Goal: Task Accomplishment & Management: Manage account settings

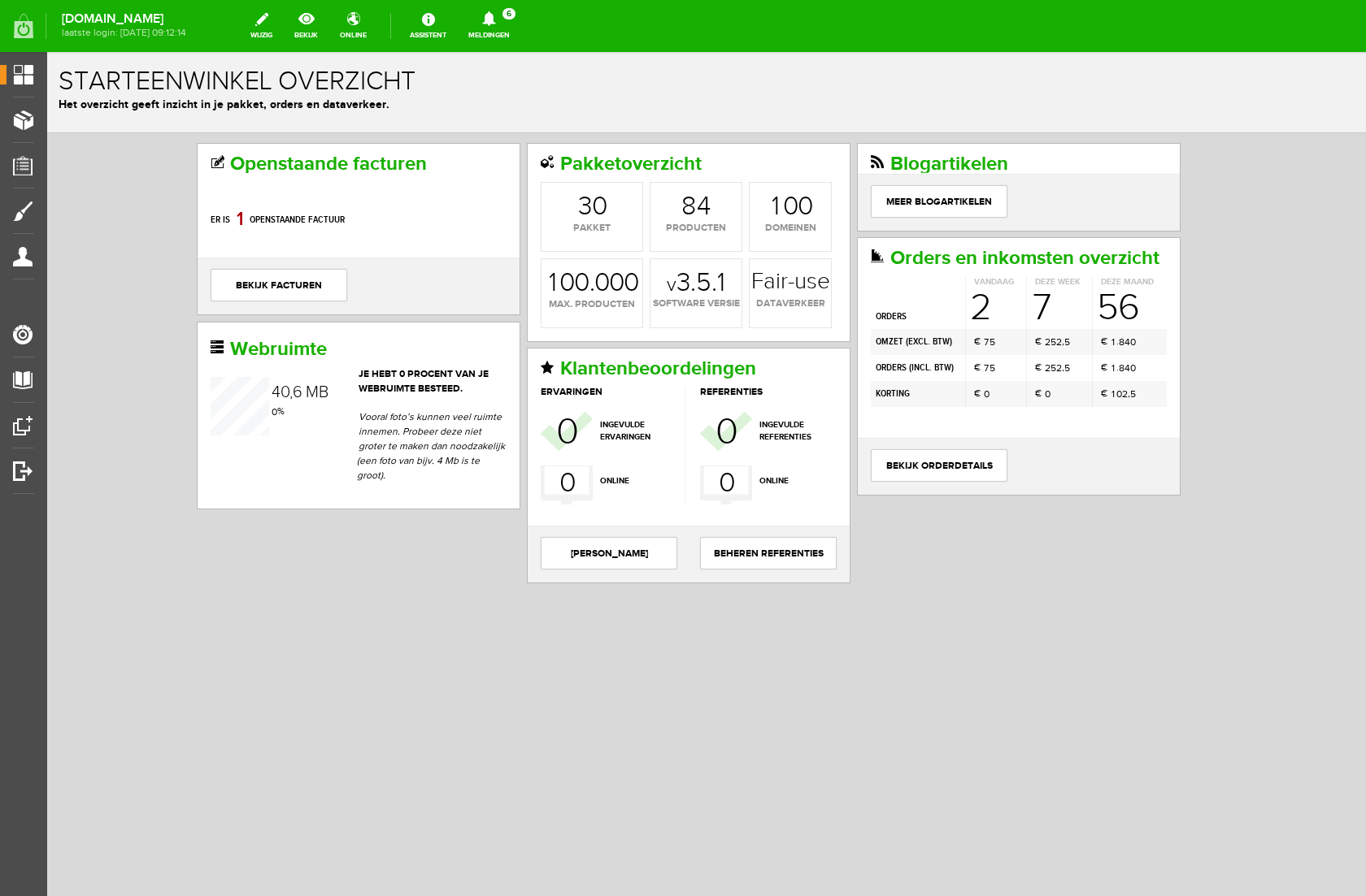
click at [510, 16] on icon at bounding box center [488, 19] width 42 height 15
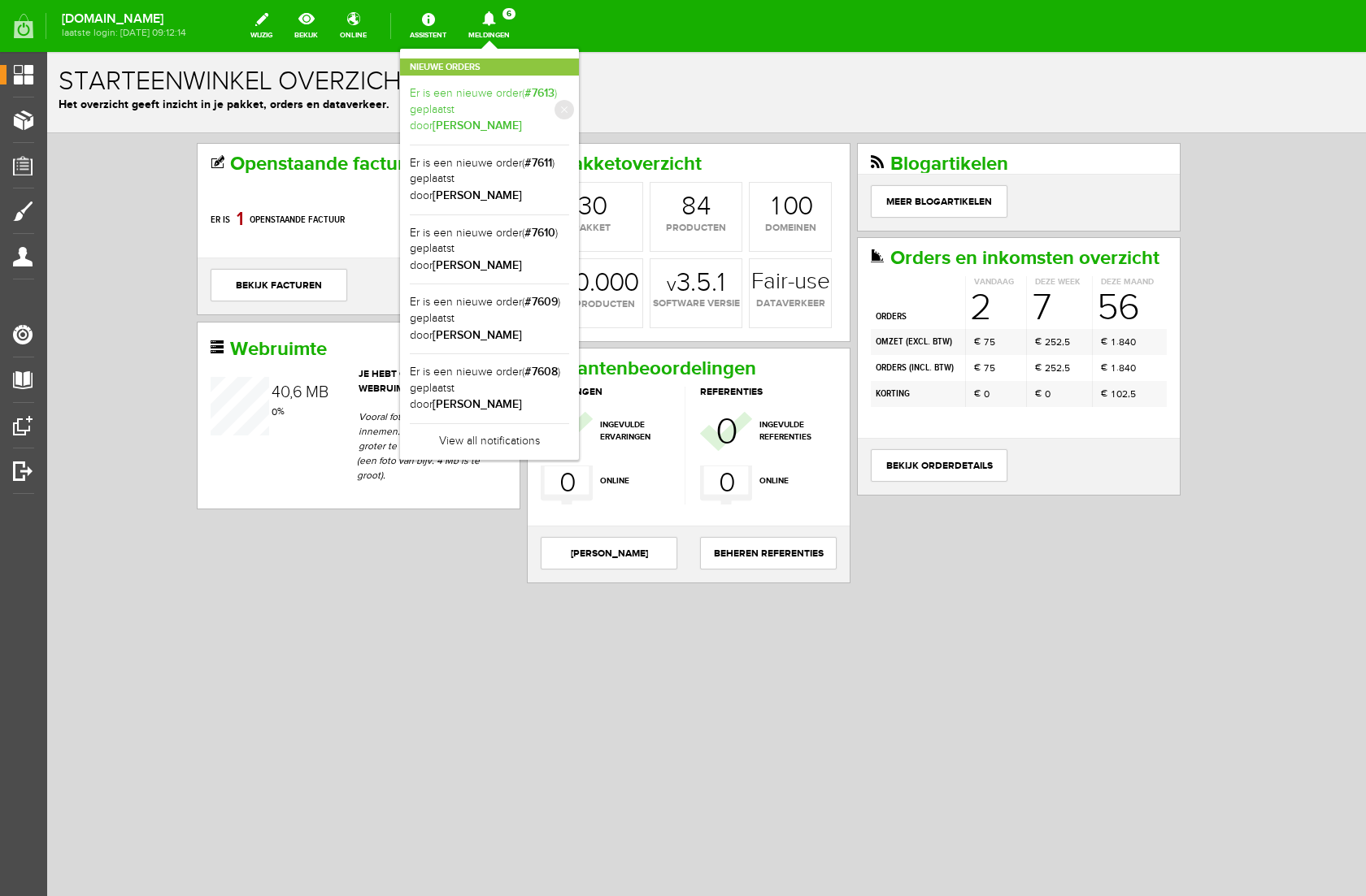
click at [561, 109] on link "Er is een nieuwe order( #7613 ) geplaatst door [PERSON_NAME]" at bounding box center [489, 110] width 159 height 49
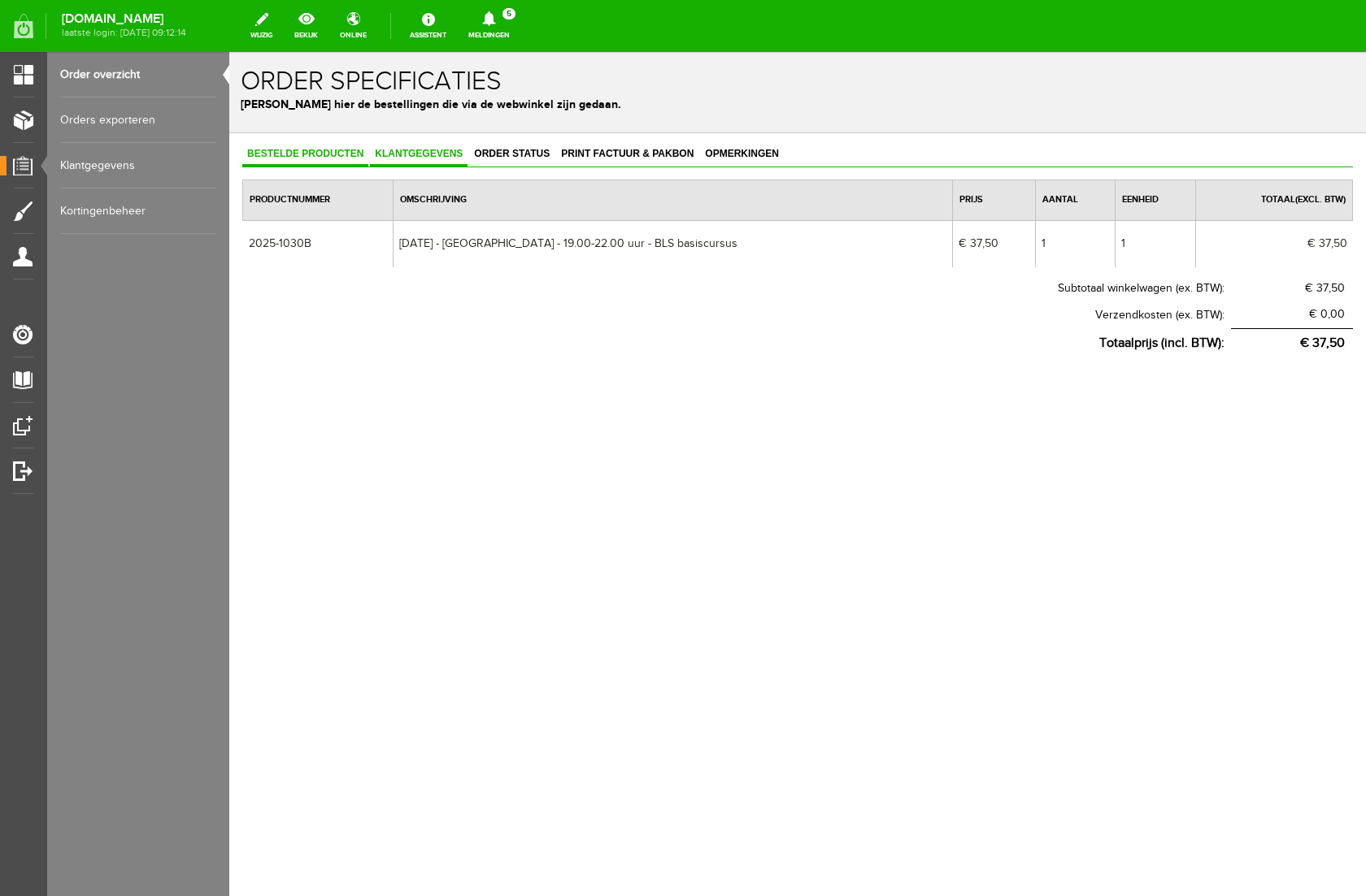
click at [429, 153] on span "Klantgegevens" at bounding box center [419, 153] width 98 height 11
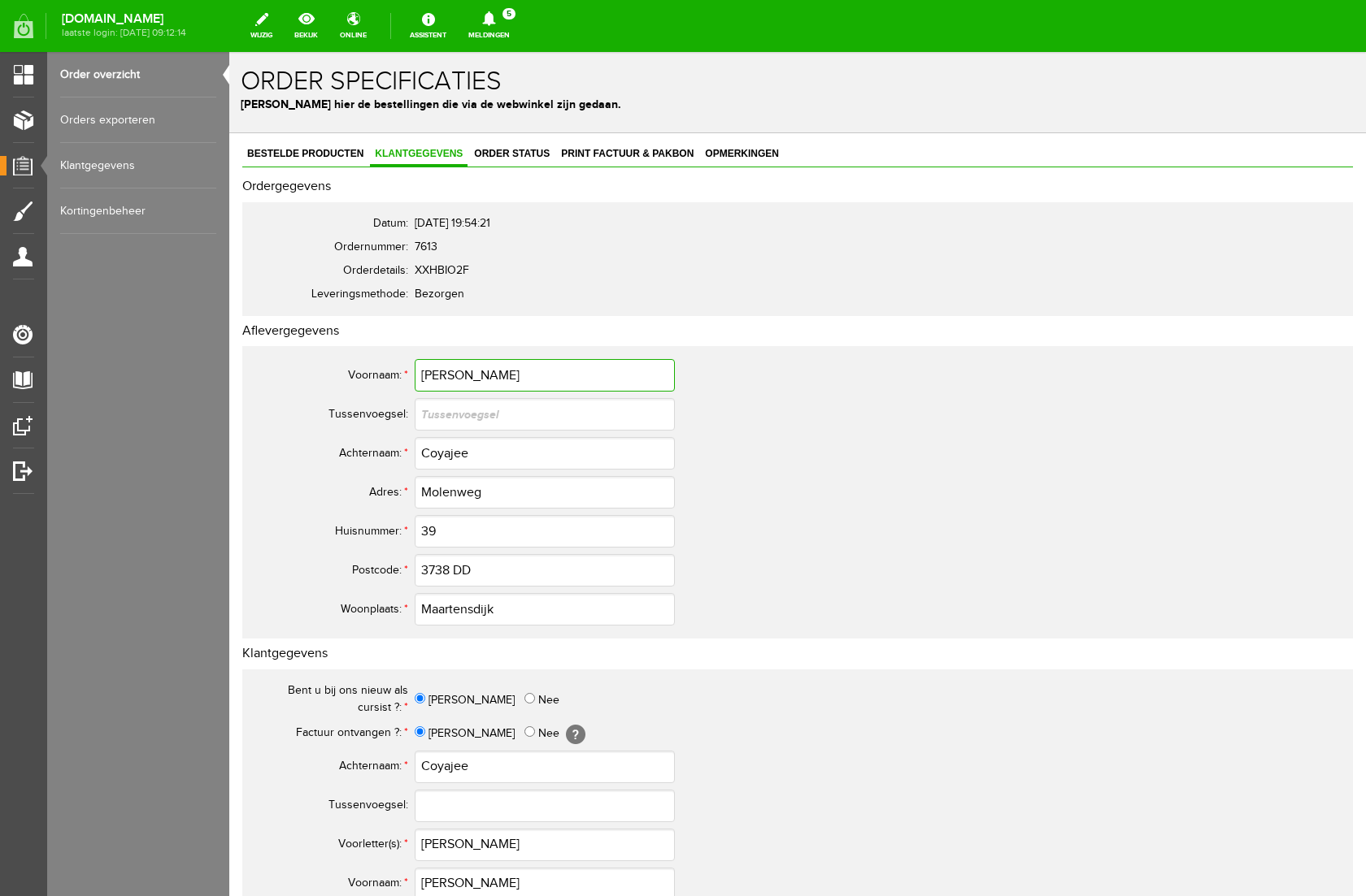
drag, startPoint x: 466, startPoint y: 375, endPoint x: 292, endPoint y: 374, distance: 174.0
click at [292, 374] on tr "Voornaam: * [PERSON_NAME]" at bounding box center [642, 376] width 781 height 39
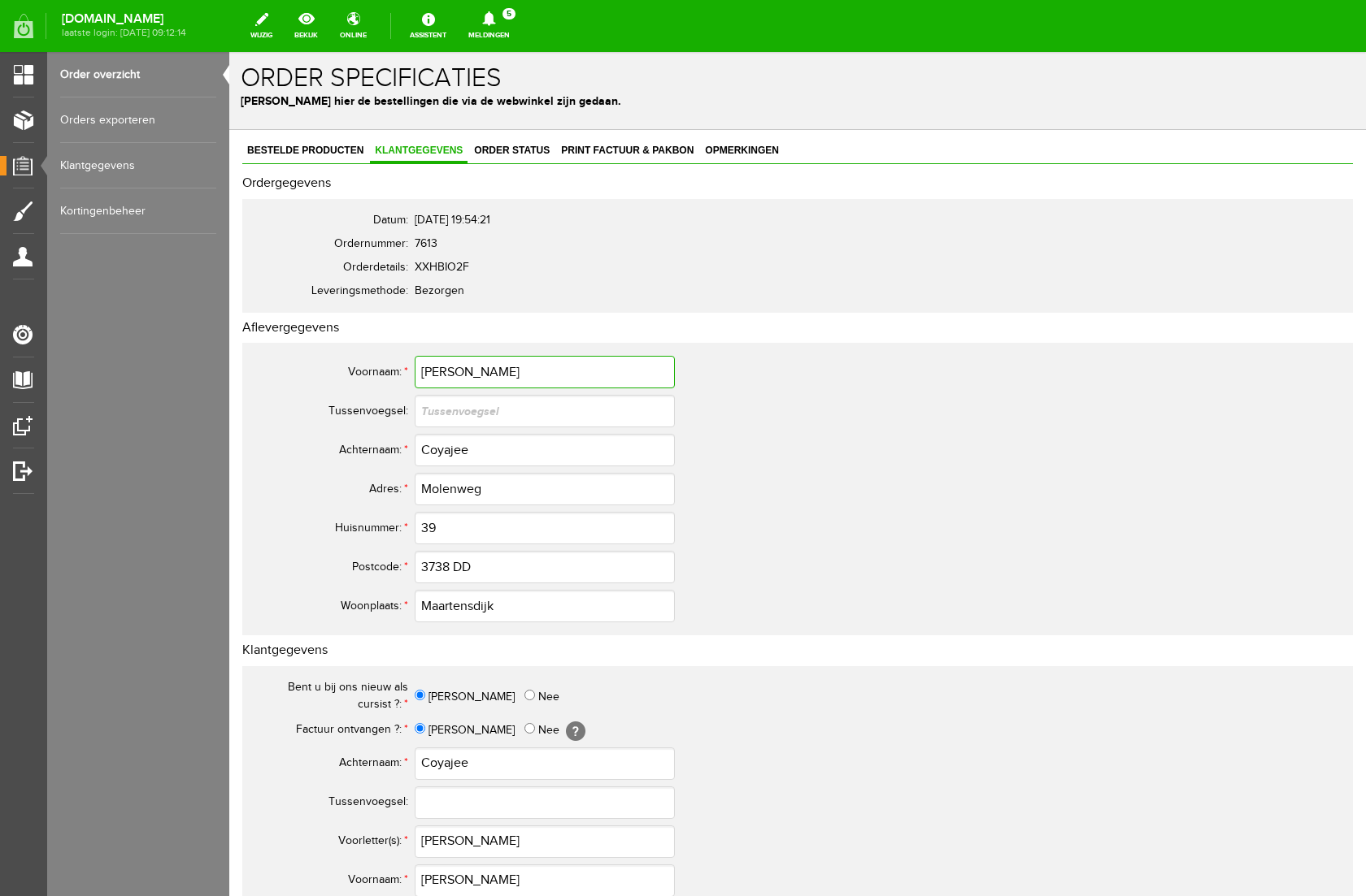
scroll to position [4, 0]
drag, startPoint x: 484, startPoint y: 452, endPoint x: 371, endPoint y: 446, distance: 113.2
click at [371, 446] on tr "Achternaam: * [PERSON_NAME]" at bounding box center [642, 450] width 781 height 39
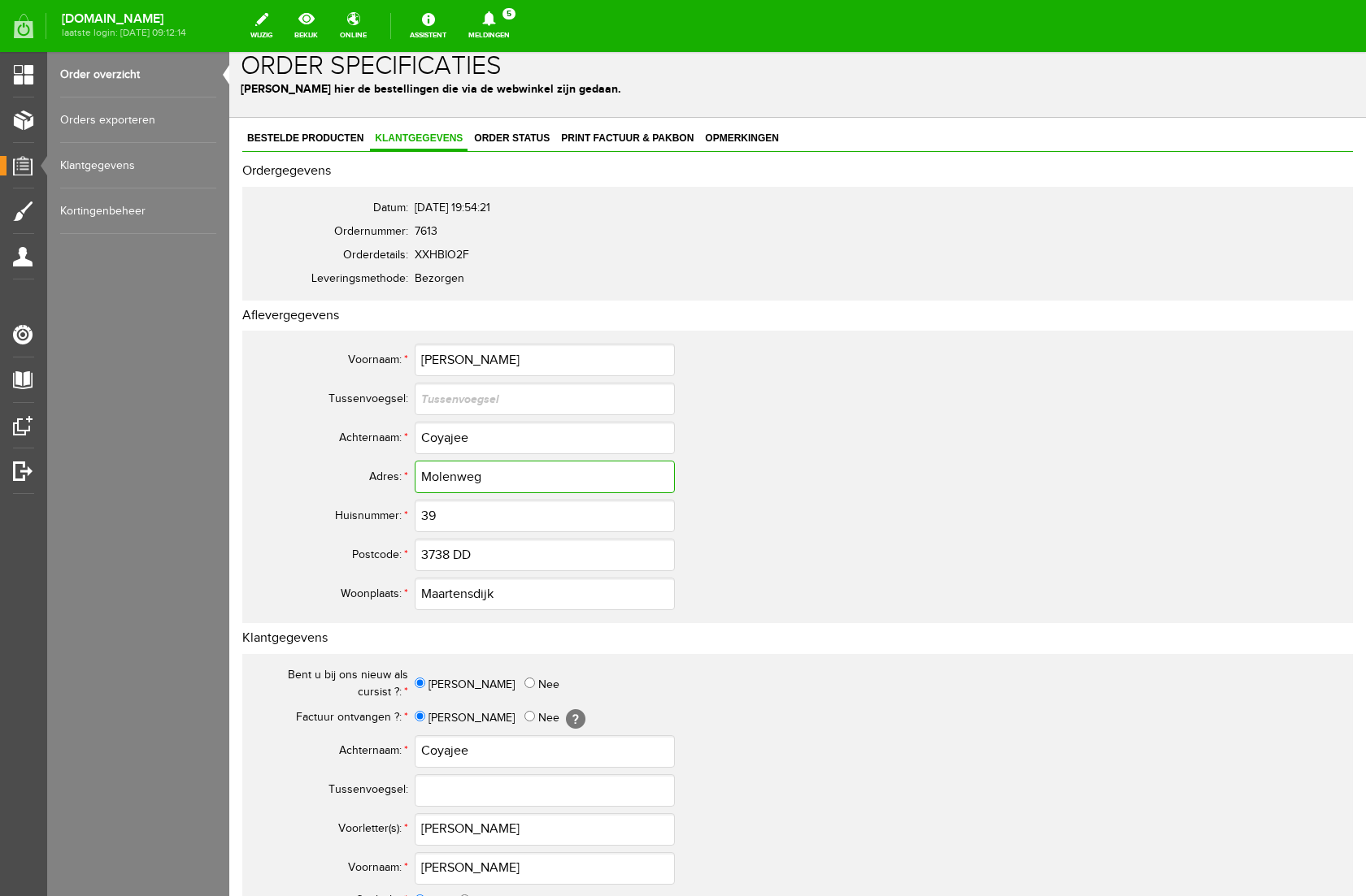
drag, startPoint x: 493, startPoint y: 482, endPoint x: 335, endPoint y: 474, distance: 158.2
click at [335, 474] on tr "Adres: * Molenweg" at bounding box center [642, 477] width 781 height 39
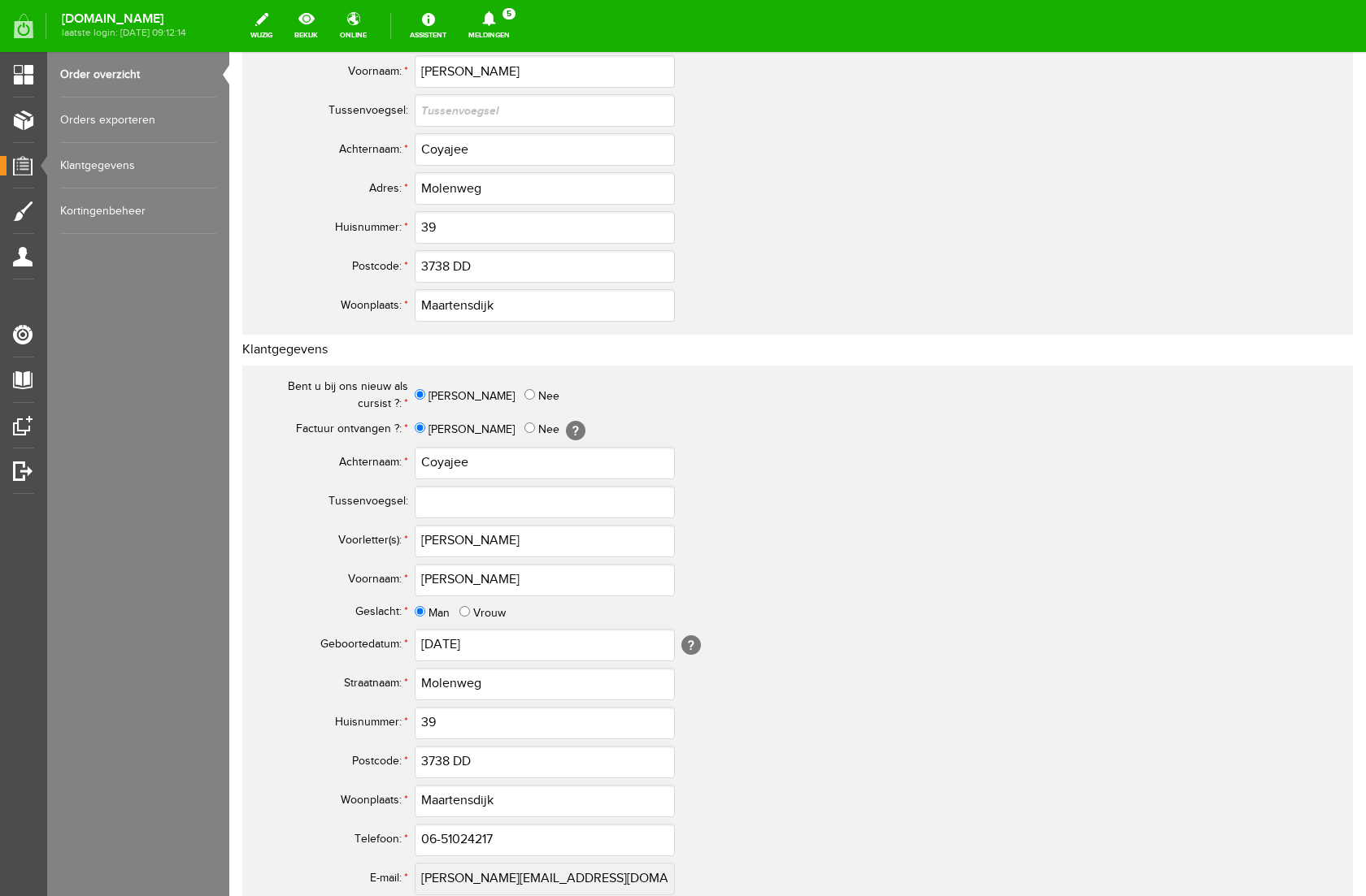
scroll to position [309, 0]
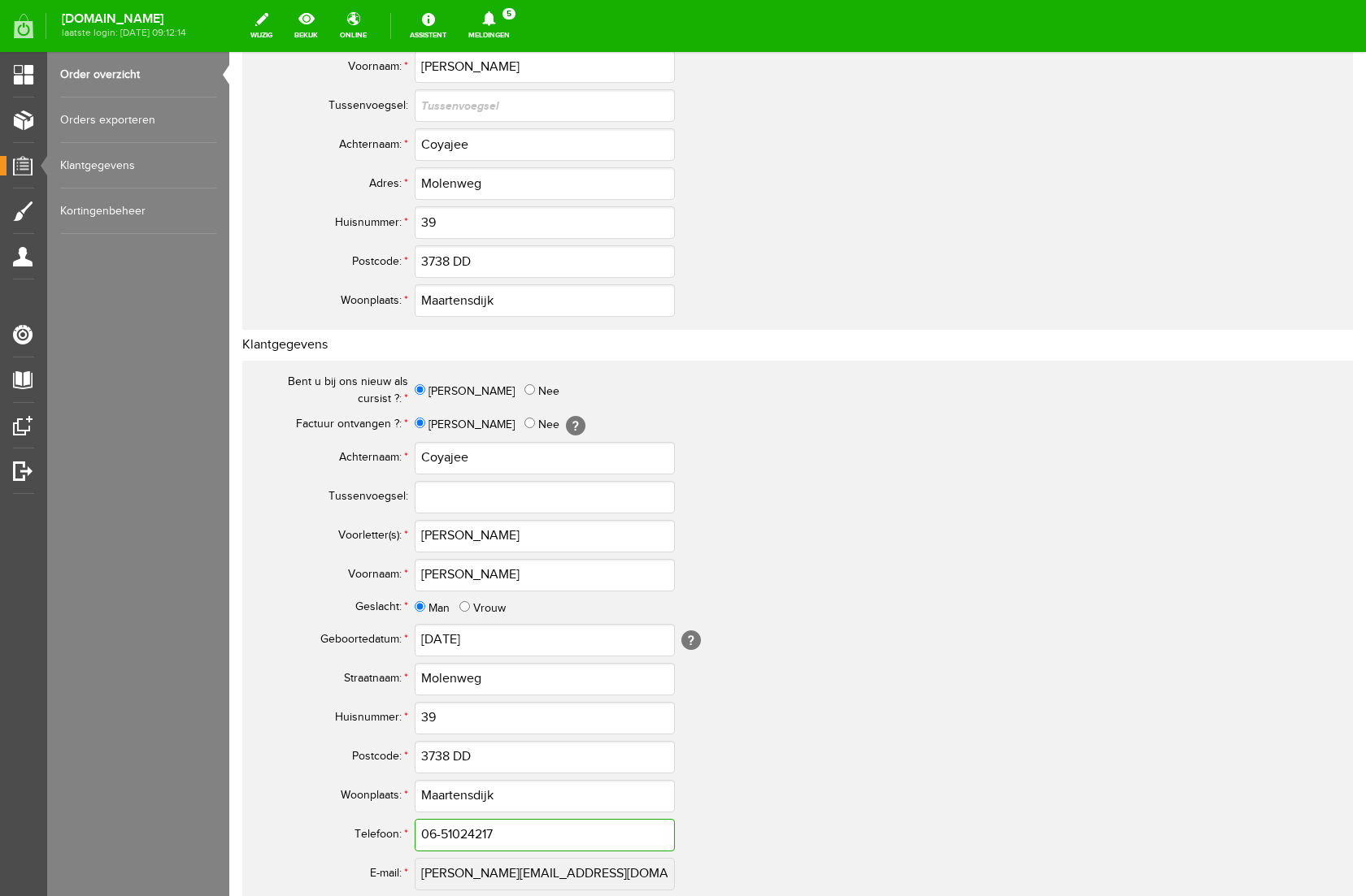
drag, startPoint x: 461, startPoint y: 826, endPoint x: 271, endPoint y: 815, distance: 190.3
click at [271, 816] on tr "Telefoon: * 06-51024217" at bounding box center [642, 835] width 781 height 39
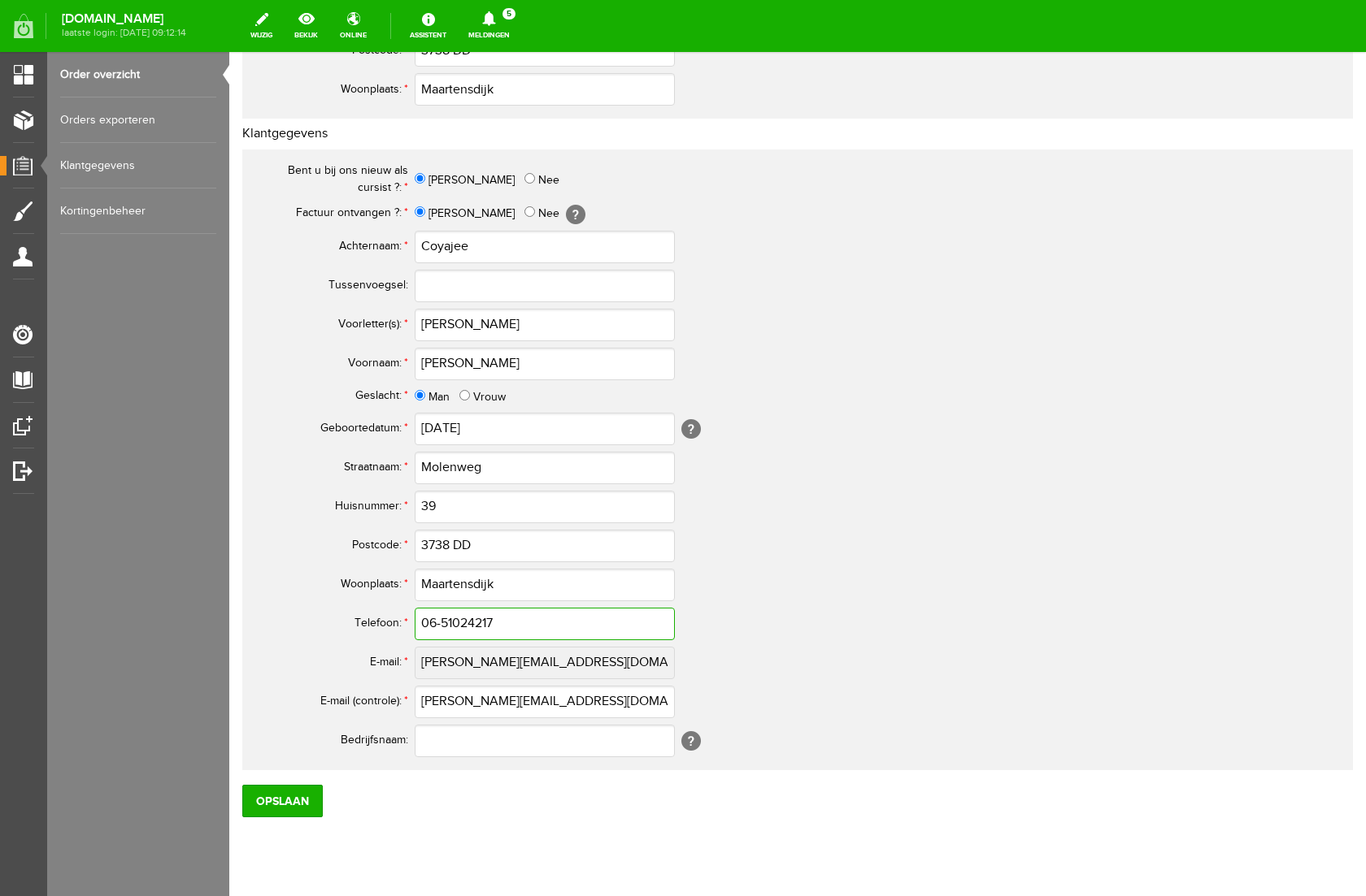
scroll to position [526, 0]
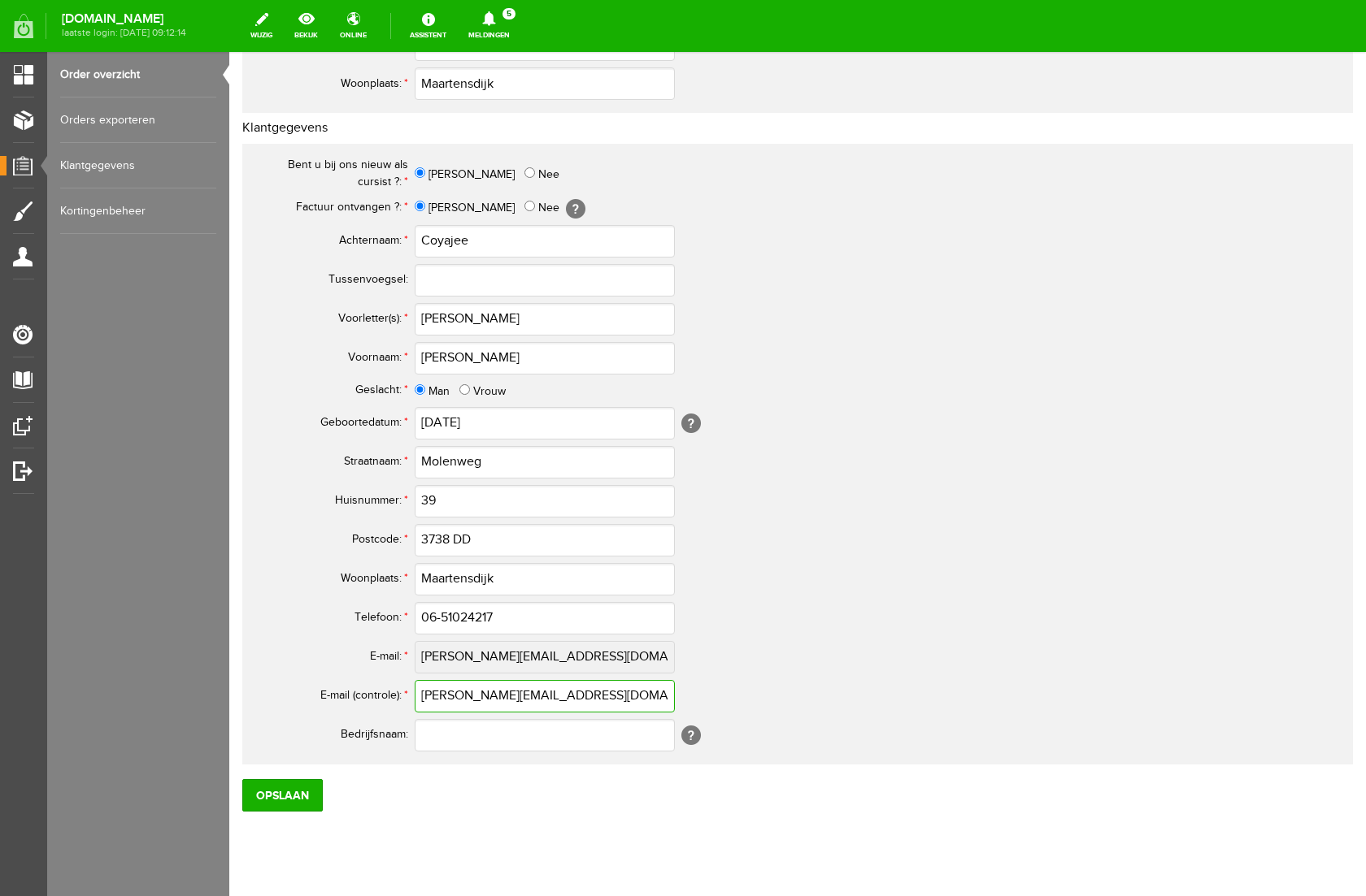
drag, startPoint x: 541, startPoint y: 699, endPoint x: 374, endPoint y: 692, distance: 167.1
click at [374, 692] on tr "E-mail (controle): * [PERSON_NAME][EMAIL_ADDRESS][DOMAIN_NAME]" at bounding box center [642, 697] width 781 height 39
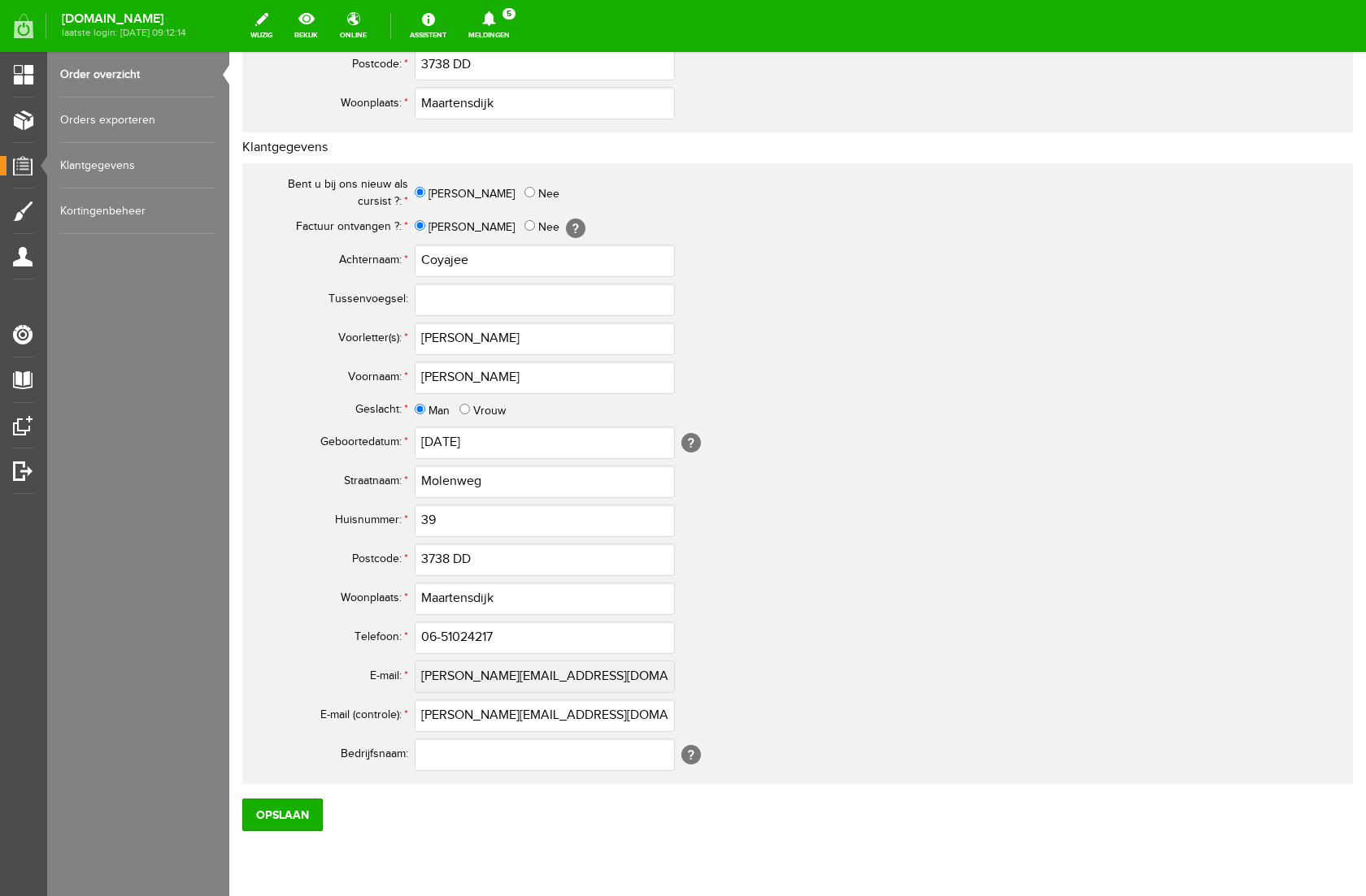
scroll to position [560, 0]
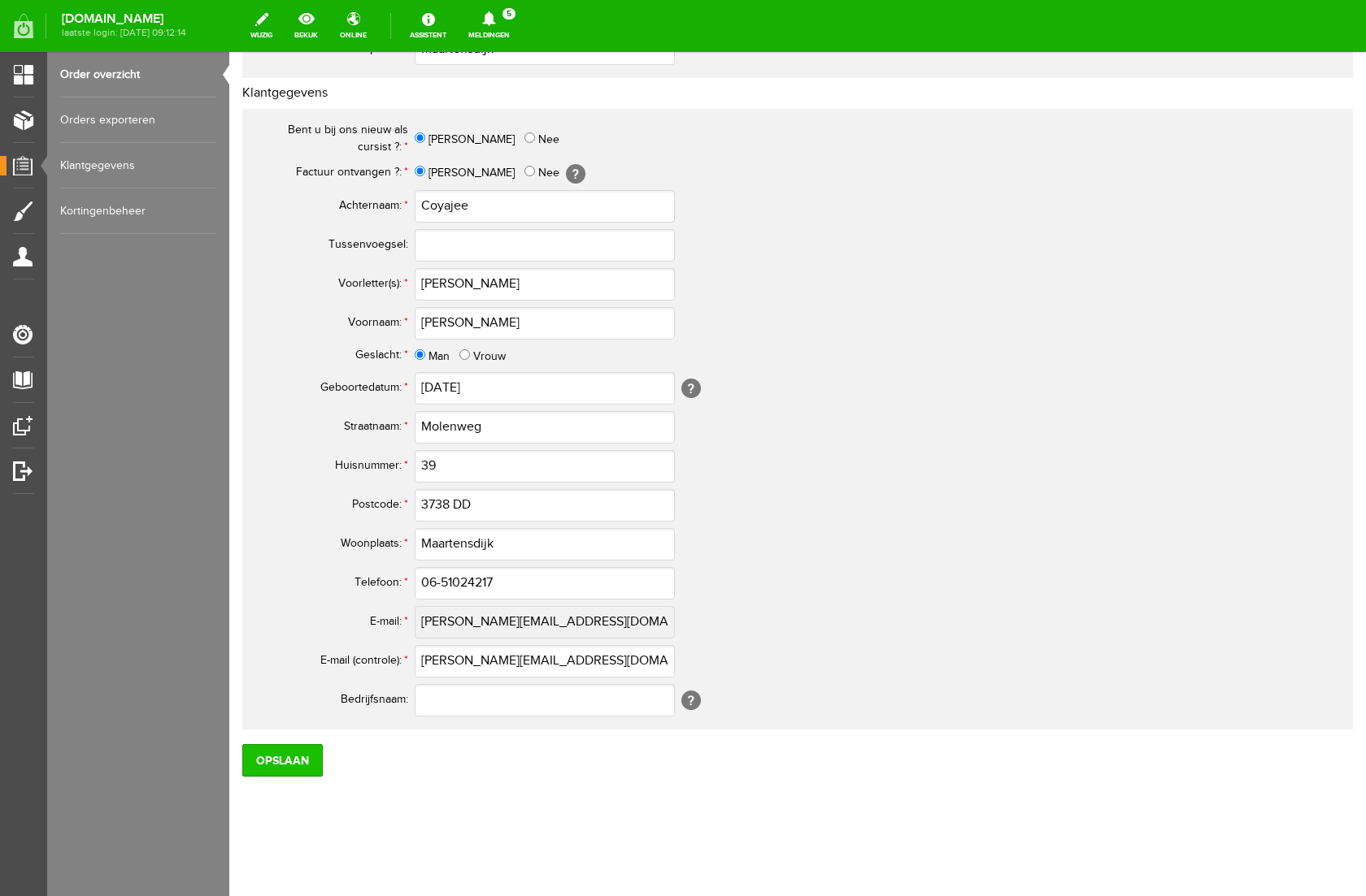
click at [296, 762] on input "Opslaan" at bounding box center [282, 761] width 80 height 33
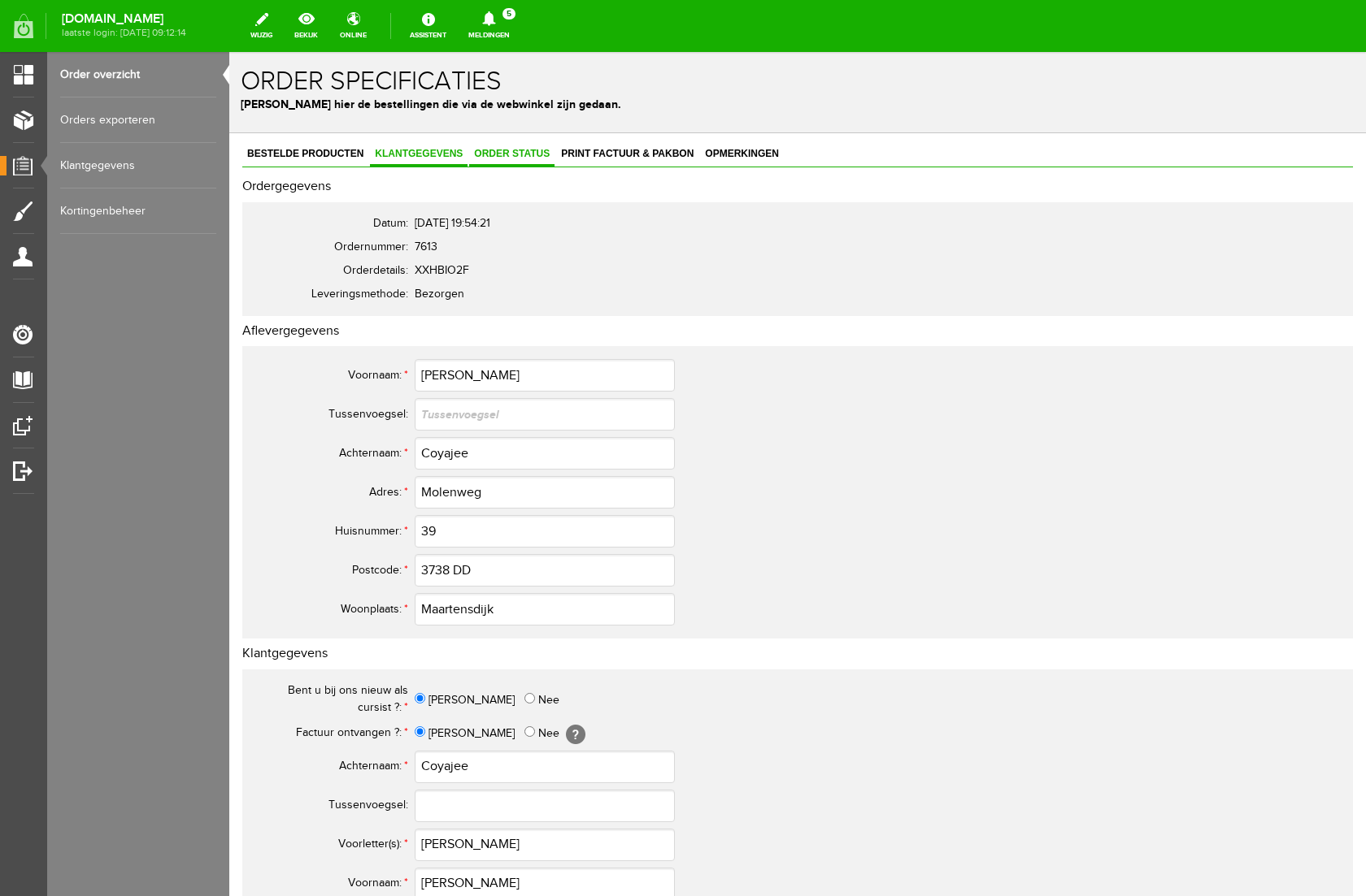
click at [525, 148] on span "Order status" at bounding box center [511, 153] width 85 height 11
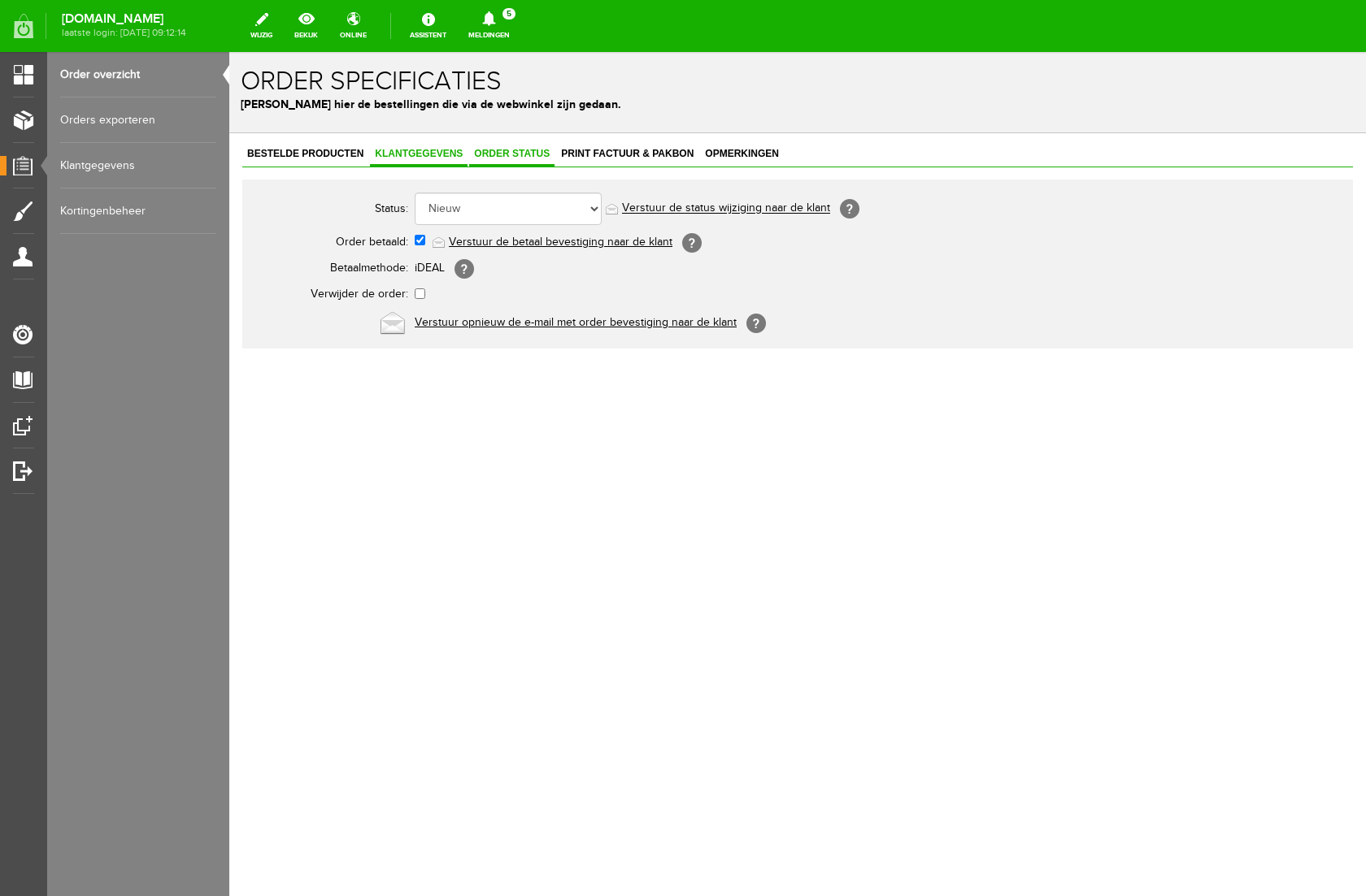
click at [394, 150] on span "Klantgegevens" at bounding box center [419, 153] width 98 height 11
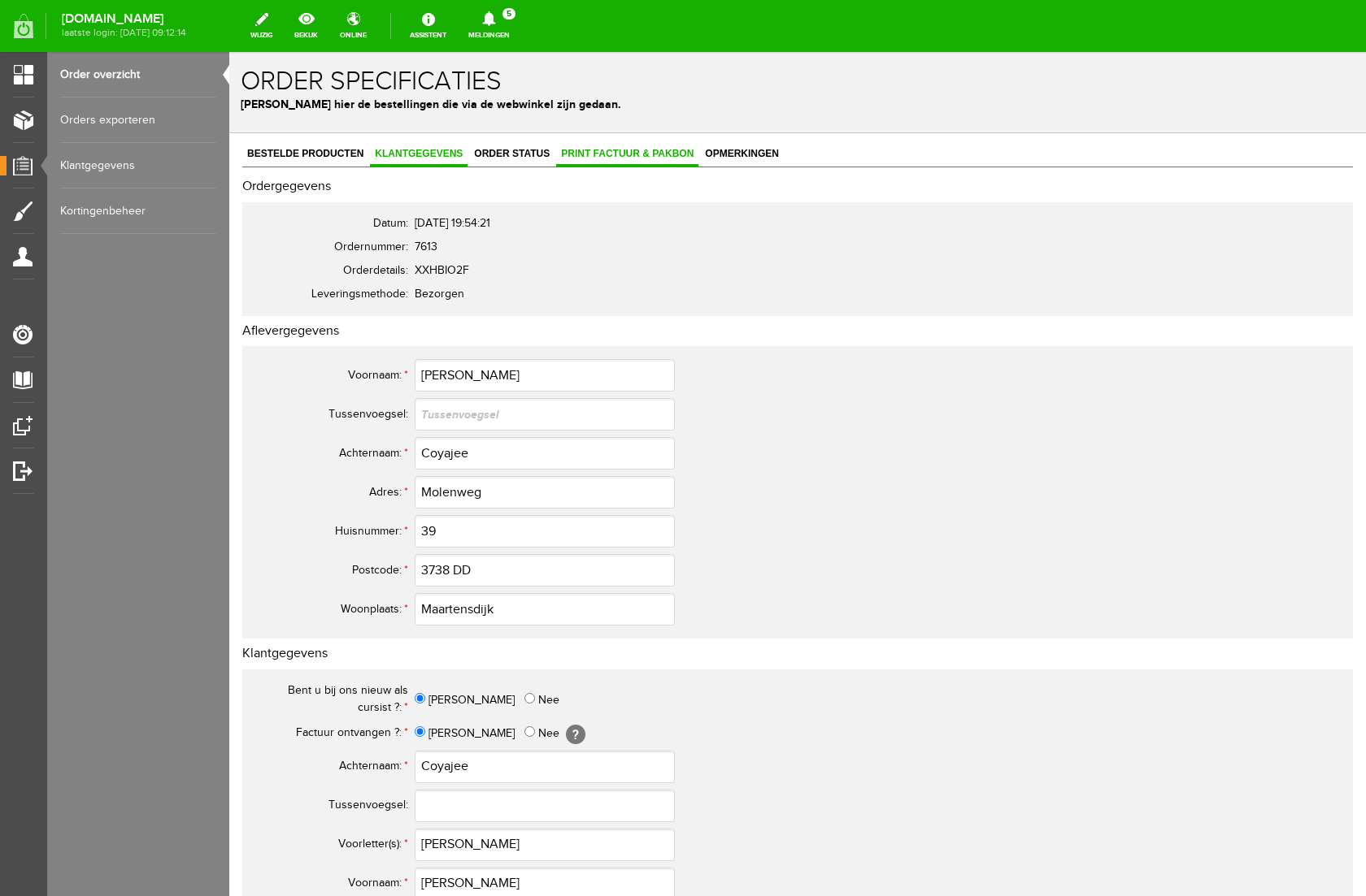
click at [589, 149] on span "Print factuur & pakbon" at bounding box center [626, 153] width 142 height 11
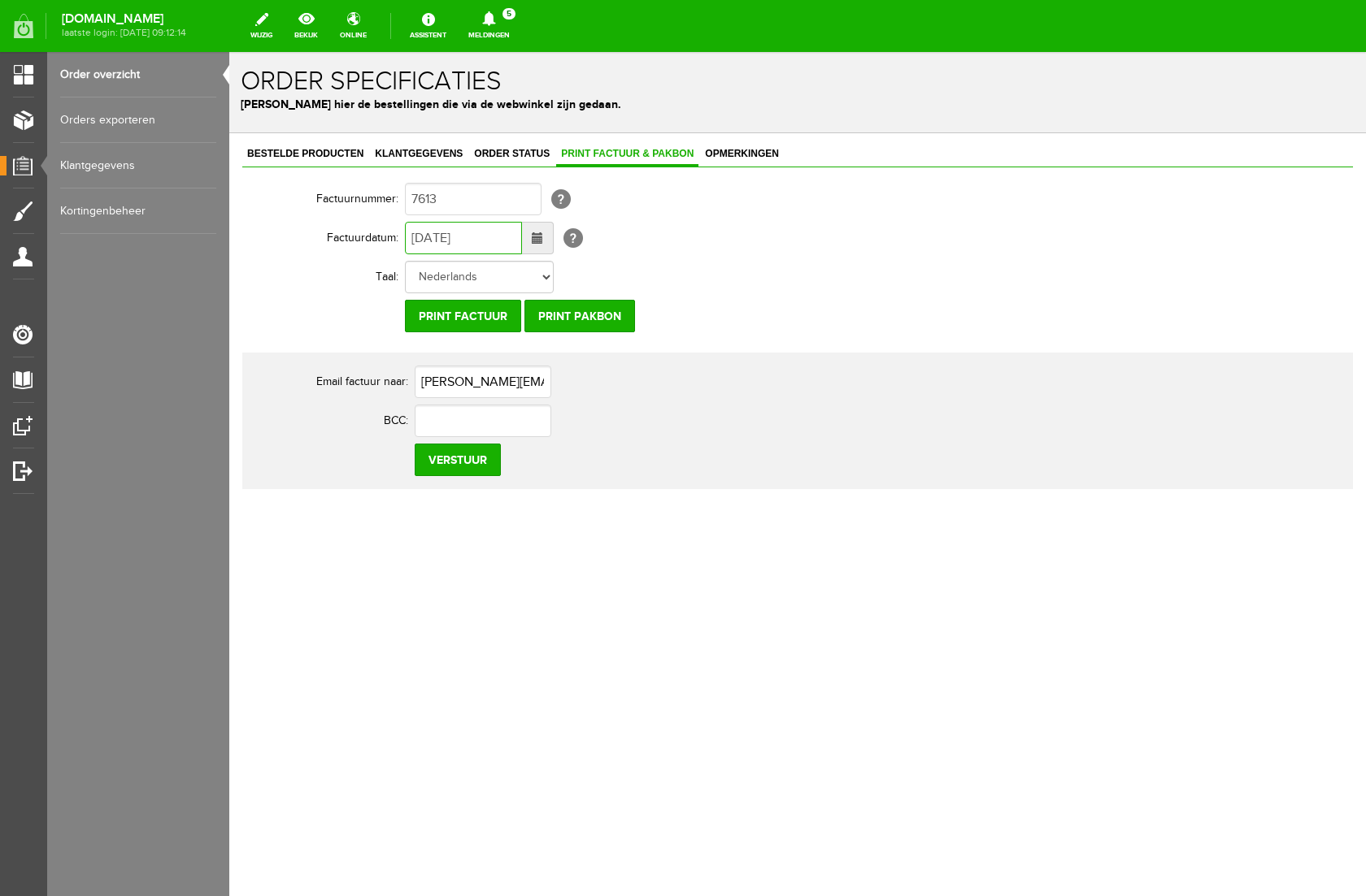
drag, startPoint x: 426, startPoint y: 240, endPoint x: 410, endPoint y: 240, distance: 16.0
click at [410, 240] on input "[DATE]" at bounding box center [463, 238] width 117 height 33
click at [441, 240] on input "[DATE]" at bounding box center [463, 238] width 117 height 33
type input "[DATE]"
click at [502, 384] on input "[PERSON_NAME][EMAIL_ADDRESS][DOMAIN_NAME]" at bounding box center [483, 382] width 136 height 33
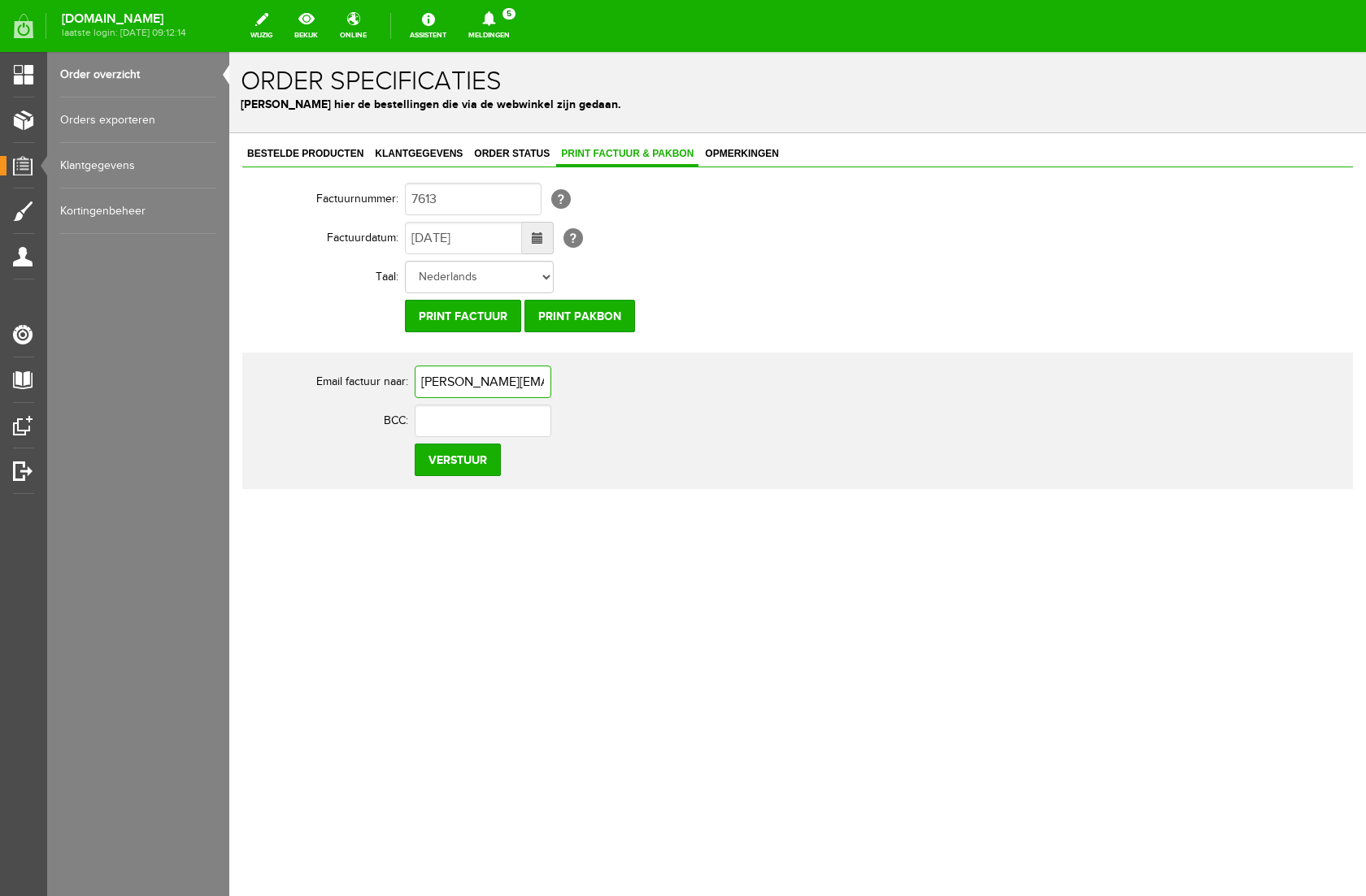
type input "[PERSON_NAME][EMAIL_ADDRESS][DOMAIN_NAME]"
click at [501, 623] on body "Opslaan met succes! x Order specificaties Beheer hier de bestellingen die via d…" at bounding box center [797, 473] width 1136 height 844
click at [468, 459] on input "Verstuur" at bounding box center [457, 460] width 86 height 33
click at [495, 16] on icon at bounding box center [488, 19] width 13 height 15
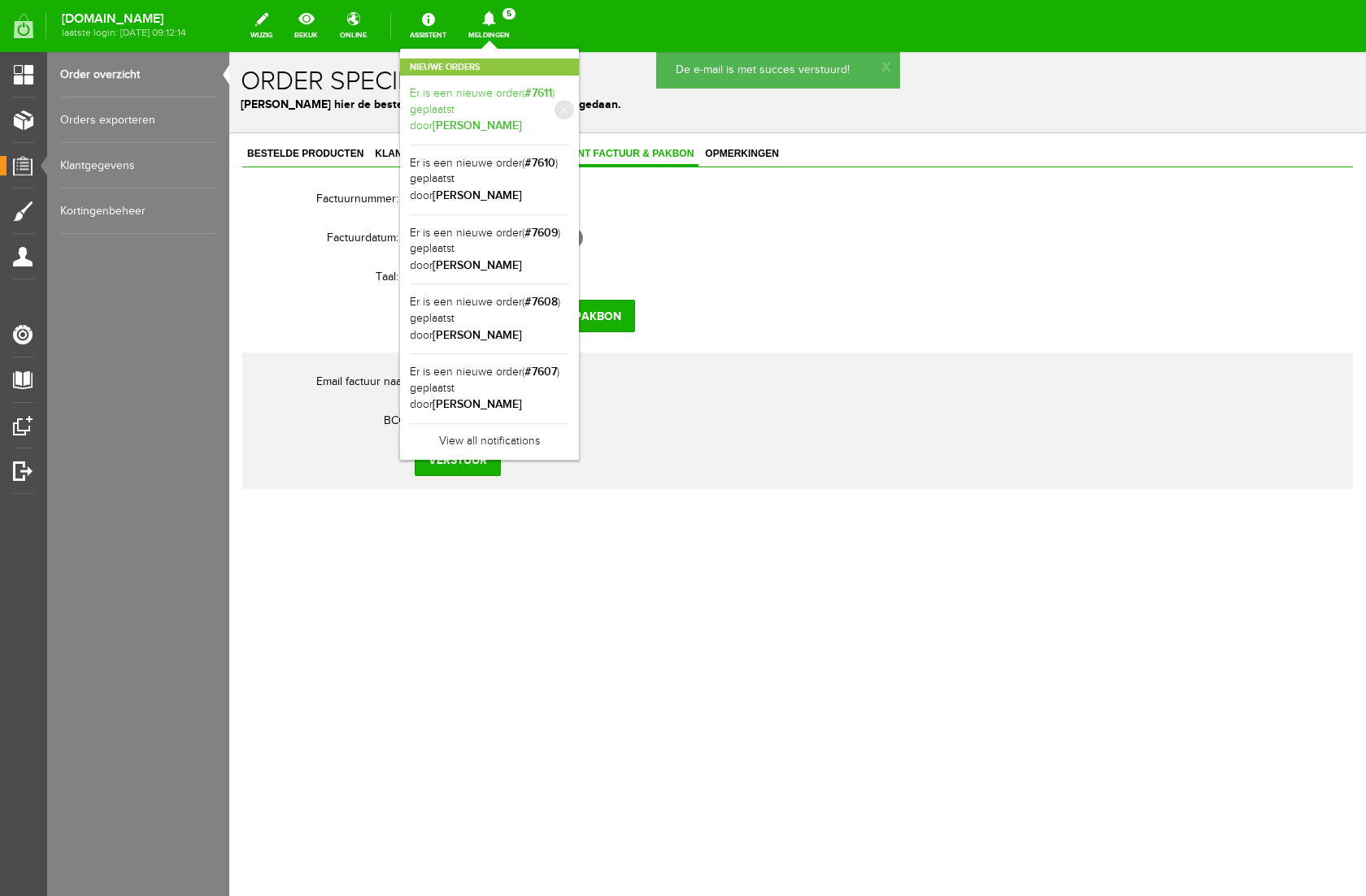
click at [522, 119] on b "[PERSON_NAME]" at bounding box center [477, 126] width 89 height 14
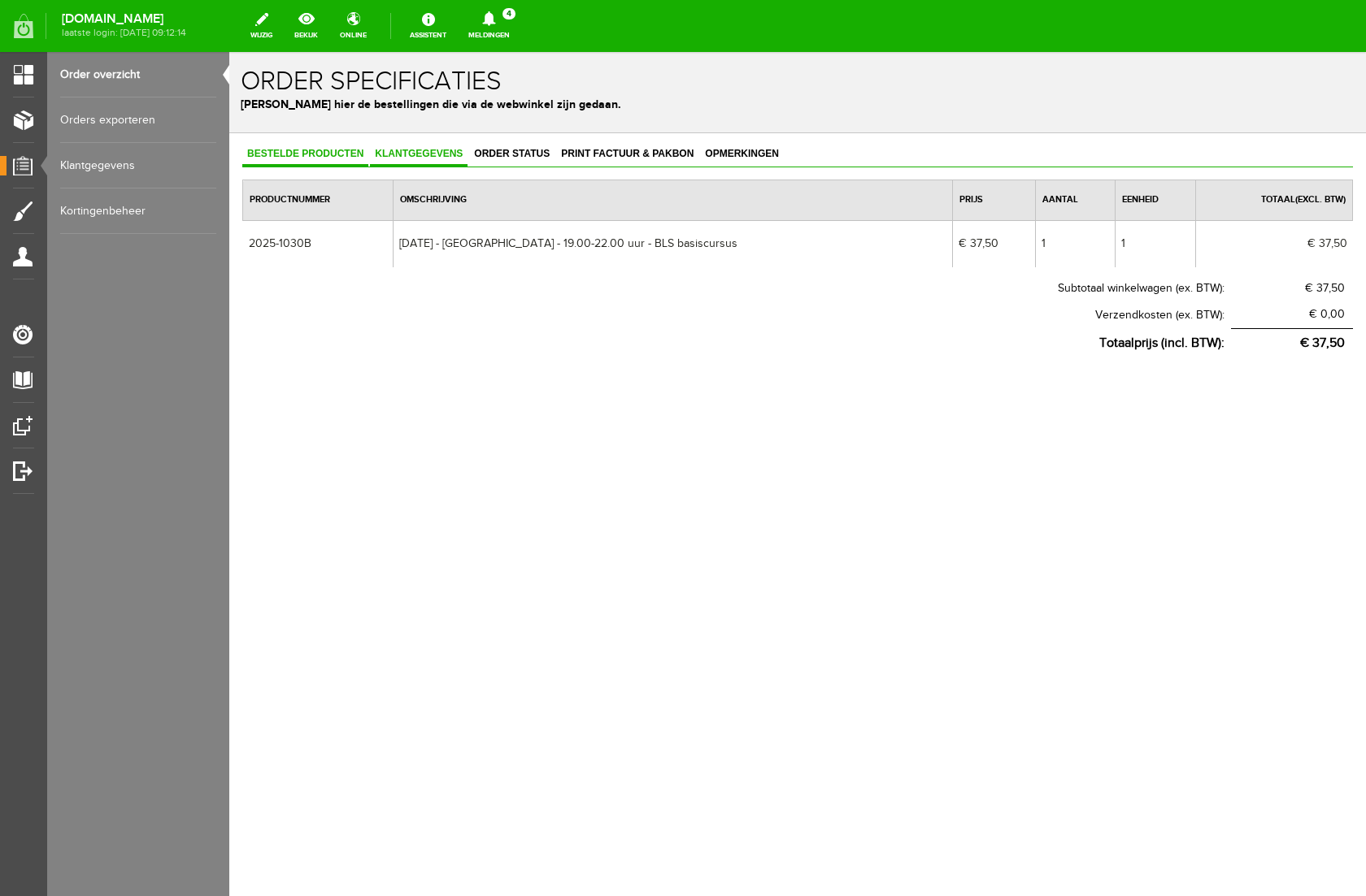
click at [405, 158] on span "Klantgegevens" at bounding box center [419, 153] width 98 height 11
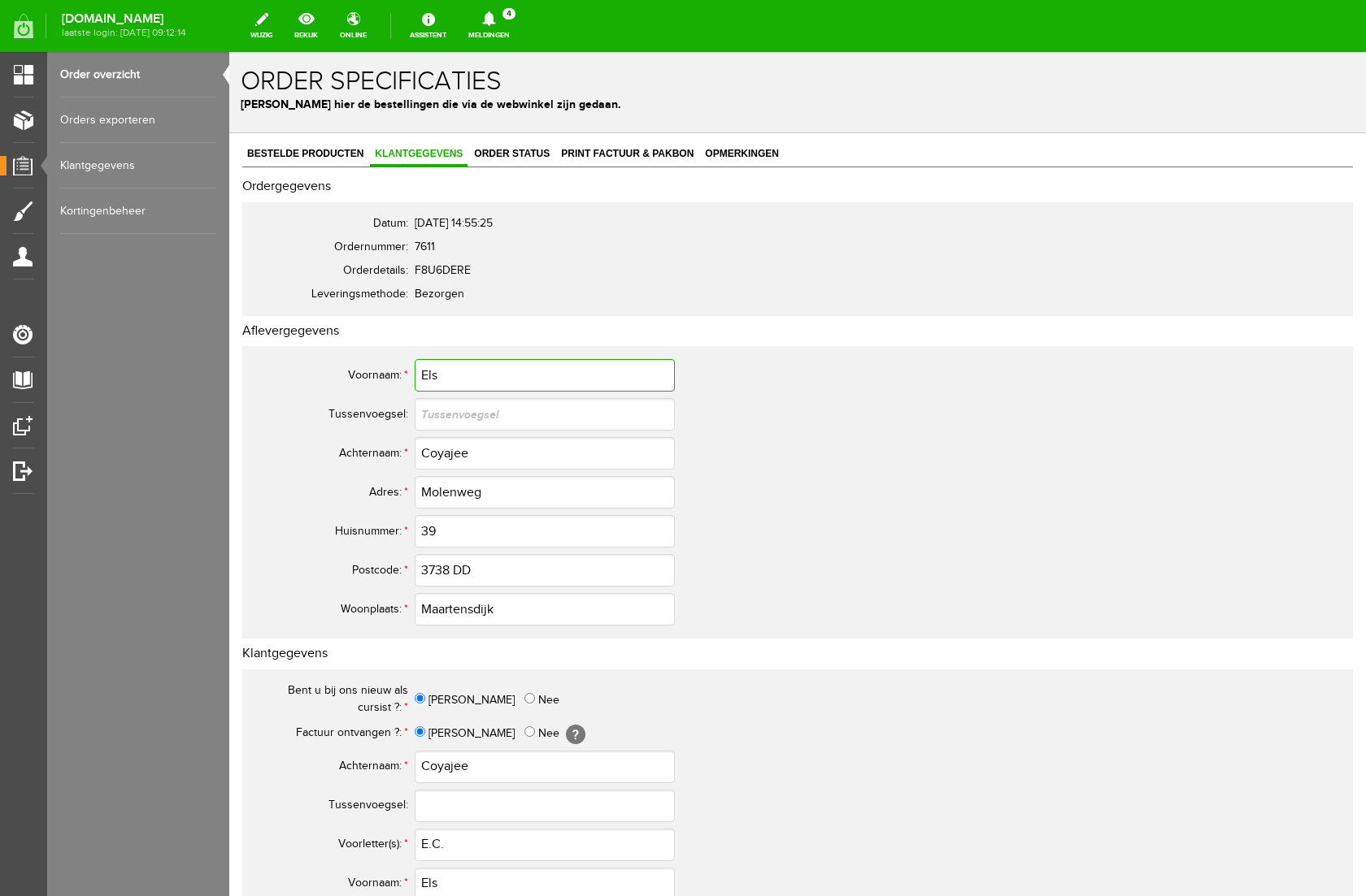
drag, startPoint x: 453, startPoint y: 374, endPoint x: 383, endPoint y: 367, distance: 70.3
click at [383, 367] on tr "Voornaam: * Els" at bounding box center [642, 376] width 781 height 39
drag, startPoint x: 452, startPoint y: 839, endPoint x: 383, endPoint y: 842, distance: 69.1
click at [383, 842] on tr "Voorletter(s): * E.C." at bounding box center [642, 845] width 781 height 39
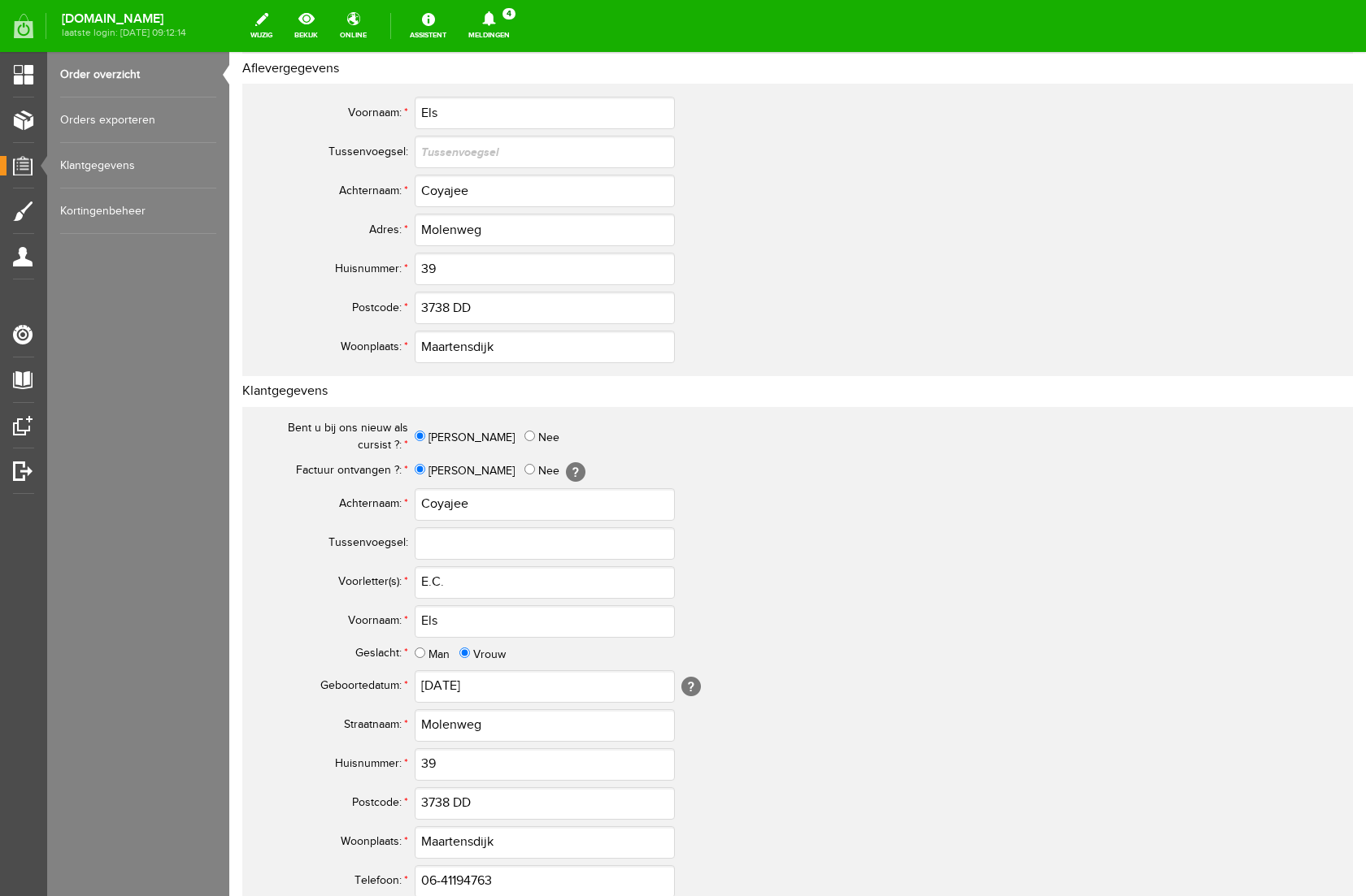
scroll to position [278, 0]
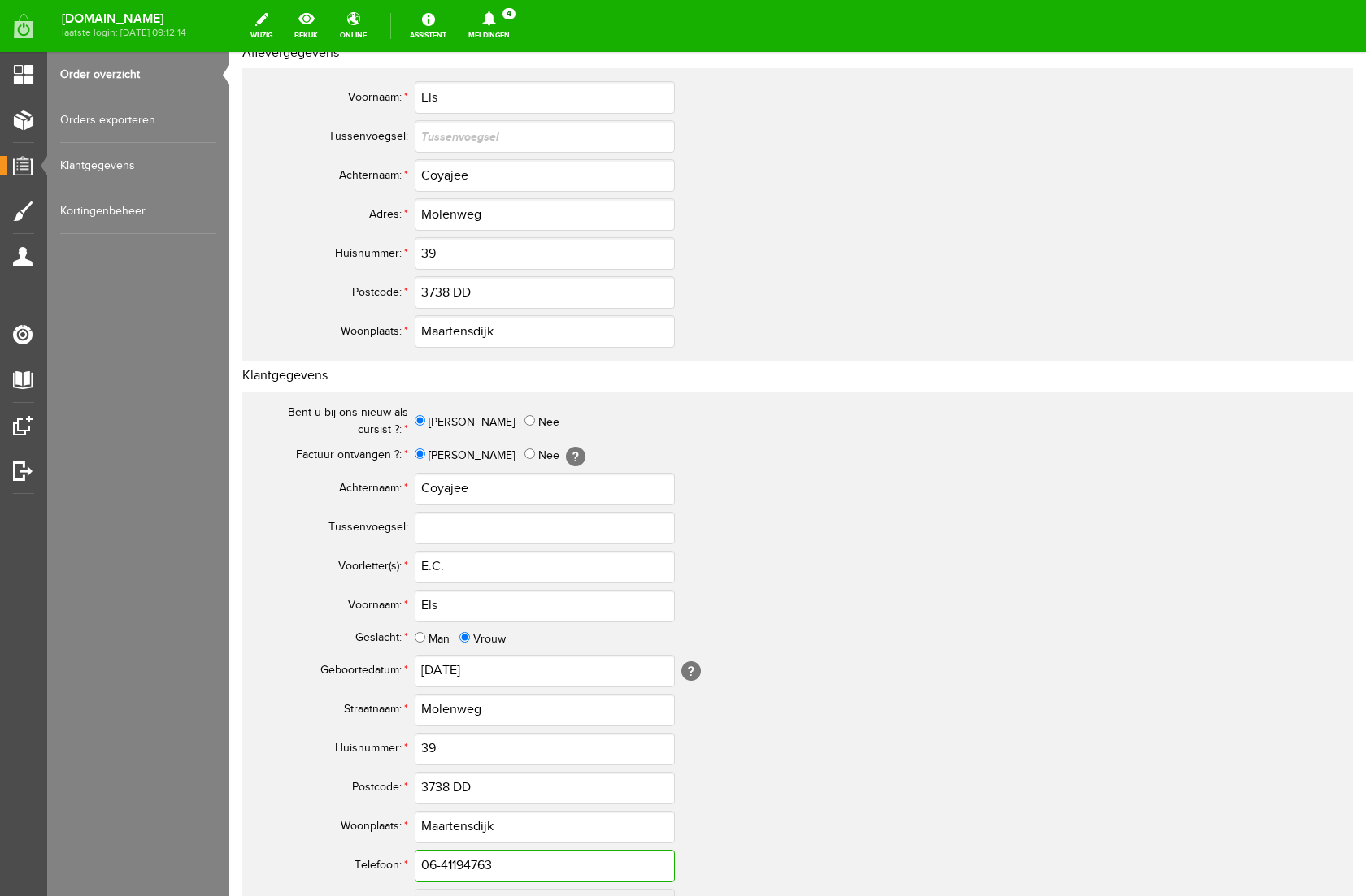
drag, startPoint x: 518, startPoint y: 867, endPoint x: 331, endPoint y: 848, distance: 188.0
click at [331, 848] on tr "Telefoon: * 06-41194763" at bounding box center [642, 866] width 781 height 39
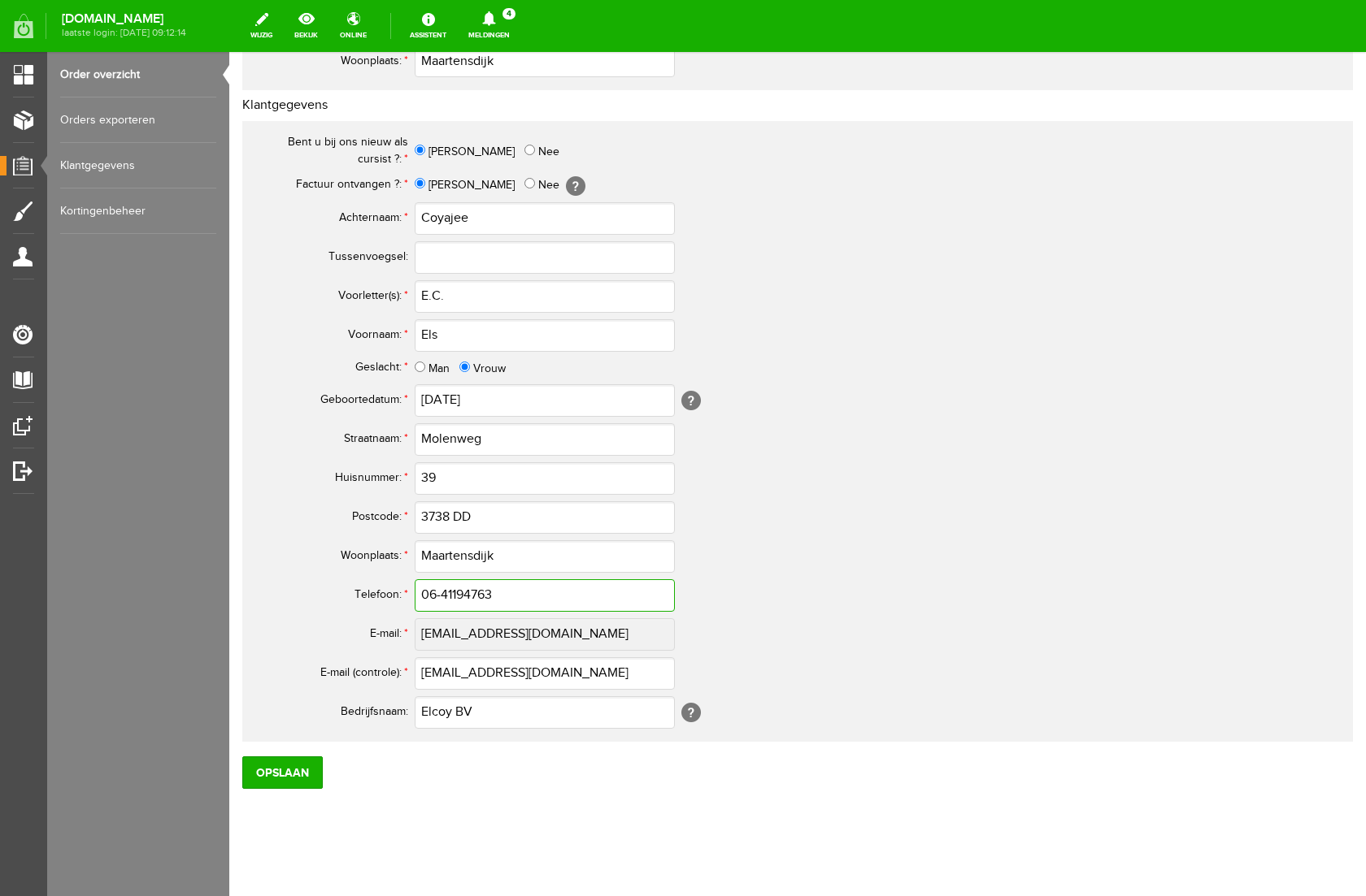
scroll to position [560, 0]
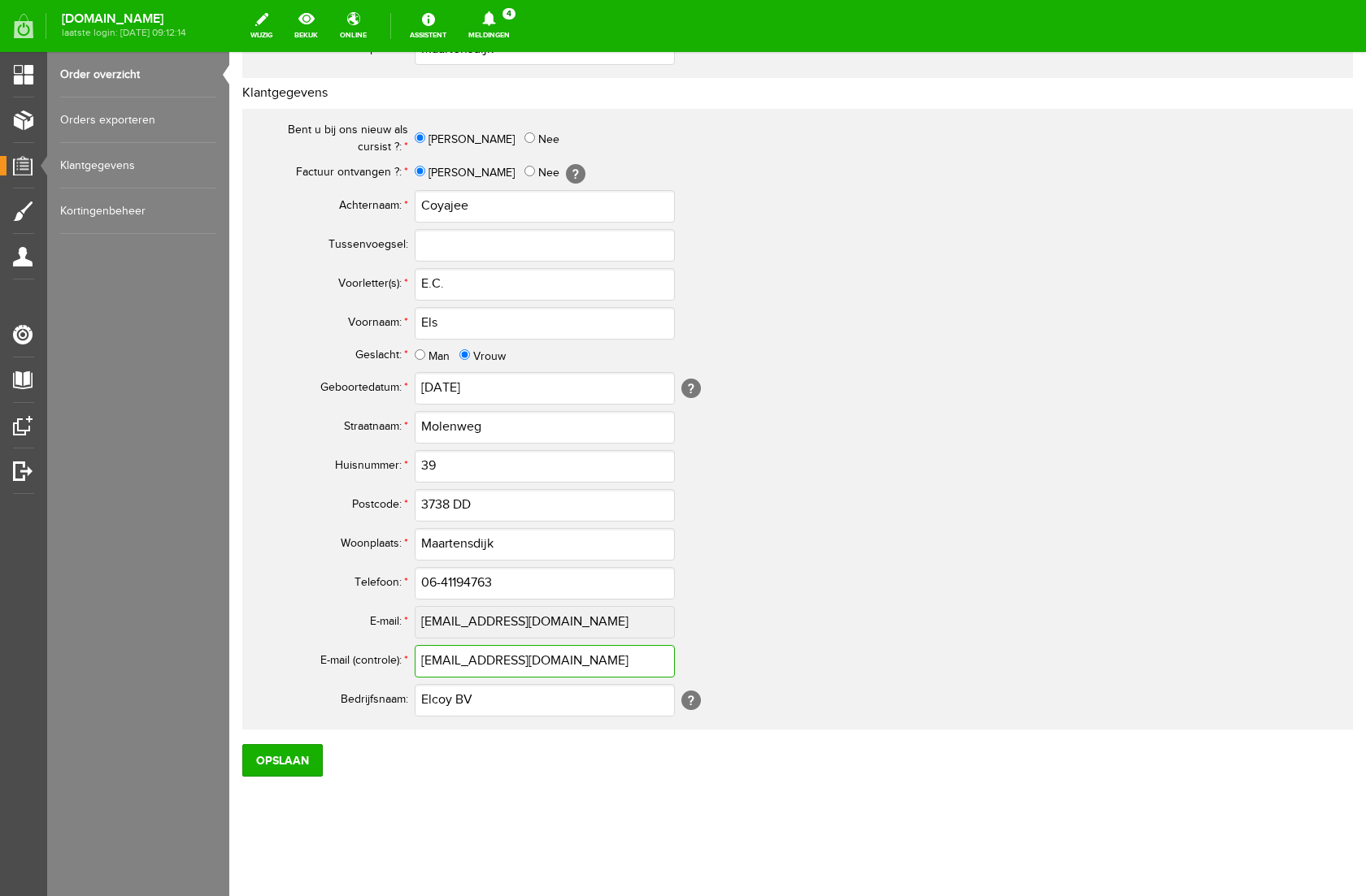
click at [552, 661] on input "[EMAIL_ADDRESS][DOMAIN_NAME]" at bounding box center [544, 661] width 260 height 33
drag, startPoint x: 533, startPoint y: 664, endPoint x: 345, endPoint y: 643, distance: 189.2
click at [345, 643] on tr "E-mail (controle): * [EMAIL_ADDRESS][DOMAIN_NAME]" at bounding box center [642, 661] width 781 height 39
click at [303, 757] on input "Opslaan" at bounding box center [282, 761] width 80 height 33
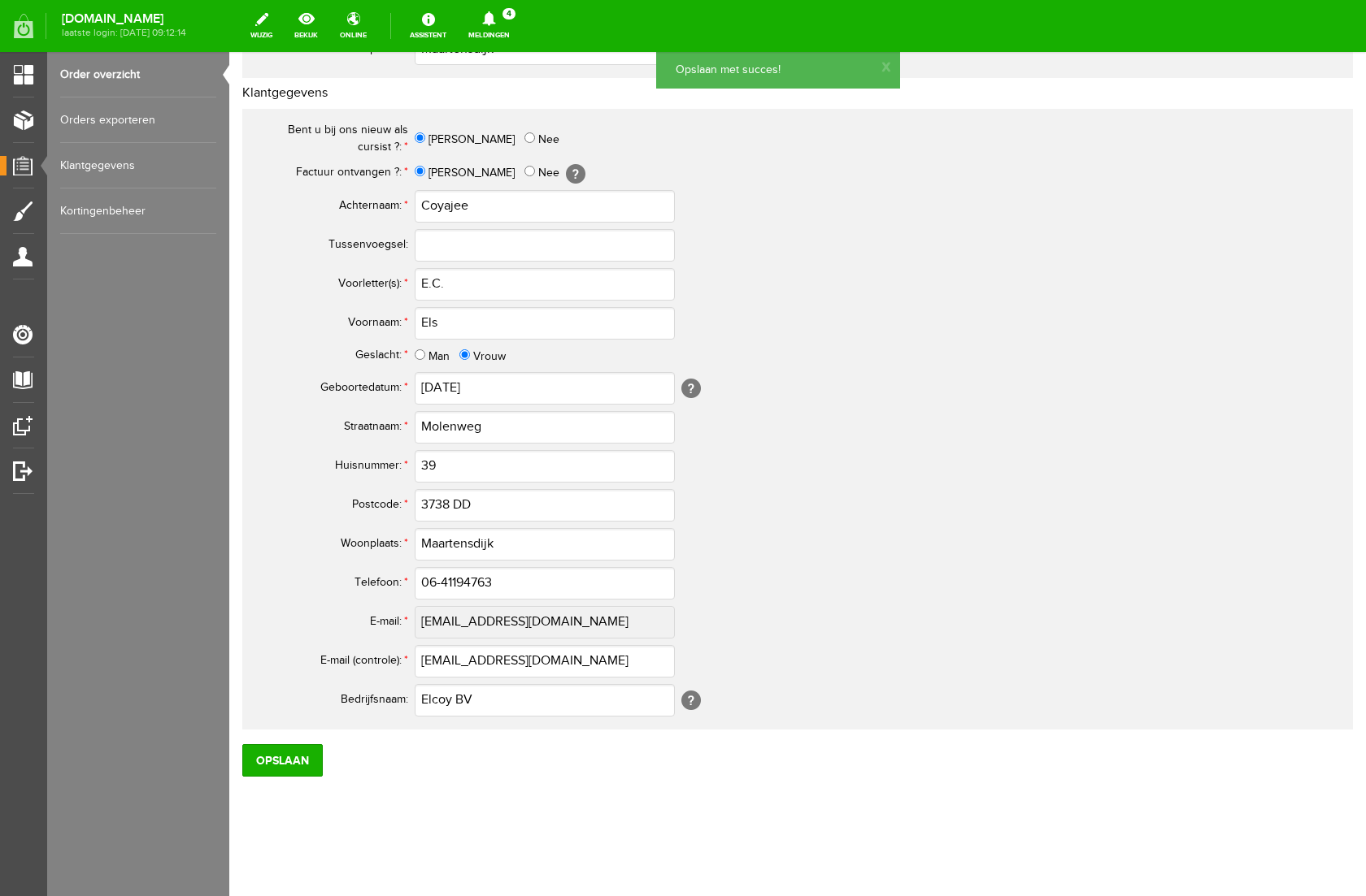
scroll to position [0, 0]
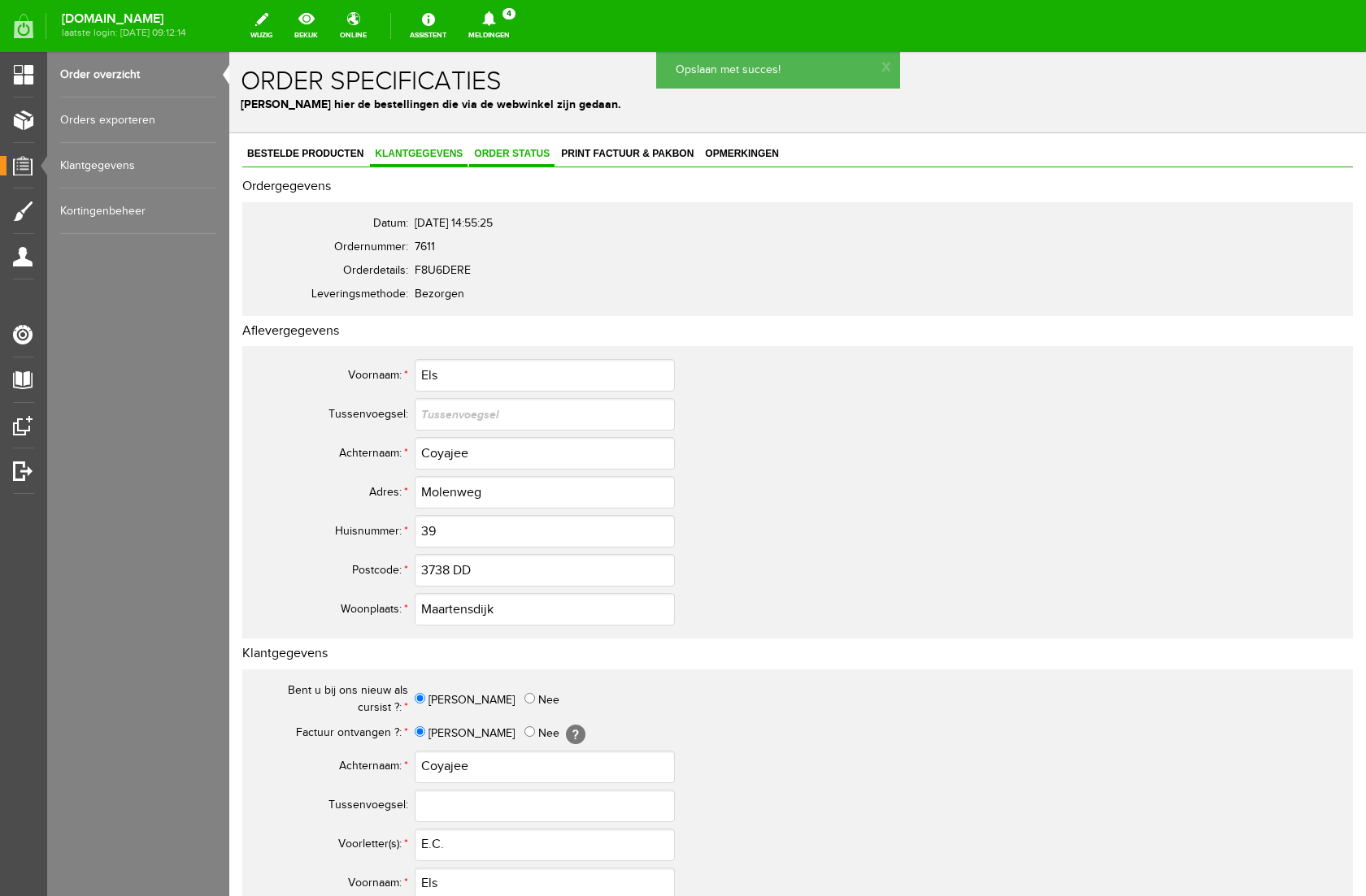
click at [529, 153] on span "Order status" at bounding box center [511, 153] width 85 height 11
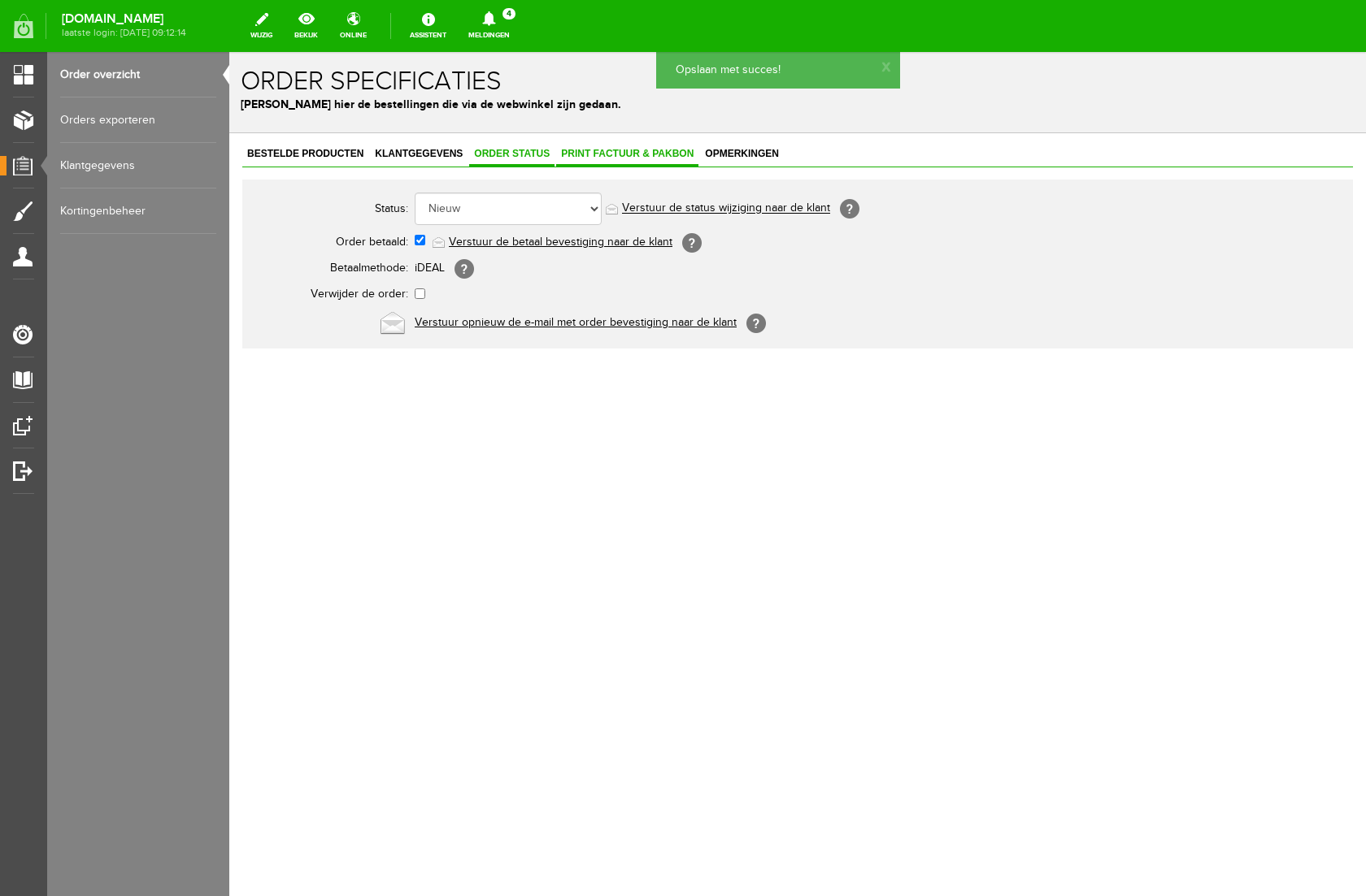
click at [667, 153] on span "Print factuur & pakbon" at bounding box center [626, 153] width 142 height 11
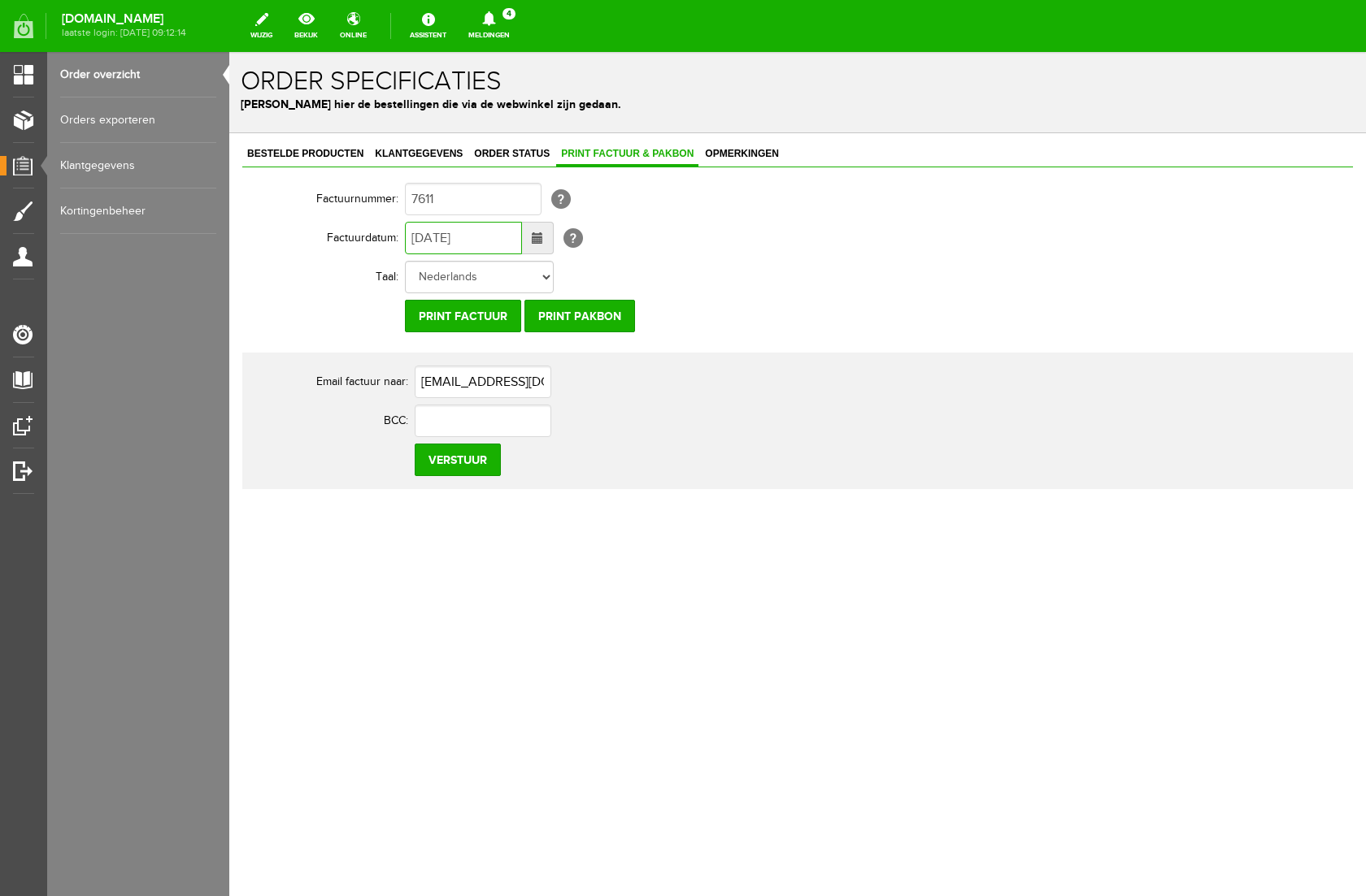
drag, startPoint x: 424, startPoint y: 235, endPoint x: 406, endPoint y: 235, distance: 18.0
click at [406, 235] on input "[DATE]" at bounding box center [463, 238] width 117 height 33
click at [443, 240] on input "[DATE]" at bounding box center [463, 238] width 117 height 33
type input "[DATE]"
click at [486, 454] on input "Verstuur" at bounding box center [457, 460] width 86 height 33
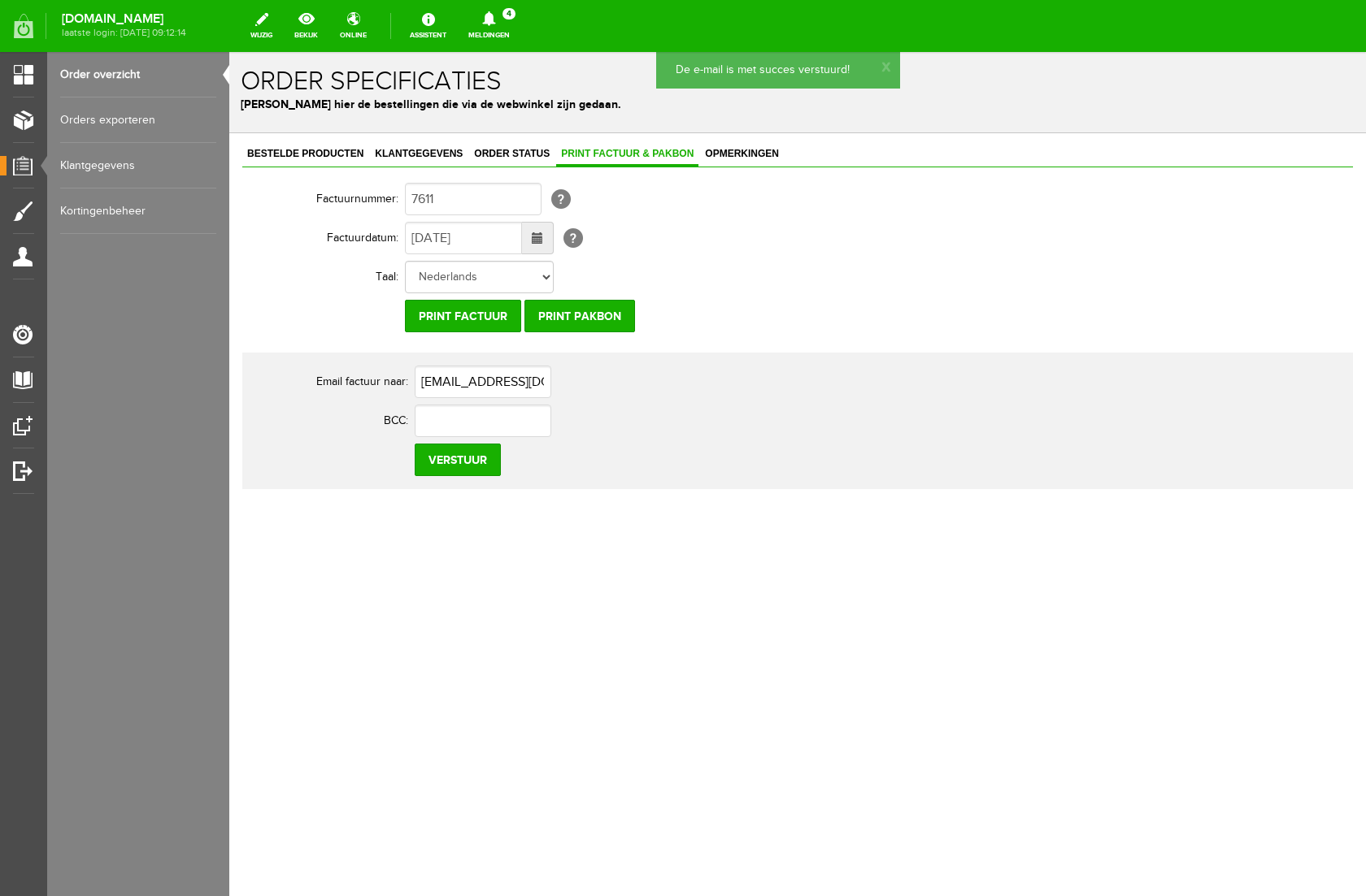
click at [510, 21] on icon at bounding box center [488, 19] width 42 height 15
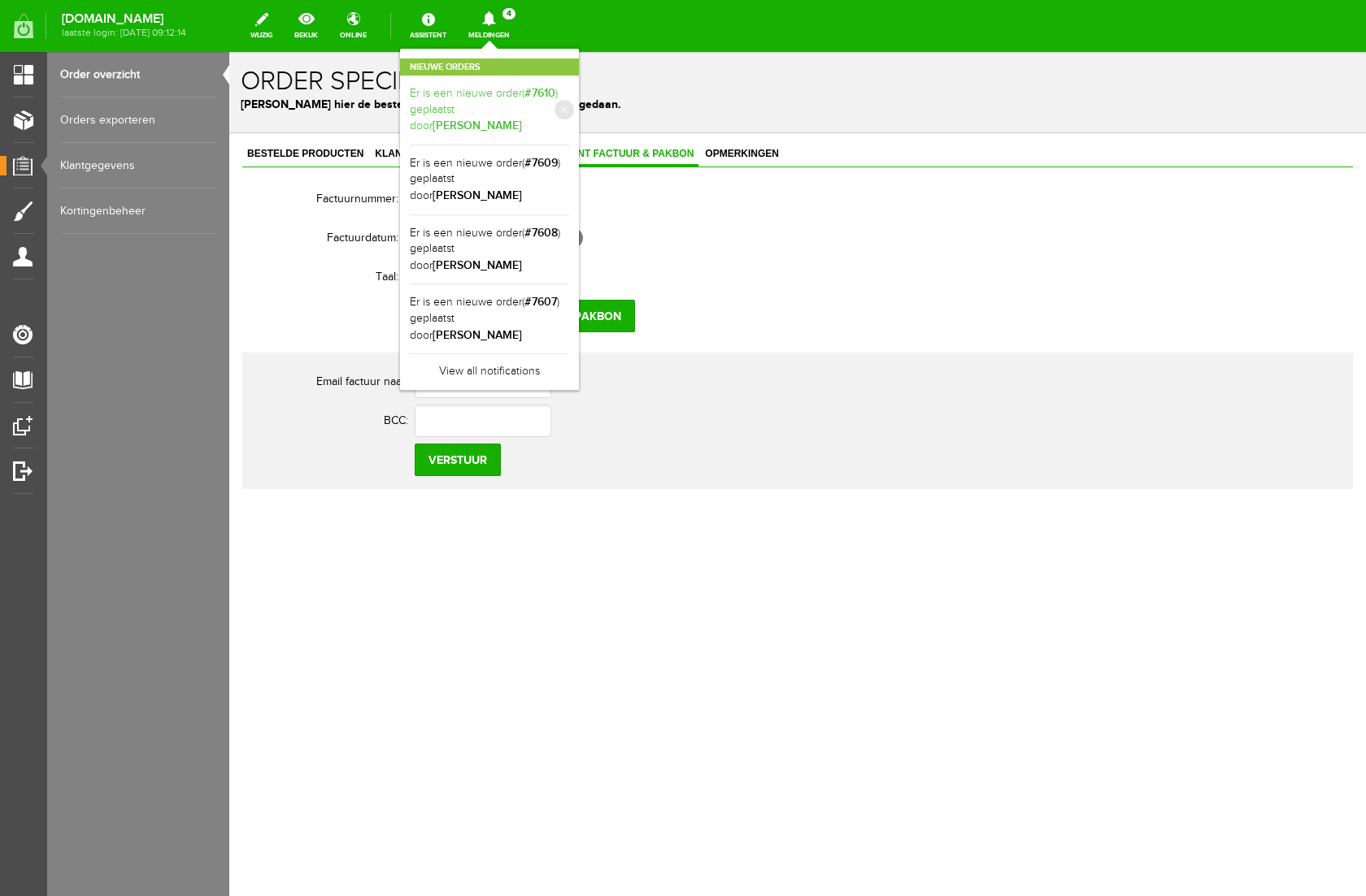
click at [569, 95] on link "Er is een nieuwe order( #7610 ) geplaatst door [PERSON_NAME]" at bounding box center [489, 110] width 159 height 49
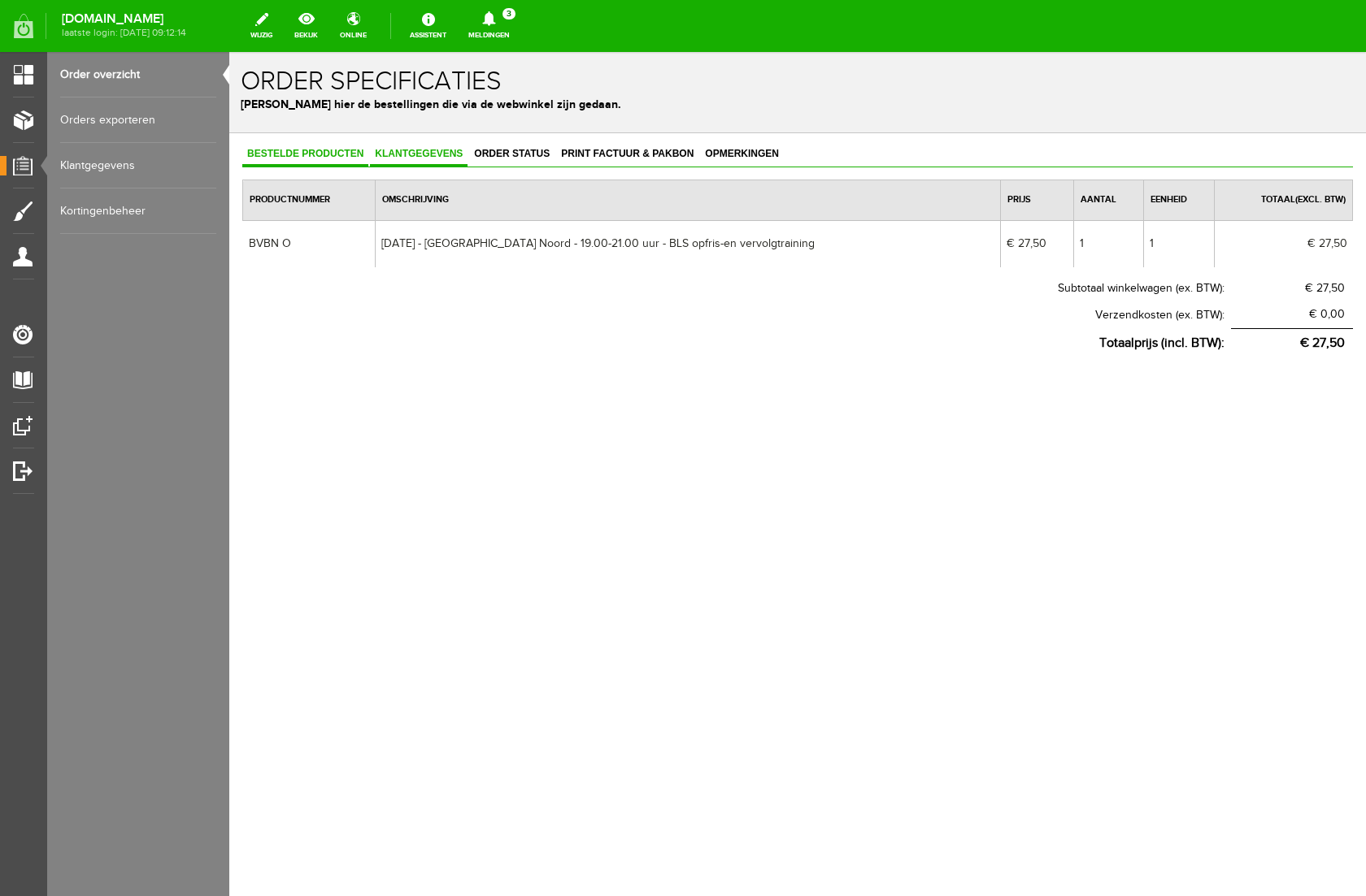
click at [439, 153] on span "Klantgegevens" at bounding box center [419, 153] width 98 height 11
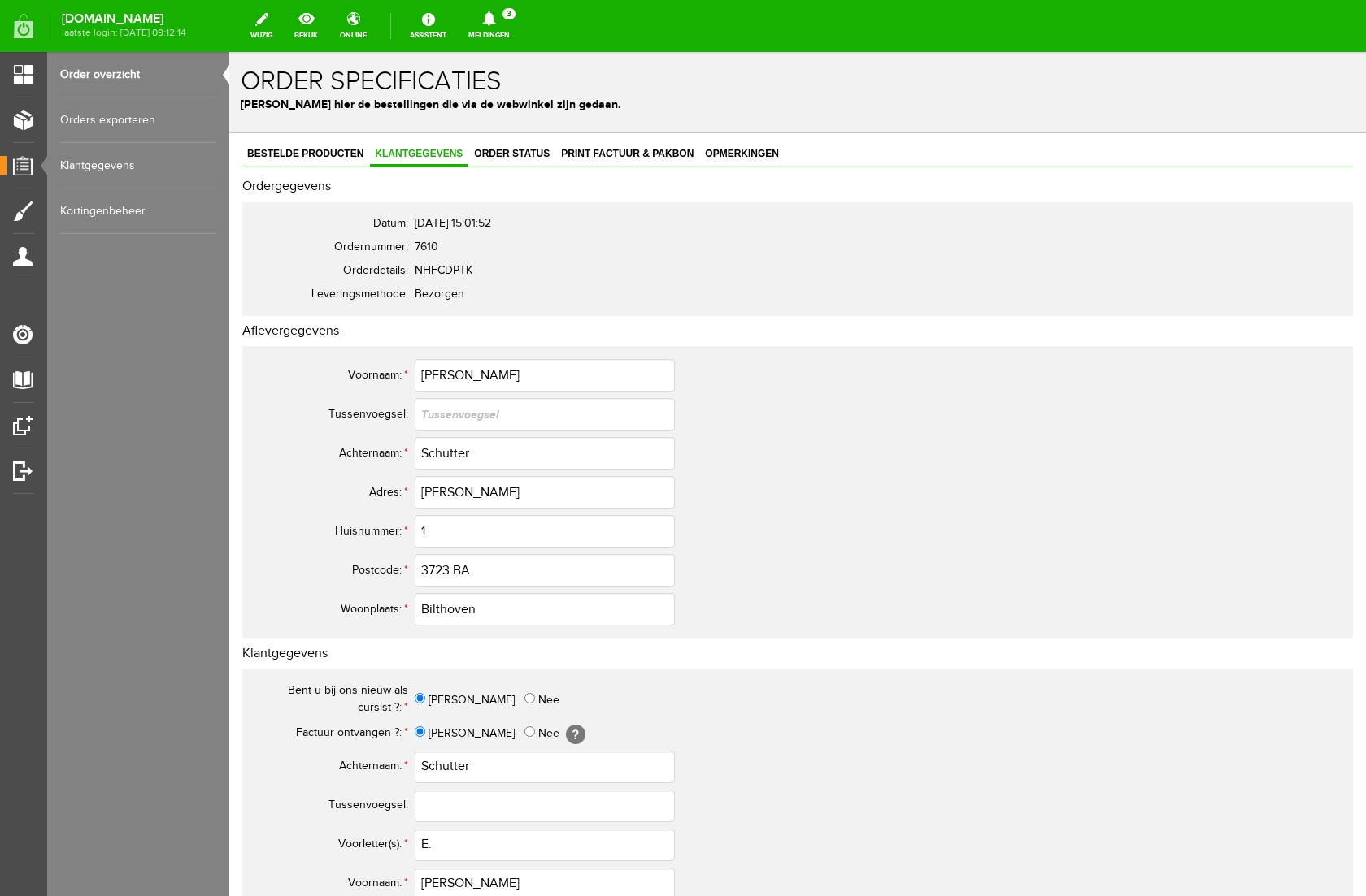
click at [83, 467] on div "Categorieën beheren Producten beheren Producten importeren Productkenmerken Pro…" at bounding box center [138, 448] width 182 height 896
drag, startPoint x: 488, startPoint y: 770, endPoint x: 374, endPoint y: 760, distance: 114.4
click at [374, 760] on tr "Achternaam: * Schutter" at bounding box center [642, 767] width 781 height 39
drag, startPoint x: 523, startPoint y: 488, endPoint x: 362, endPoint y: 487, distance: 161.0
click at [362, 487] on tr "Adres: * [PERSON_NAME]" at bounding box center [642, 492] width 781 height 39
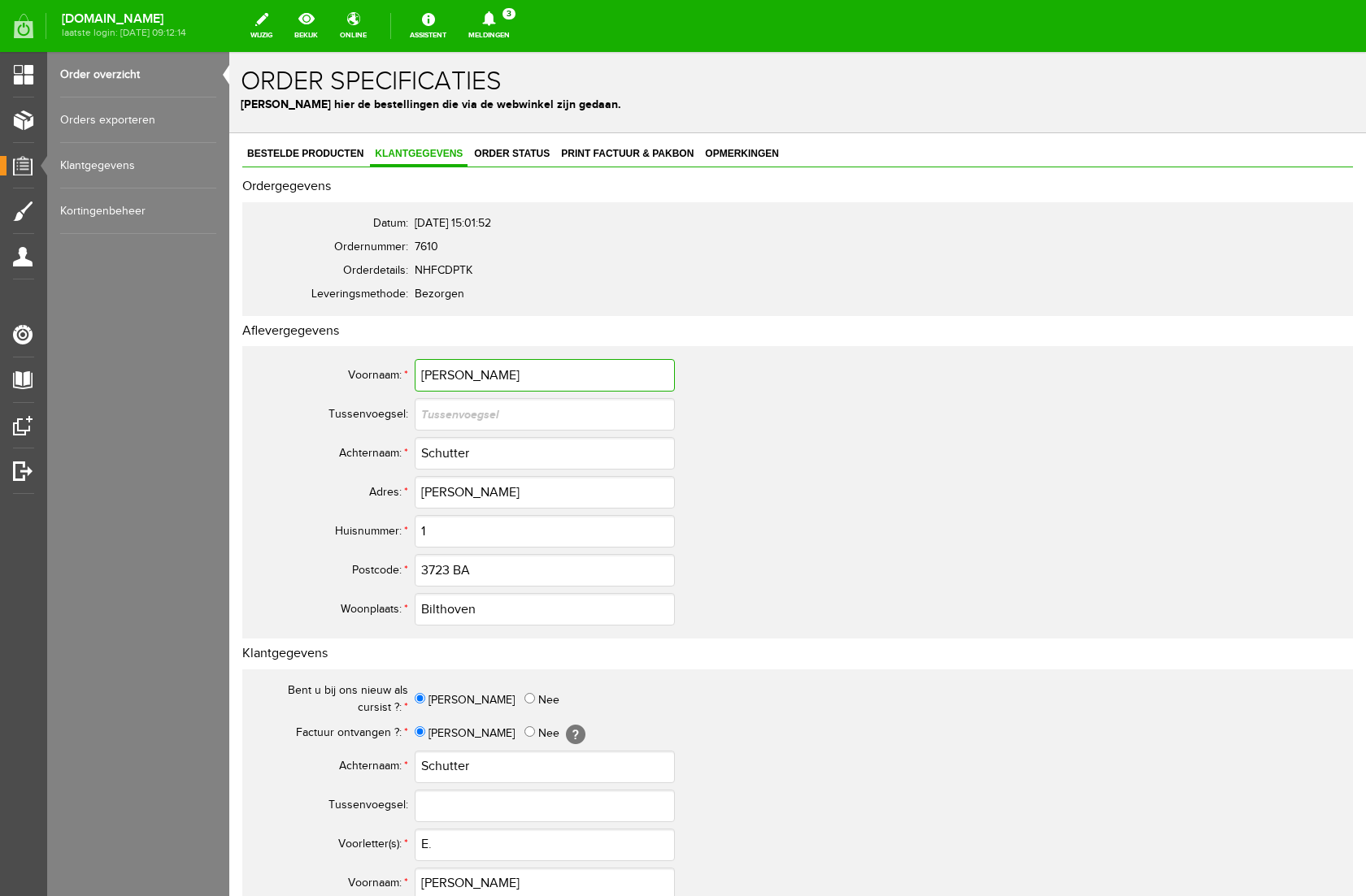
drag, startPoint x: 479, startPoint y: 377, endPoint x: 353, endPoint y: 362, distance: 126.9
click at [353, 362] on tr "Voornaam: * [PERSON_NAME]" at bounding box center [642, 376] width 781 height 39
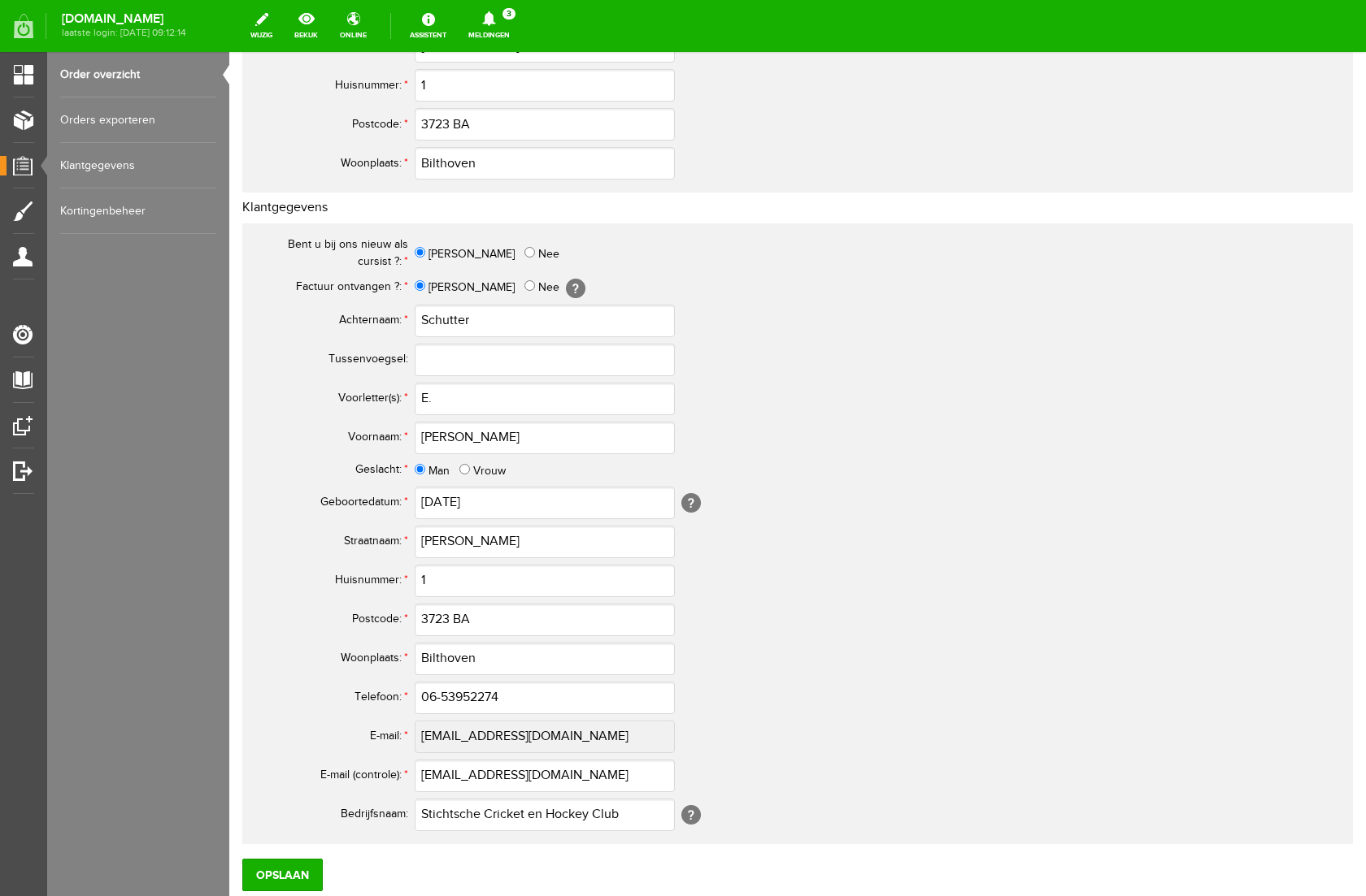
scroll to position [451, 0]
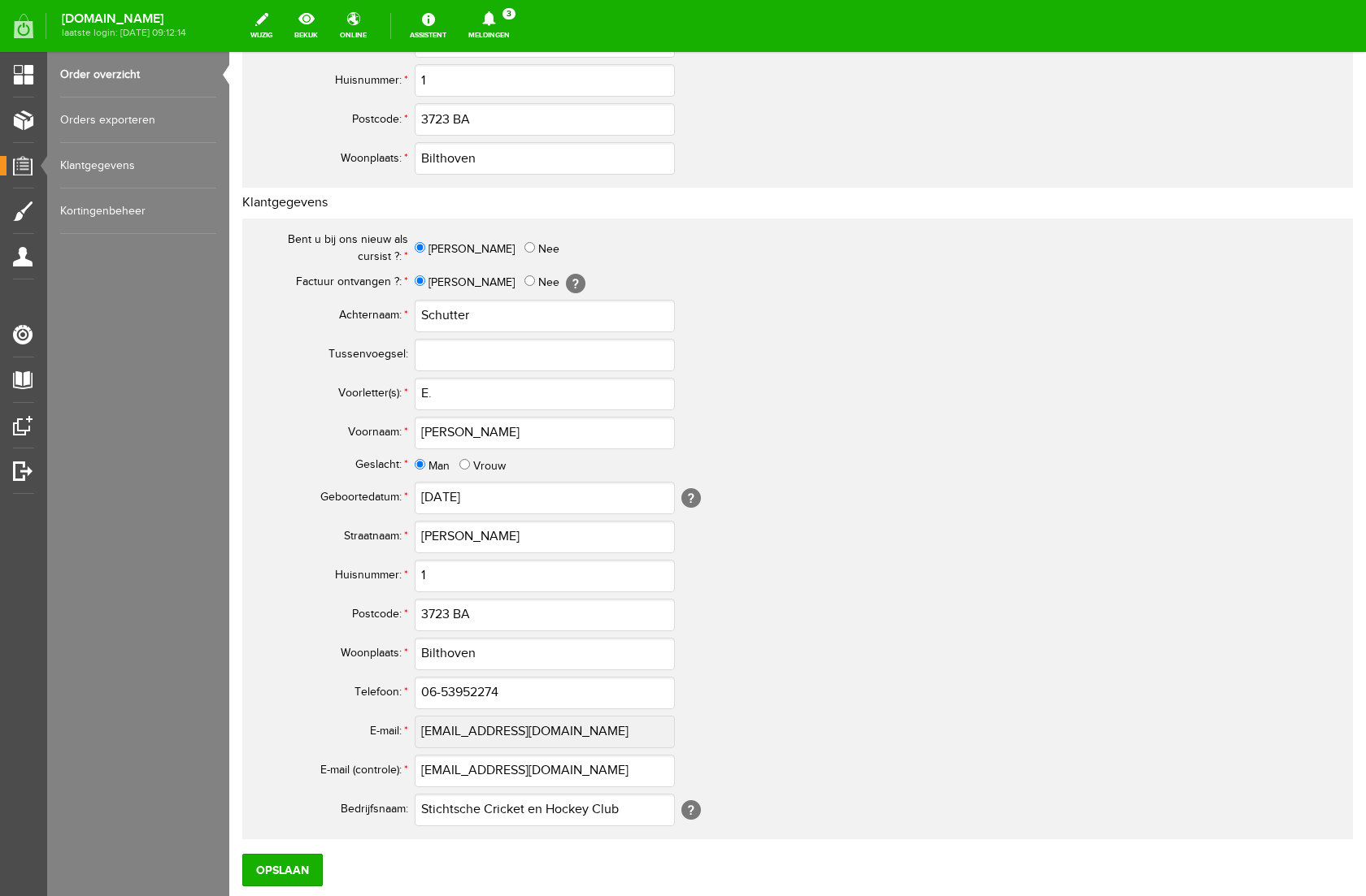
click at [554, 752] on td "[EMAIL_ADDRESS][DOMAIN_NAME]" at bounding box center [723, 771] width 618 height 39
drag, startPoint x: 516, startPoint y: 769, endPoint x: 377, endPoint y: 757, distance: 139.5
click at [377, 757] on tr "E-mail (controle): * [EMAIL_ADDRESS][DOMAIN_NAME]" at bounding box center [642, 771] width 781 height 39
click at [520, 689] on input "06-53952274" at bounding box center [544, 693] width 260 height 33
drag, startPoint x: 520, startPoint y: 689, endPoint x: 360, endPoint y: 686, distance: 160.0
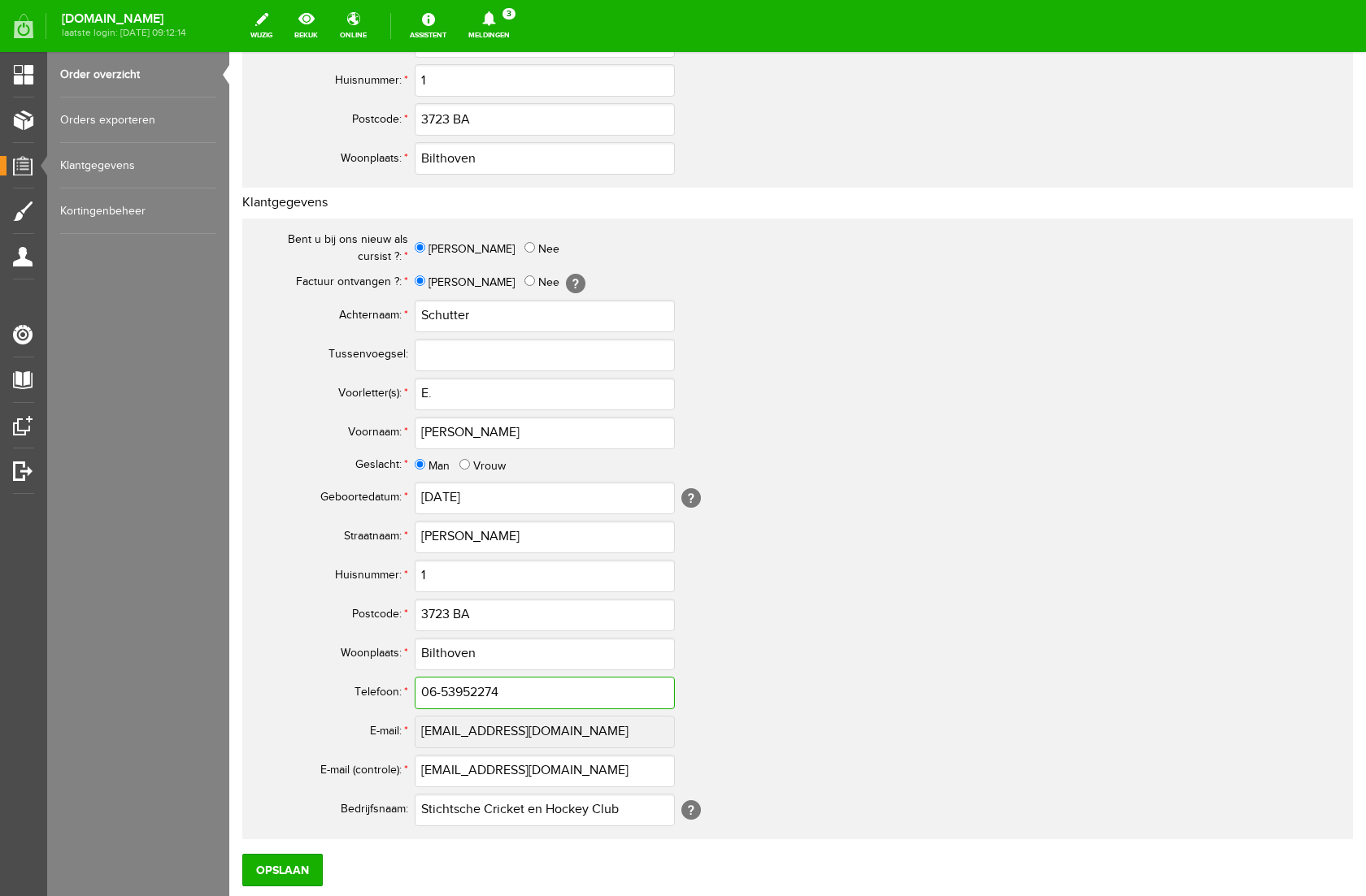
click at [360, 686] on tr "Telefoon: * 06-53952274" at bounding box center [642, 693] width 781 height 39
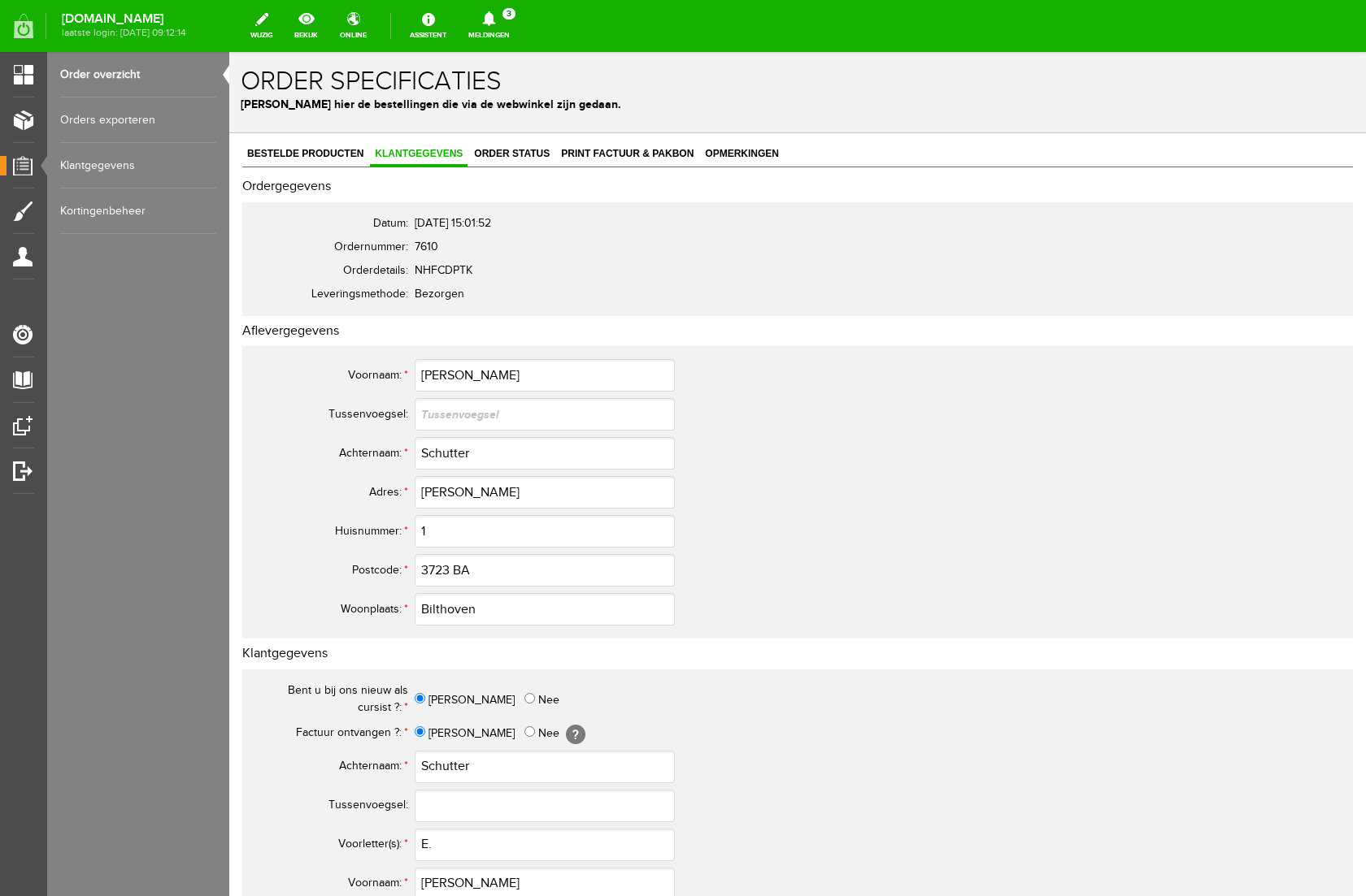
scroll to position [560, 0]
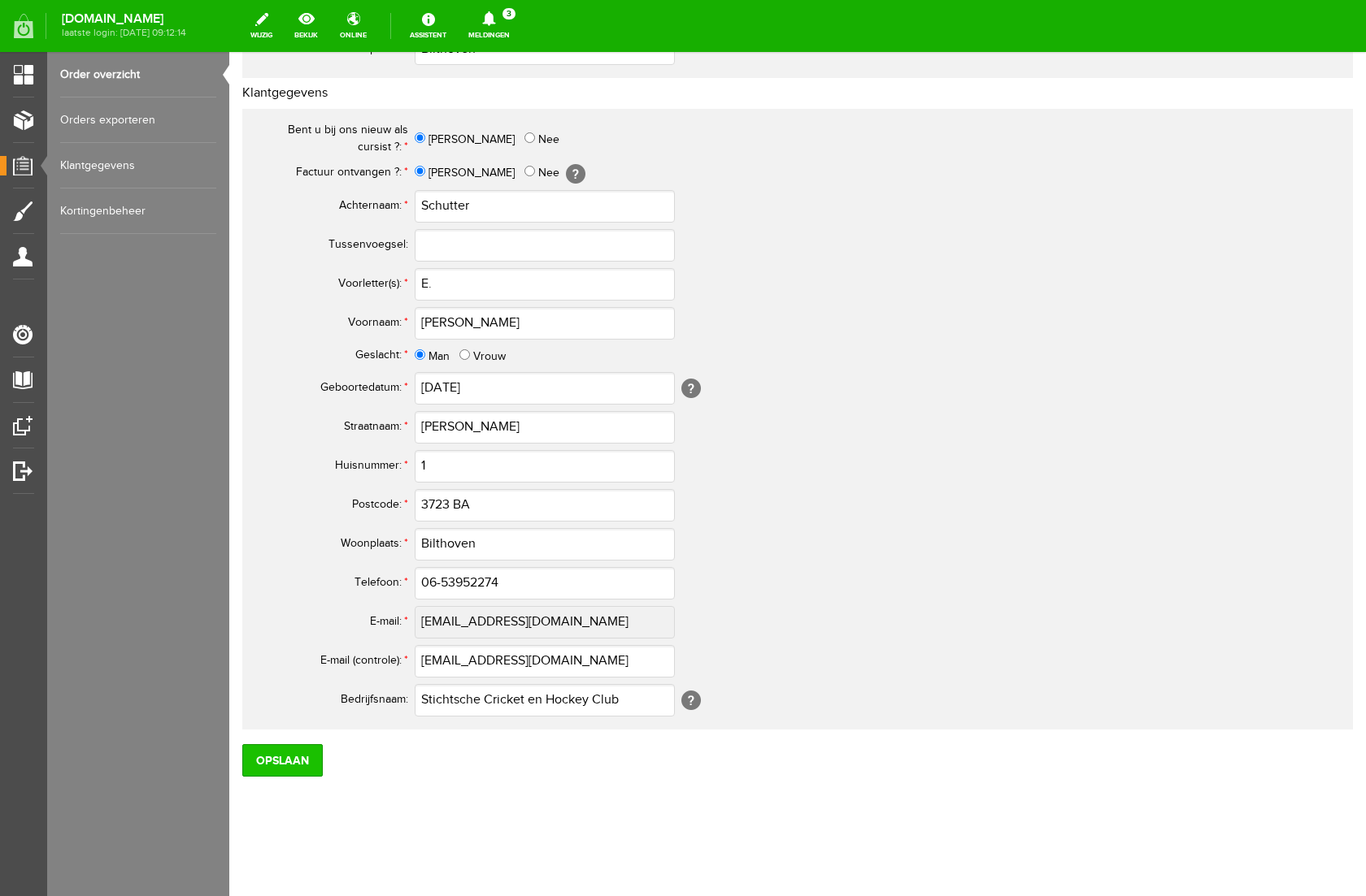
click at [284, 754] on input "Opslaan" at bounding box center [282, 761] width 80 height 33
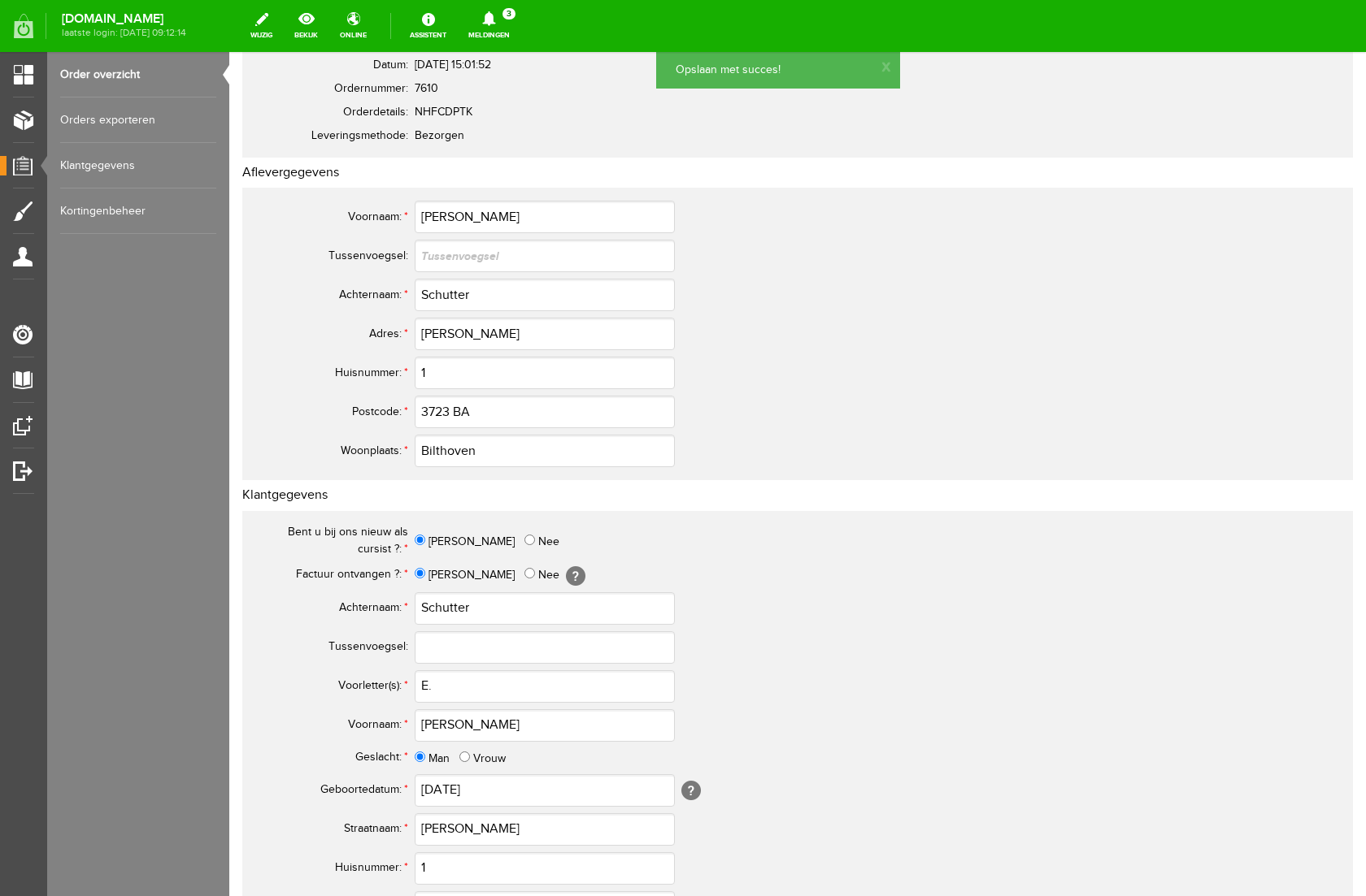
scroll to position [0, 0]
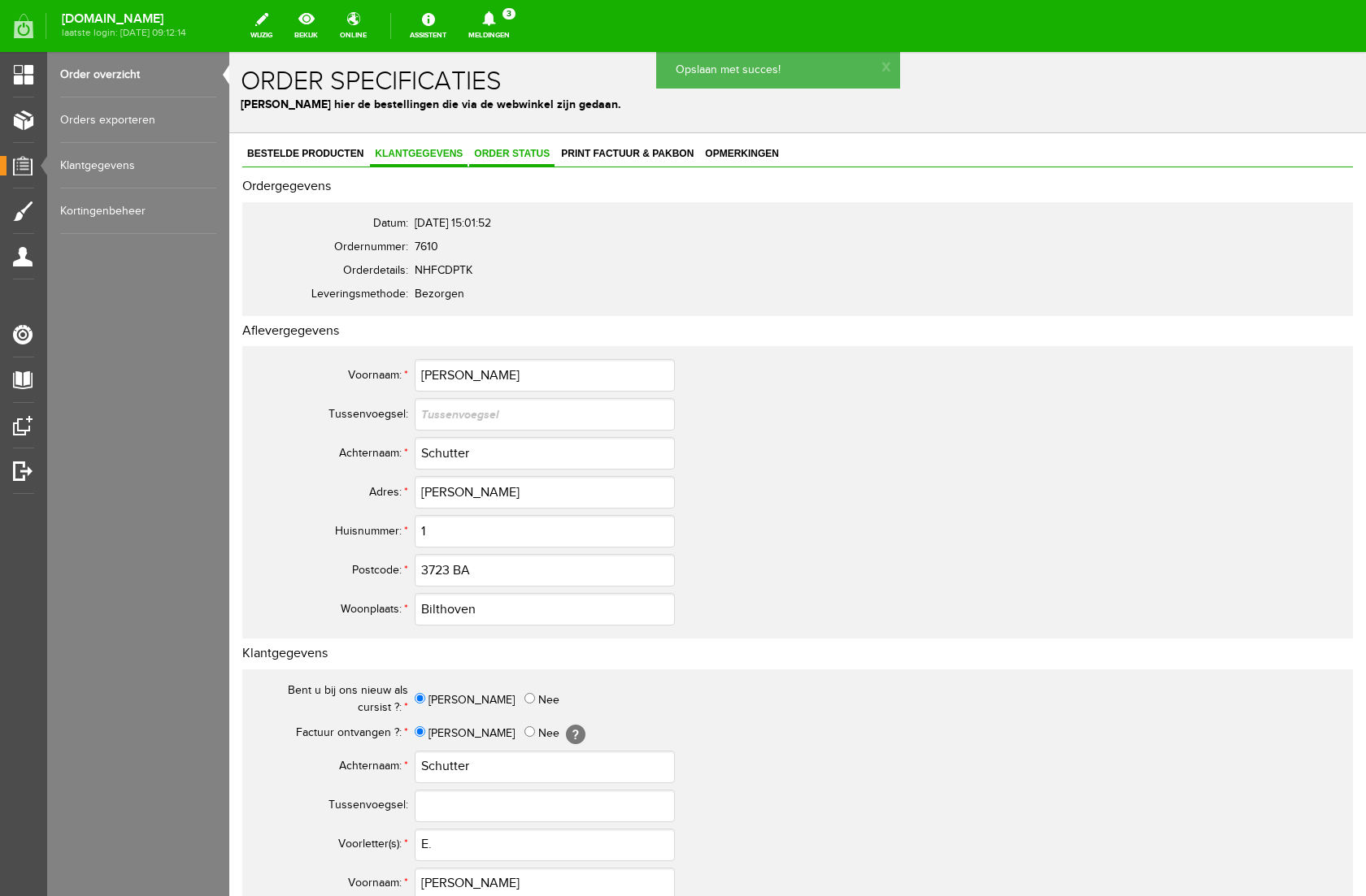
click at [525, 157] on span "Order status" at bounding box center [511, 153] width 85 height 11
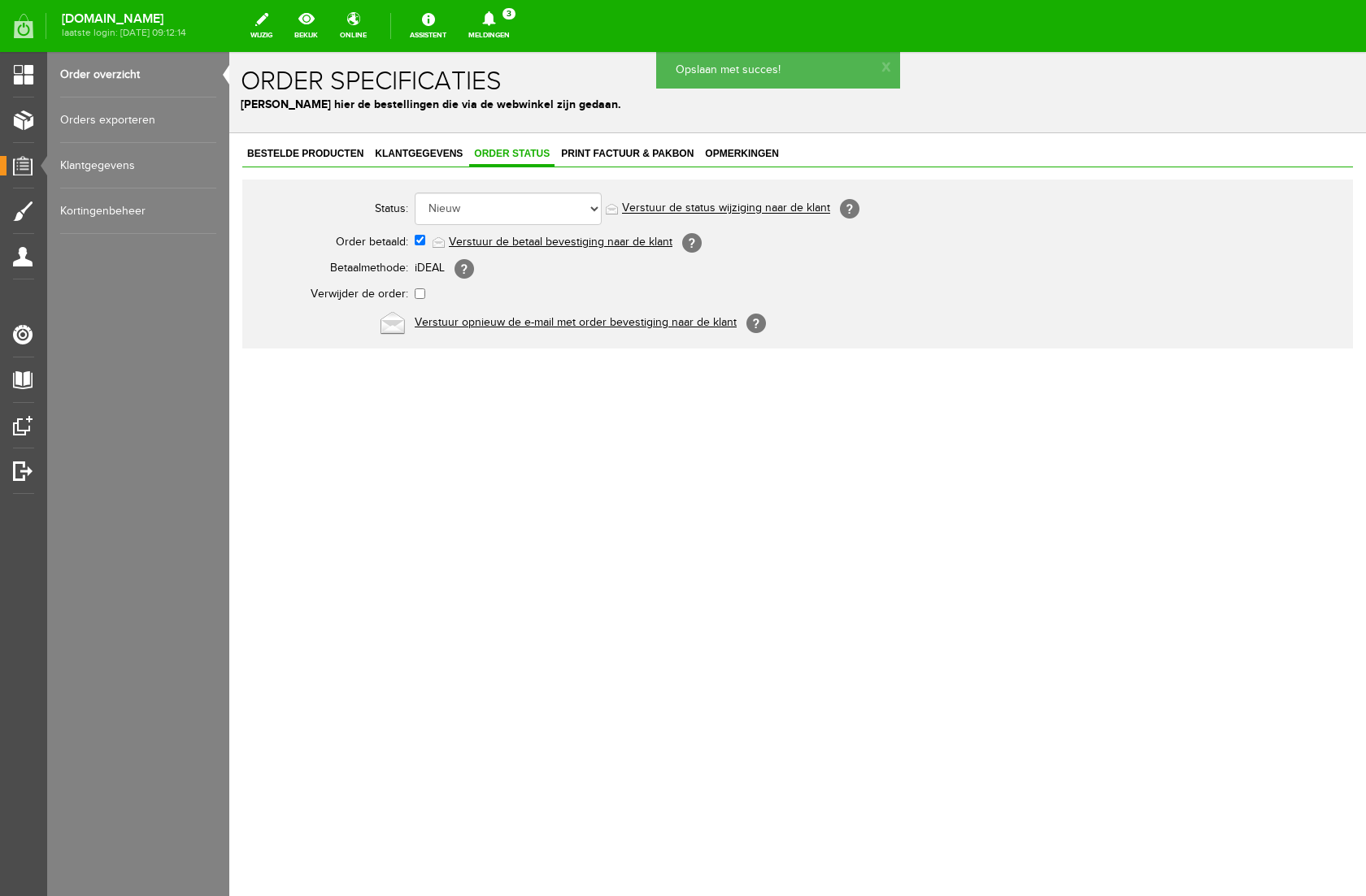
click at [527, 241] on link "Verstuur de betaal bevestiging naar de klant" at bounding box center [561, 242] width 223 height 13
click at [640, 155] on span "Print factuur & pakbon" at bounding box center [626, 153] width 142 height 11
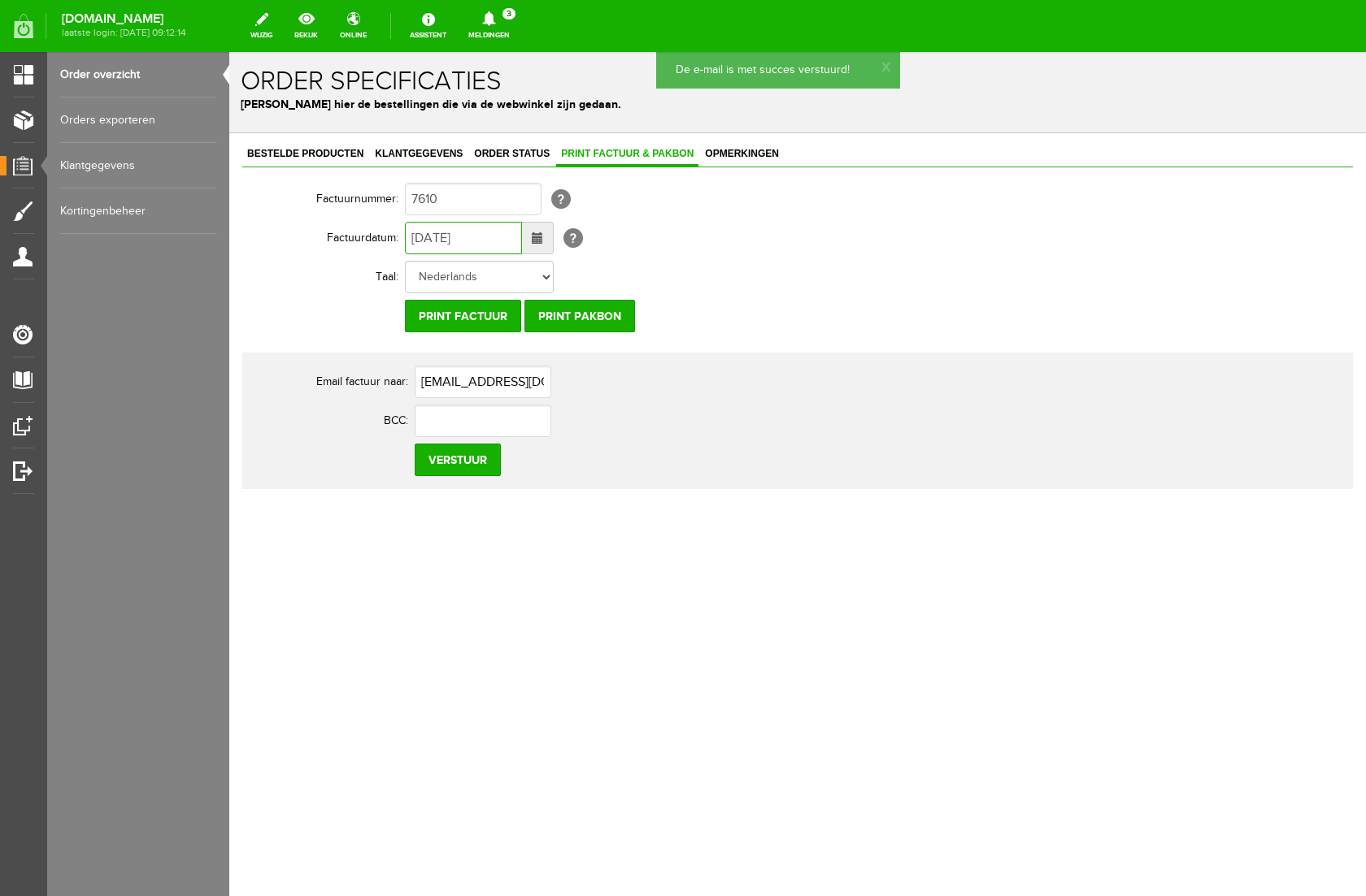
drag, startPoint x: 424, startPoint y: 234, endPoint x: 408, endPoint y: 234, distance: 16.0
click at [408, 234] on input "[DATE]" at bounding box center [463, 238] width 117 height 33
click at [442, 236] on input "[DATE]" at bounding box center [463, 238] width 117 height 33
type input "[DATE]"
drag, startPoint x: 782, startPoint y: 542, endPoint x: 539, endPoint y: 451, distance: 259.5
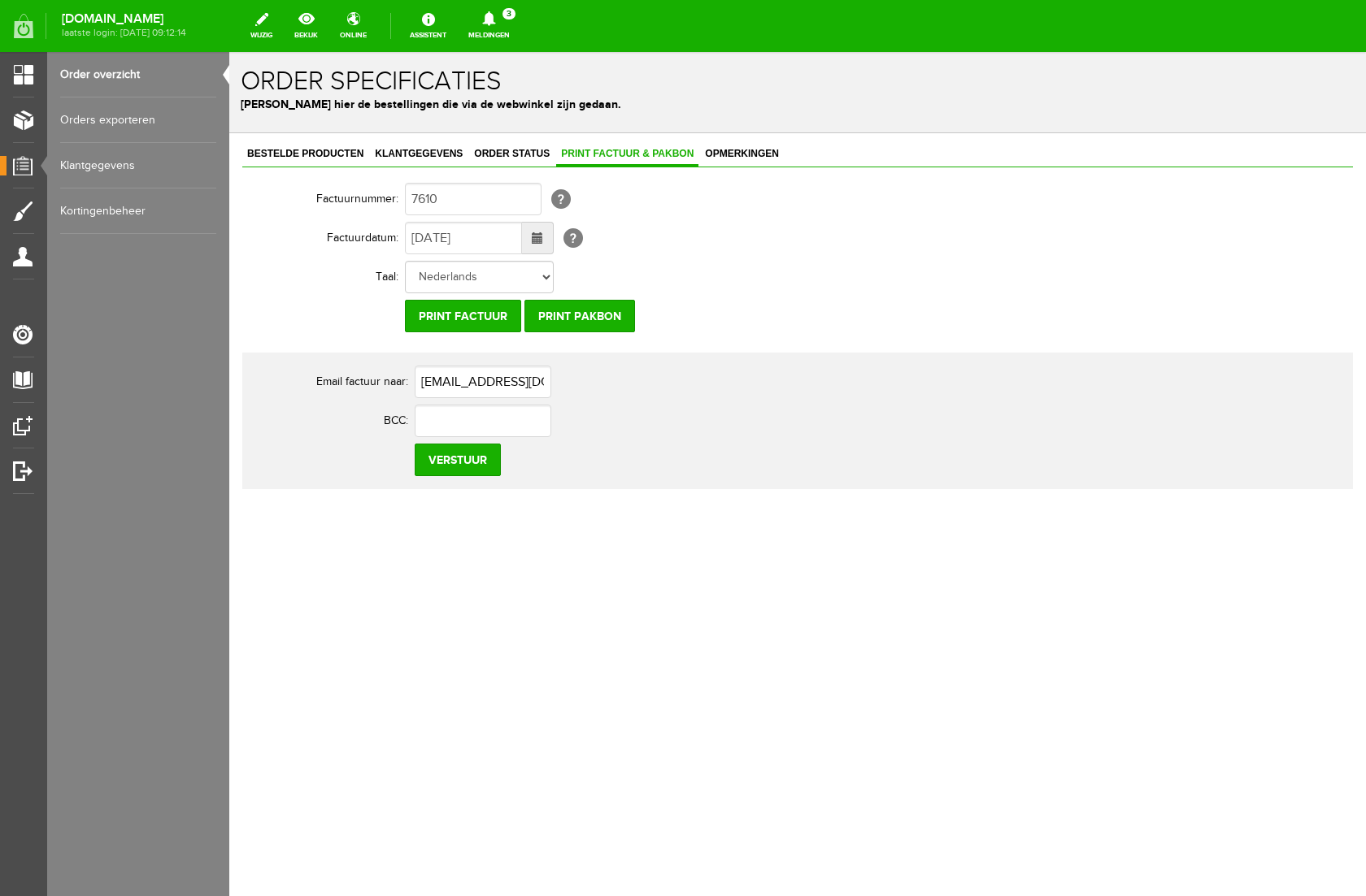
click at [779, 541] on div "Bestelde producten Klantgegevens Order status Print factuur & pakbon Opmerkinge…" at bounding box center [797, 372] width 1136 height 478
click at [449, 458] on input "Verstuur" at bounding box center [457, 460] width 86 height 33
click at [495, 18] on icon at bounding box center [488, 19] width 13 height 15
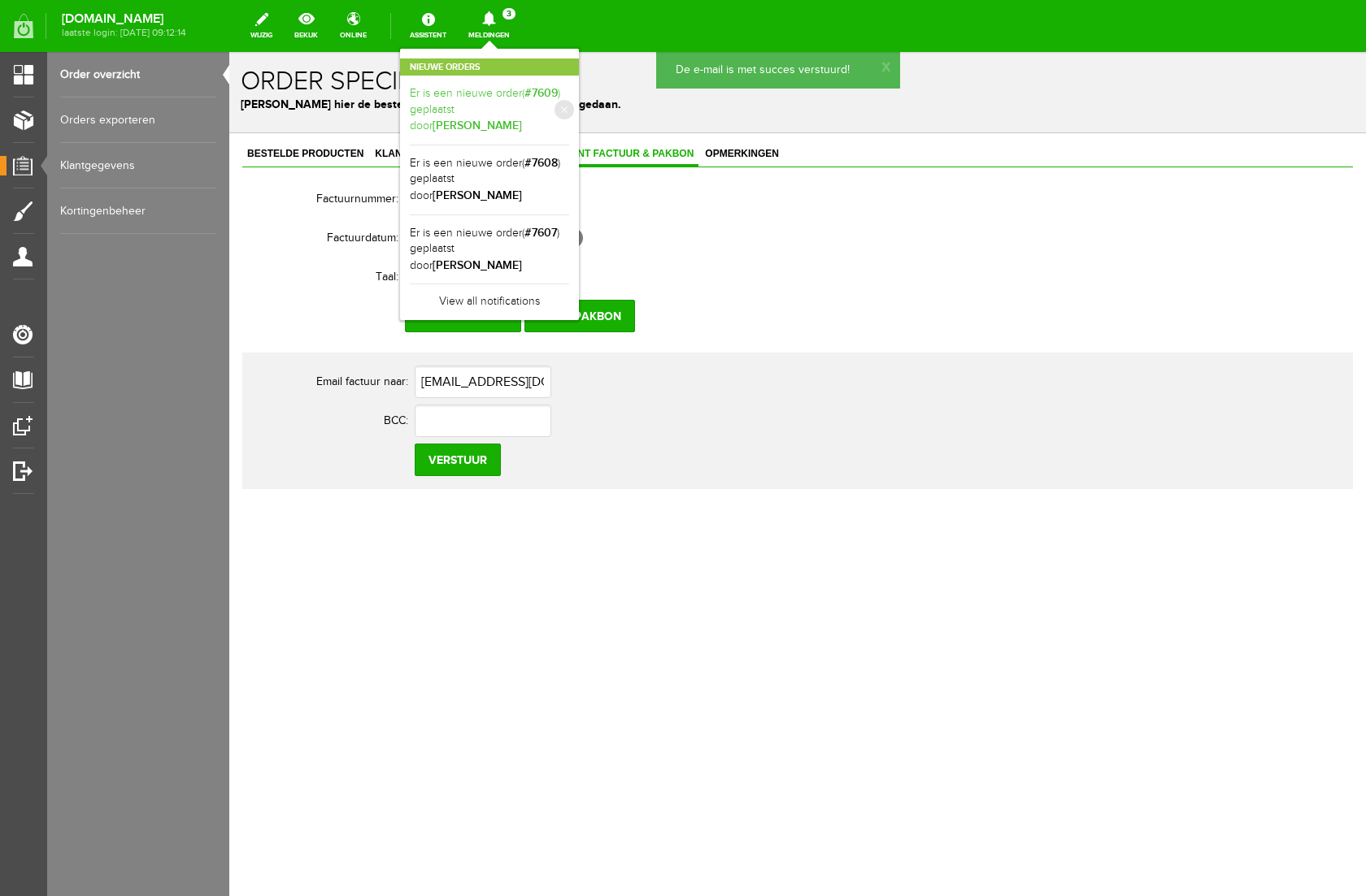
click at [569, 101] on link "Er is een nieuwe order( #7609 ) geplaatst door [PERSON_NAME]" at bounding box center [489, 110] width 159 height 49
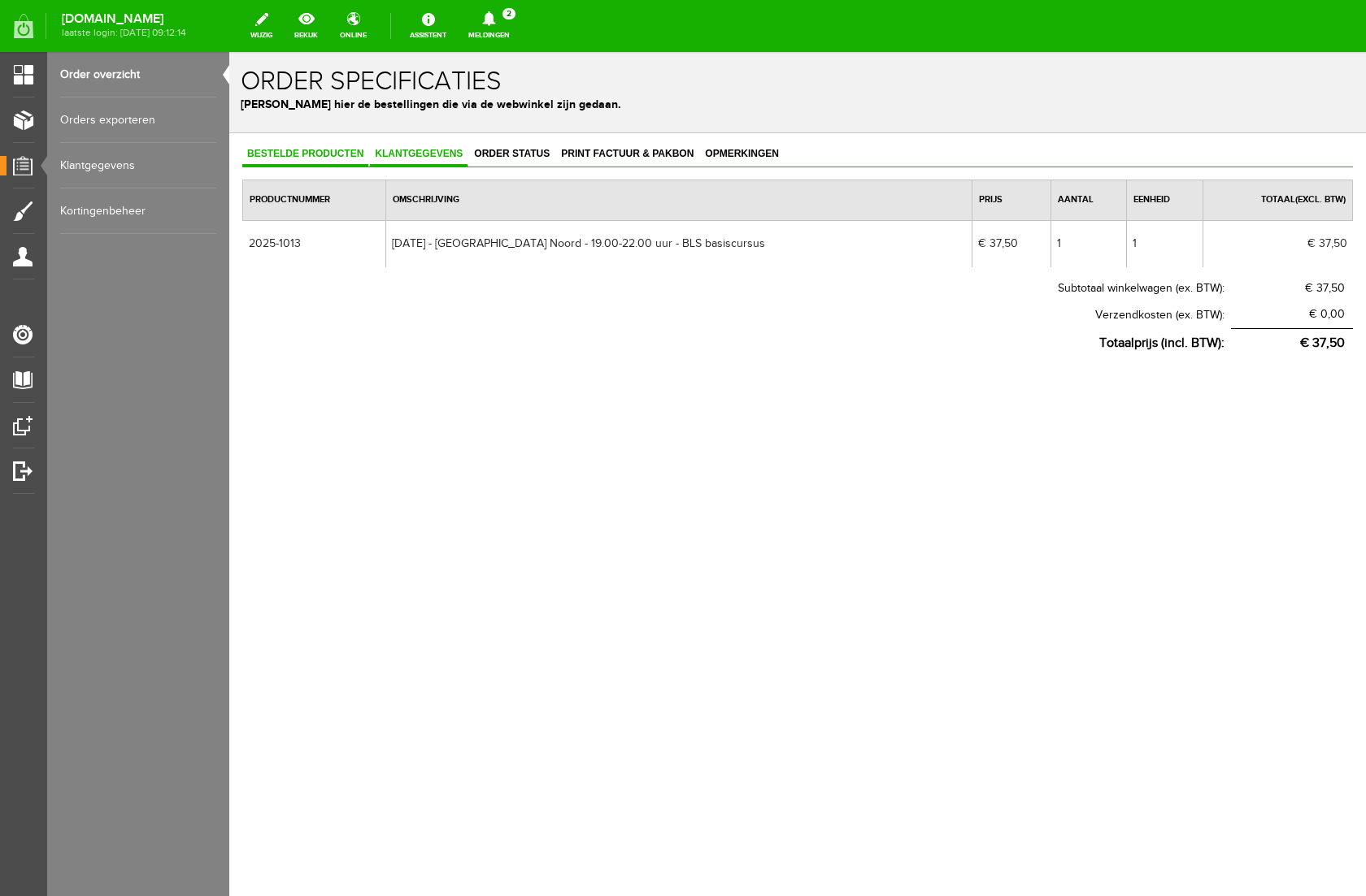
click at [442, 151] on span "Klantgegevens" at bounding box center [419, 153] width 98 height 11
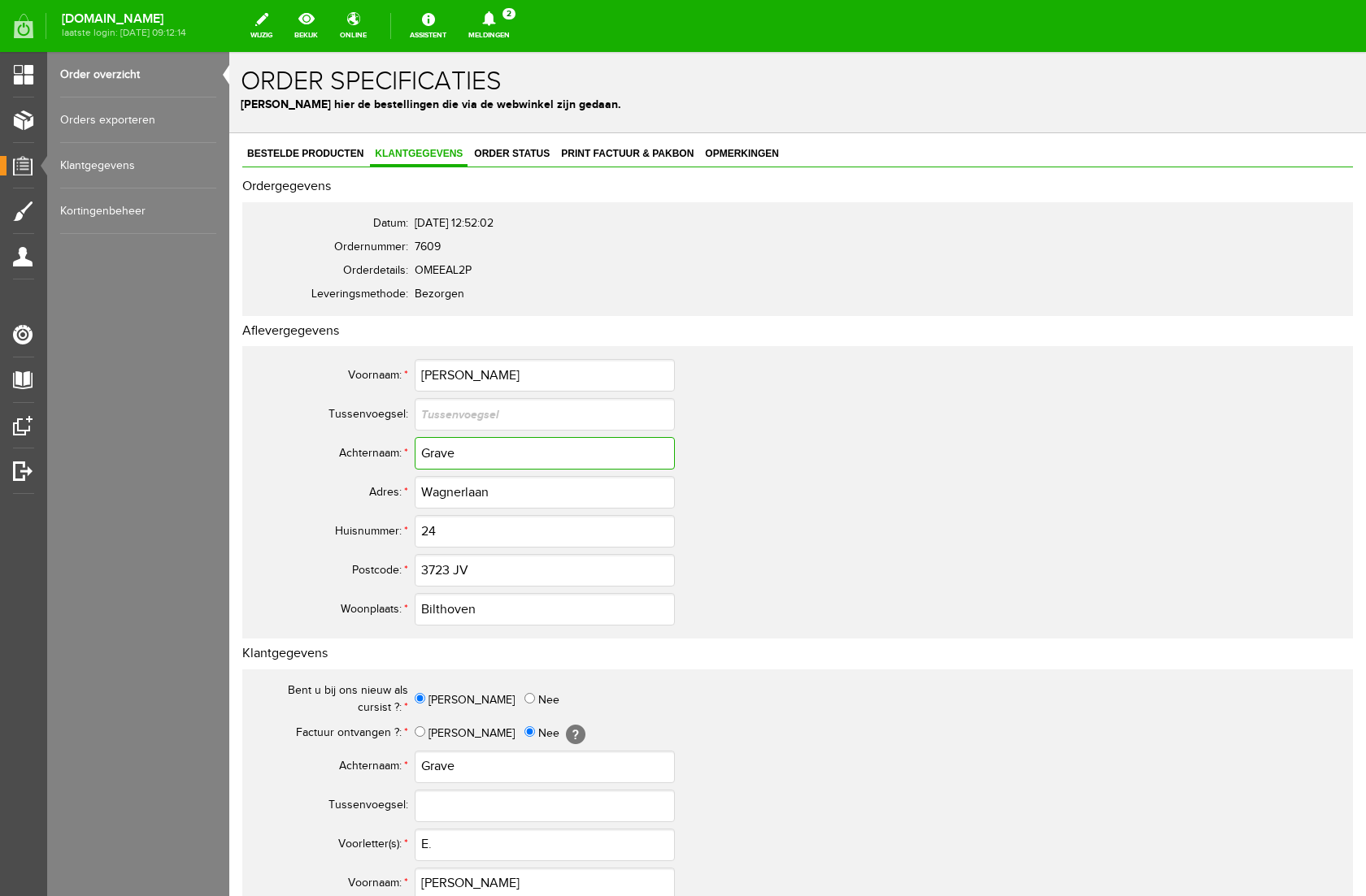
drag, startPoint x: 478, startPoint y: 456, endPoint x: 348, endPoint y: 450, distance: 130.1
click at [348, 450] on tr "Achternaam: * Grave" at bounding box center [642, 454] width 781 height 39
drag, startPoint x: 470, startPoint y: 381, endPoint x: 291, endPoint y: 353, distance: 181.2
click at [291, 353] on div "Voornaam: * [PERSON_NAME] [GEOGRAPHIC_DATA]: Achternaam: * Grave Adres: * Wagne…" at bounding box center [797, 492] width 1111 height 292
drag, startPoint x: 535, startPoint y: 494, endPoint x: 275, endPoint y: 482, distance: 260.3
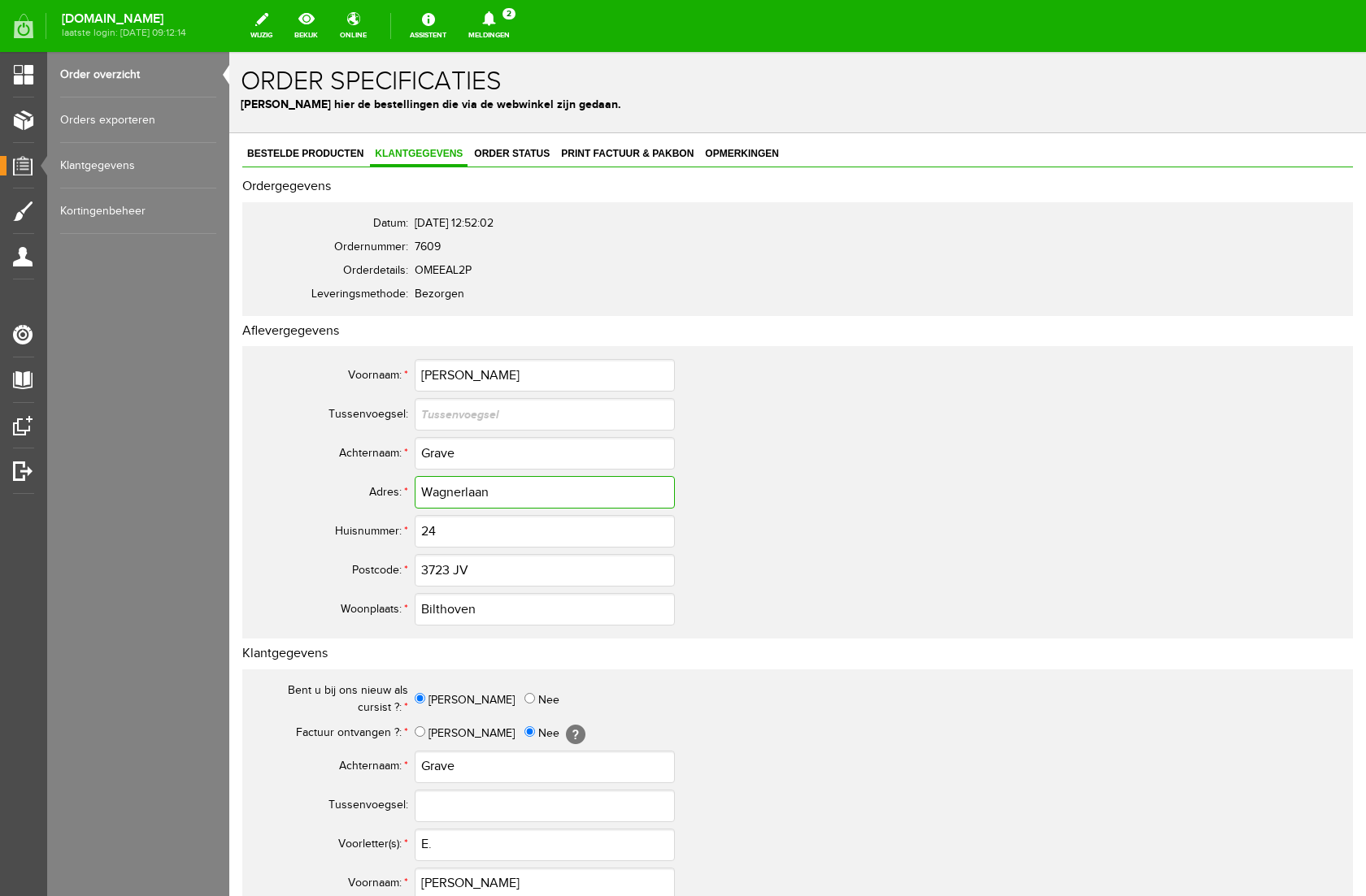
click at [275, 482] on tr "Adres: * Wagnerlaan" at bounding box center [642, 492] width 781 height 39
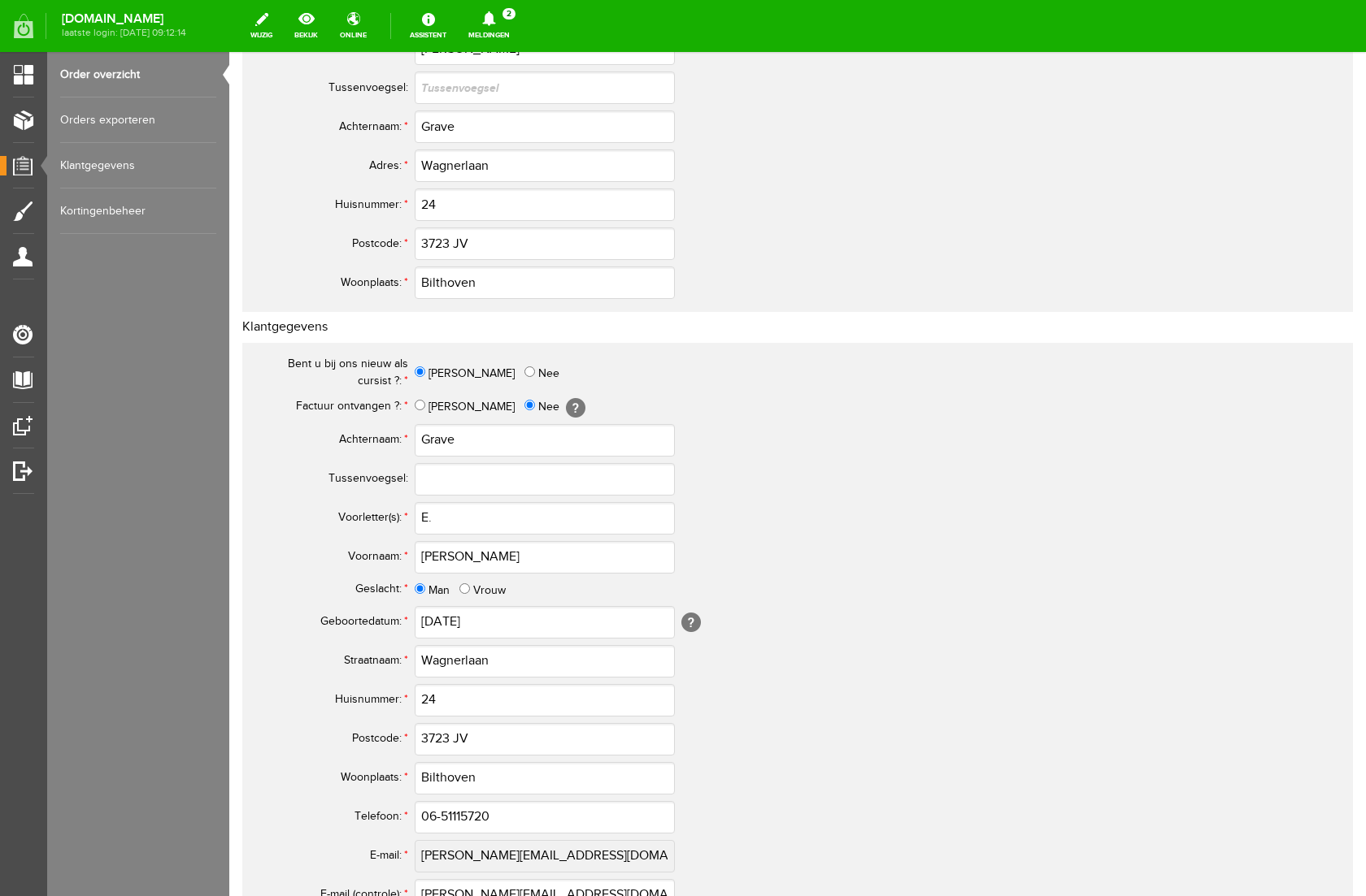
scroll to position [329, 0]
drag, startPoint x: 505, startPoint y: 812, endPoint x: 309, endPoint y: 794, distance: 196.8
click at [309, 794] on tbody "Bent u bij ons nieuw als cursist ?: * [PERSON_NAME] Factuur ontvangen ?: * Ja N…" at bounding box center [642, 651] width 781 height 601
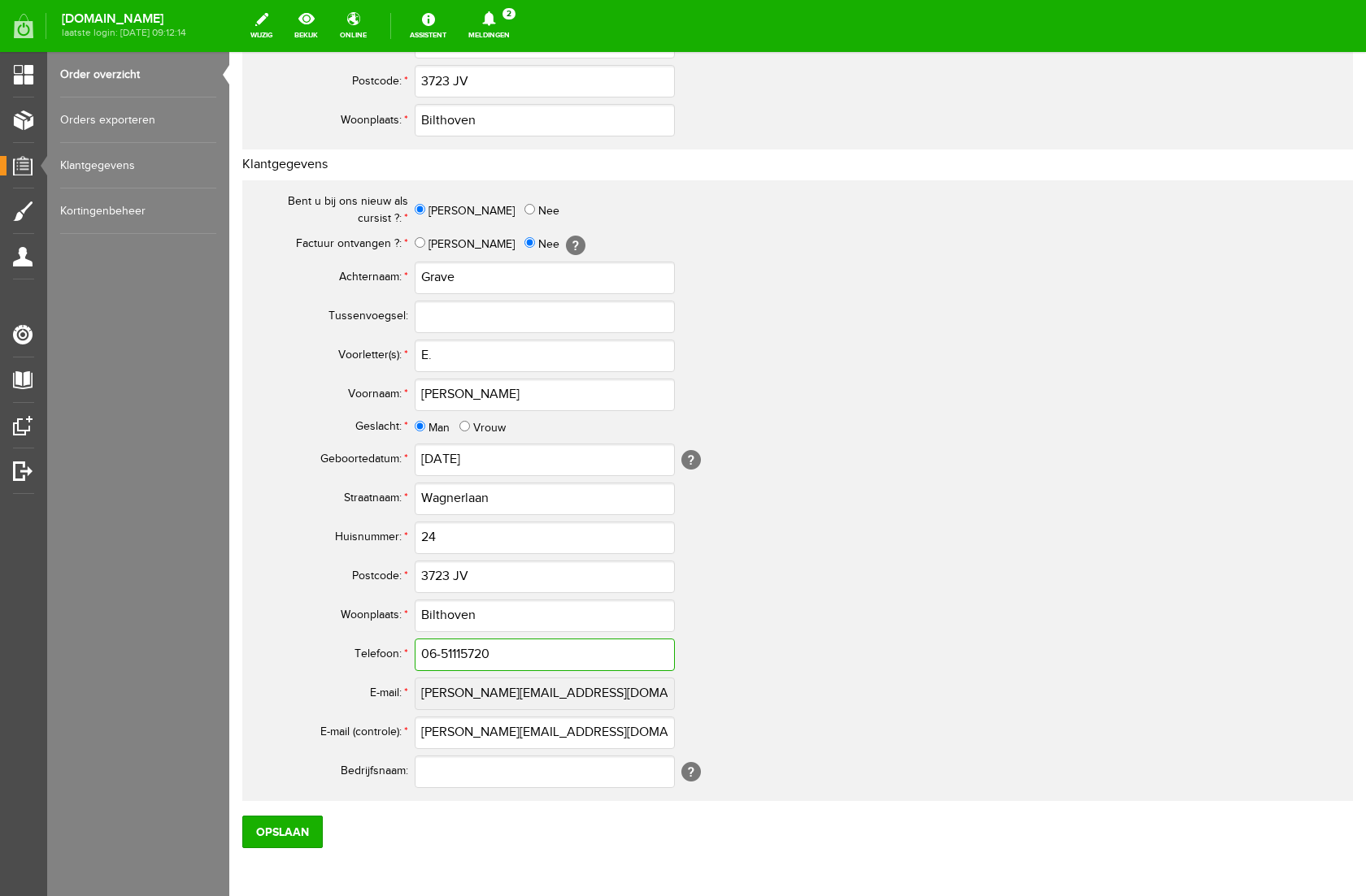
scroll to position [548, 0]
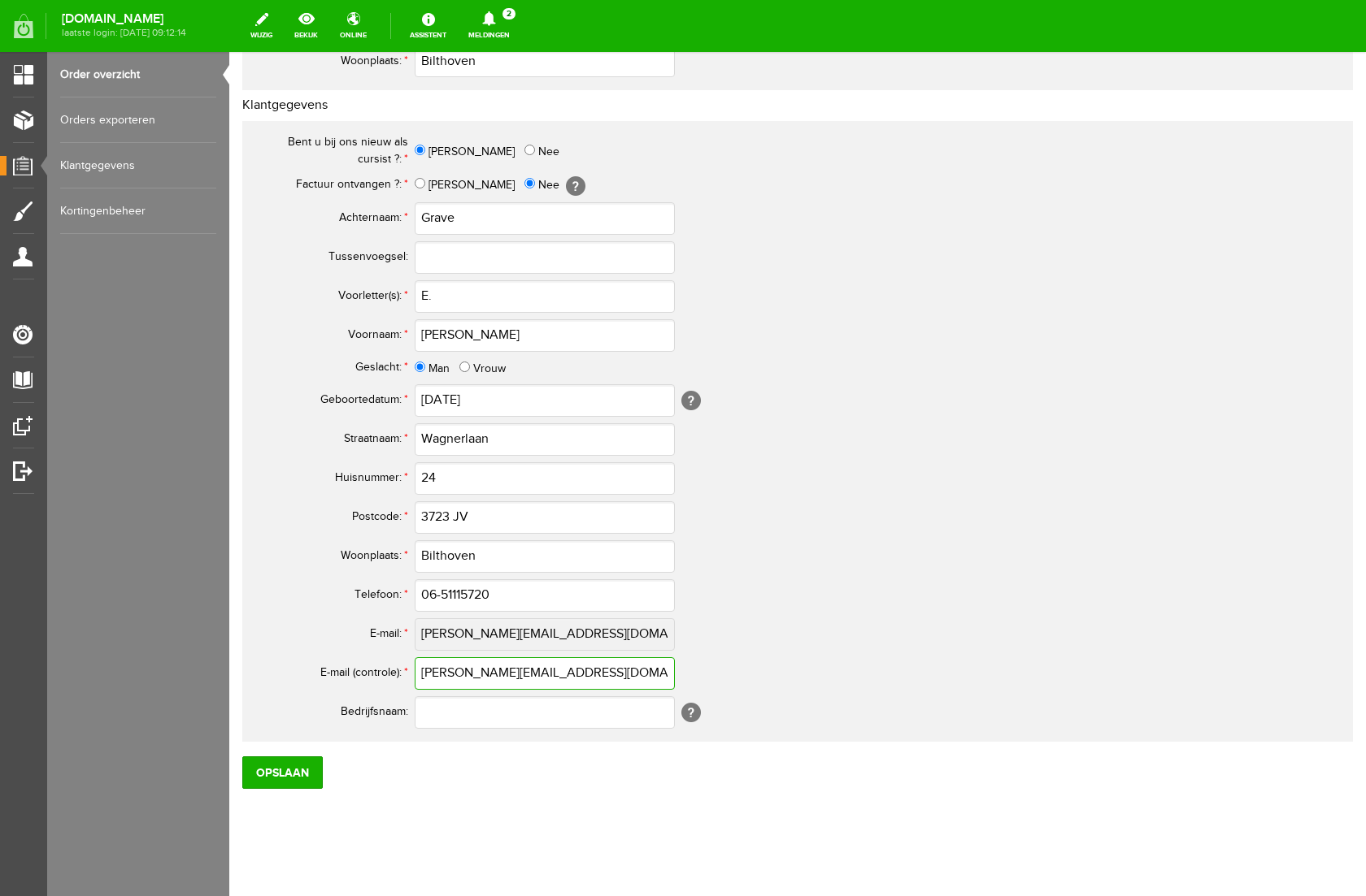
drag, startPoint x: 555, startPoint y: 682, endPoint x: 564, endPoint y: 676, distance: 10.8
click at [561, 679] on input "[PERSON_NAME][EMAIL_ADDRESS][DOMAIN_NAME]" at bounding box center [544, 674] width 260 height 33
drag, startPoint x: 565, startPoint y: 675, endPoint x: 387, endPoint y: 670, distance: 178.1
click at [371, 670] on tr "E-mail (controle): * [PERSON_NAME][EMAIL_ADDRESS][DOMAIN_NAME]" at bounding box center [642, 674] width 781 height 39
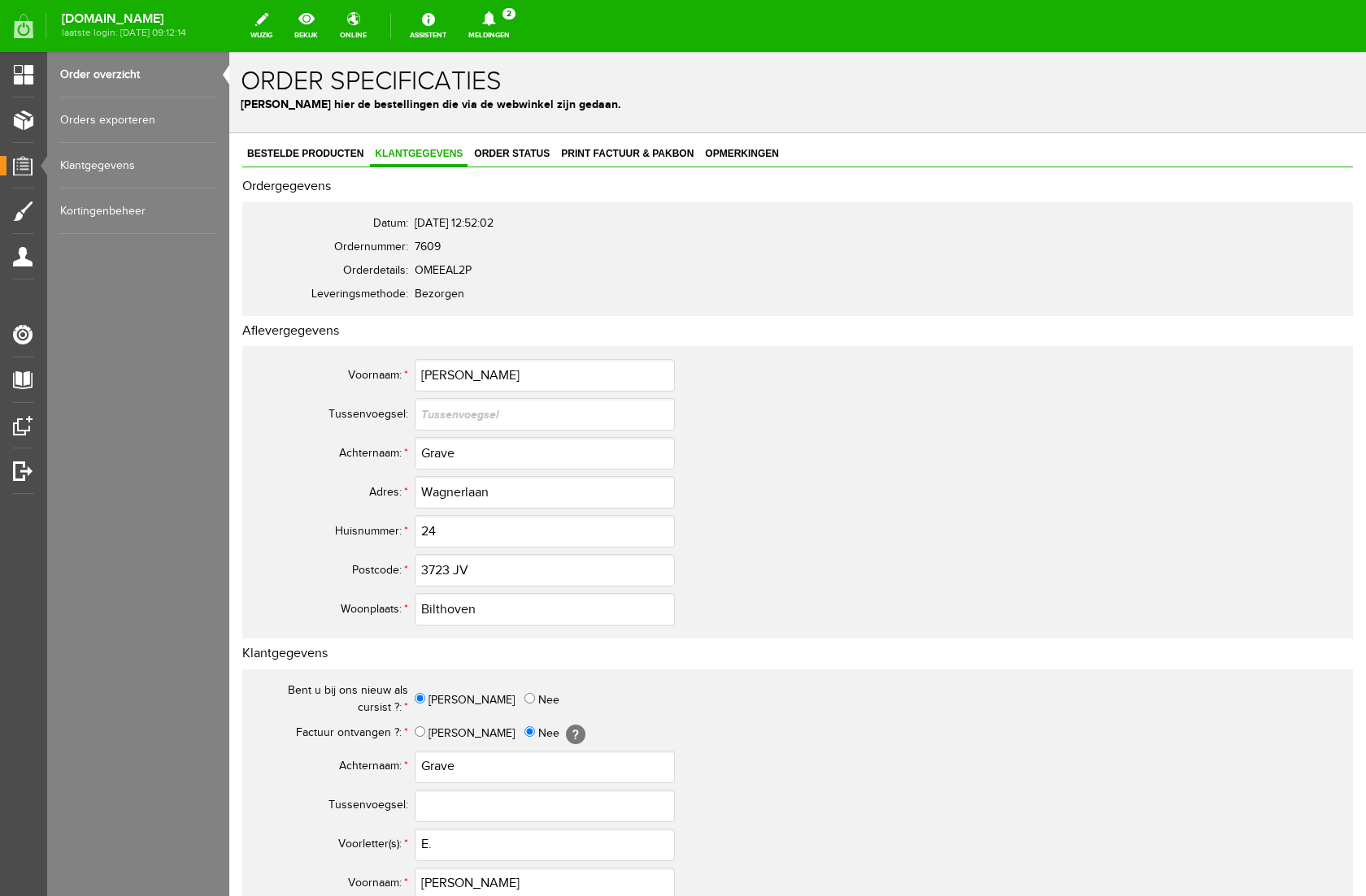
scroll to position [560, 0]
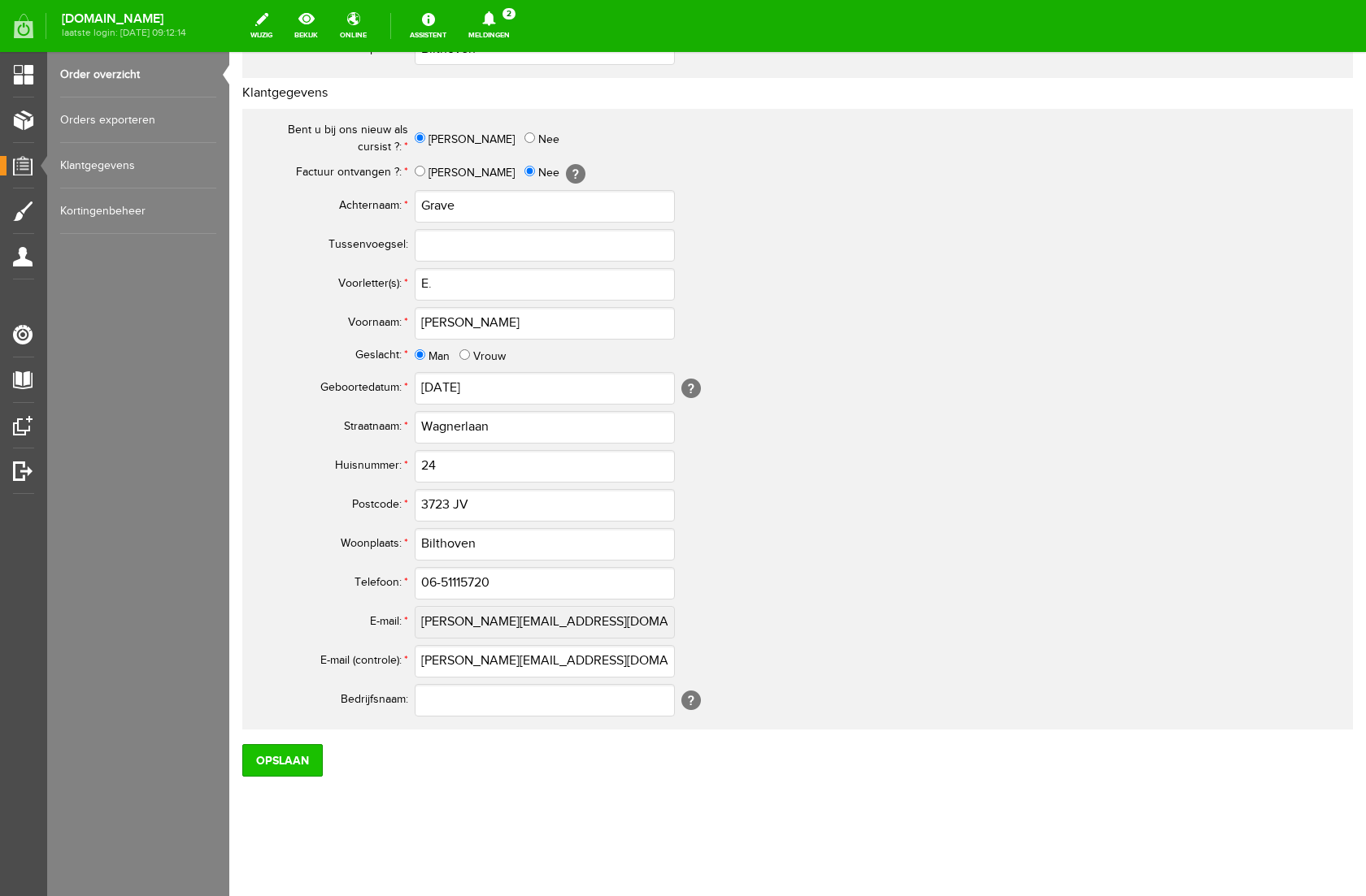
click at [304, 756] on input "Opslaan" at bounding box center [282, 761] width 80 height 33
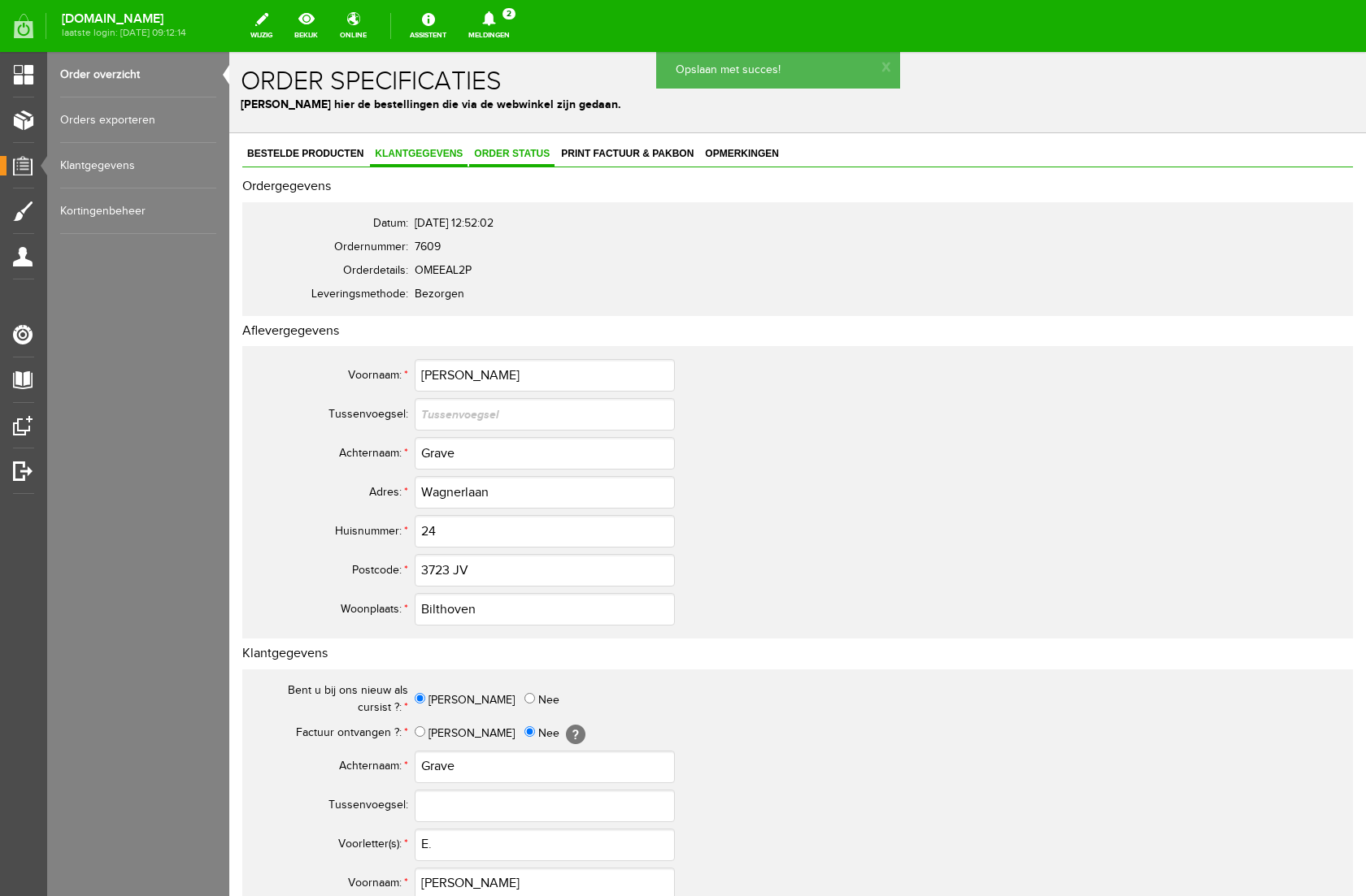
click at [502, 153] on span "Order status" at bounding box center [511, 153] width 85 height 11
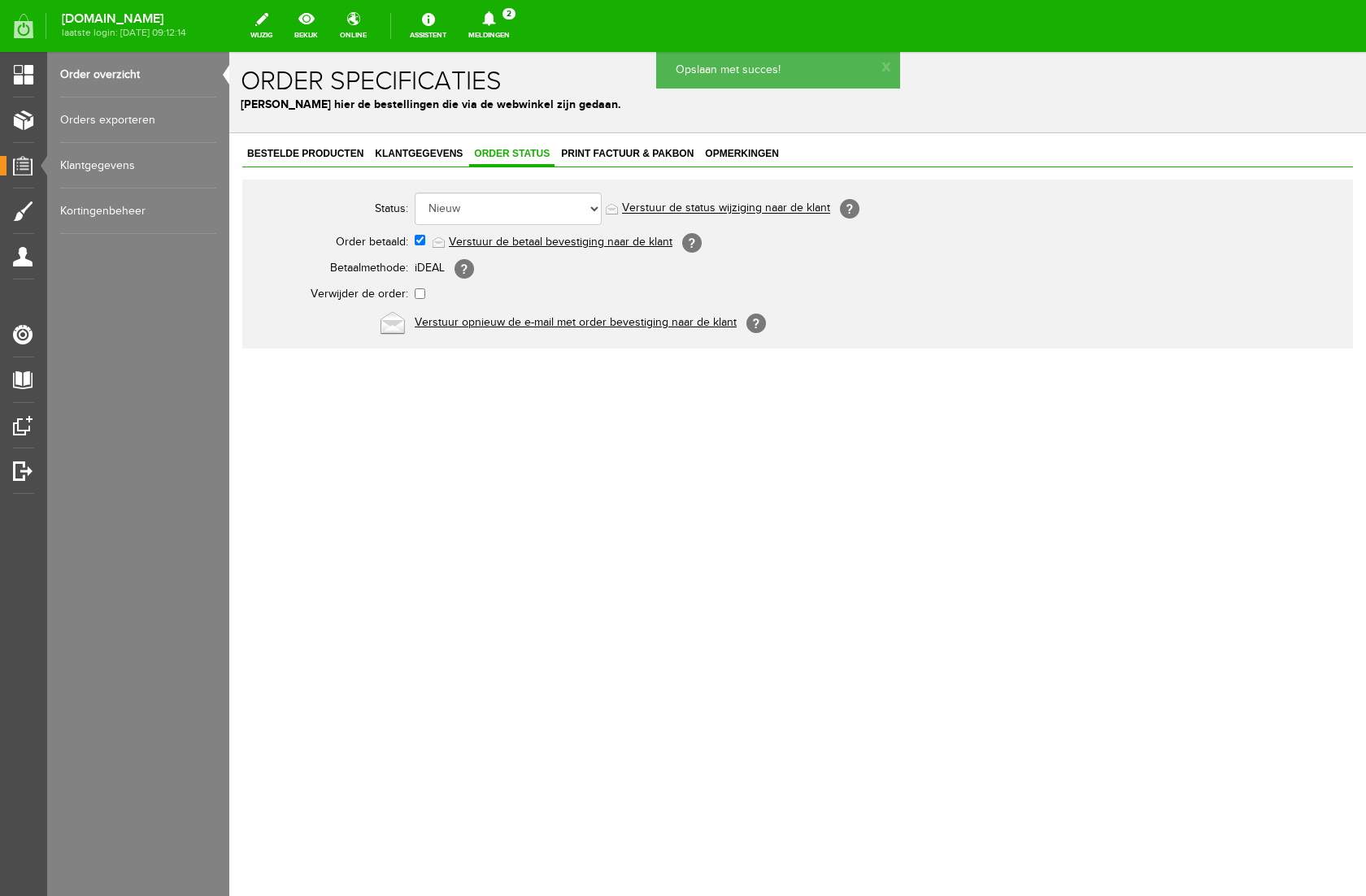
click at [533, 240] on link "Verstuur de betaal bevestiging naar de klant" at bounding box center [561, 242] width 223 height 13
click at [495, 18] on icon at bounding box center [488, 19] width 13 height 15
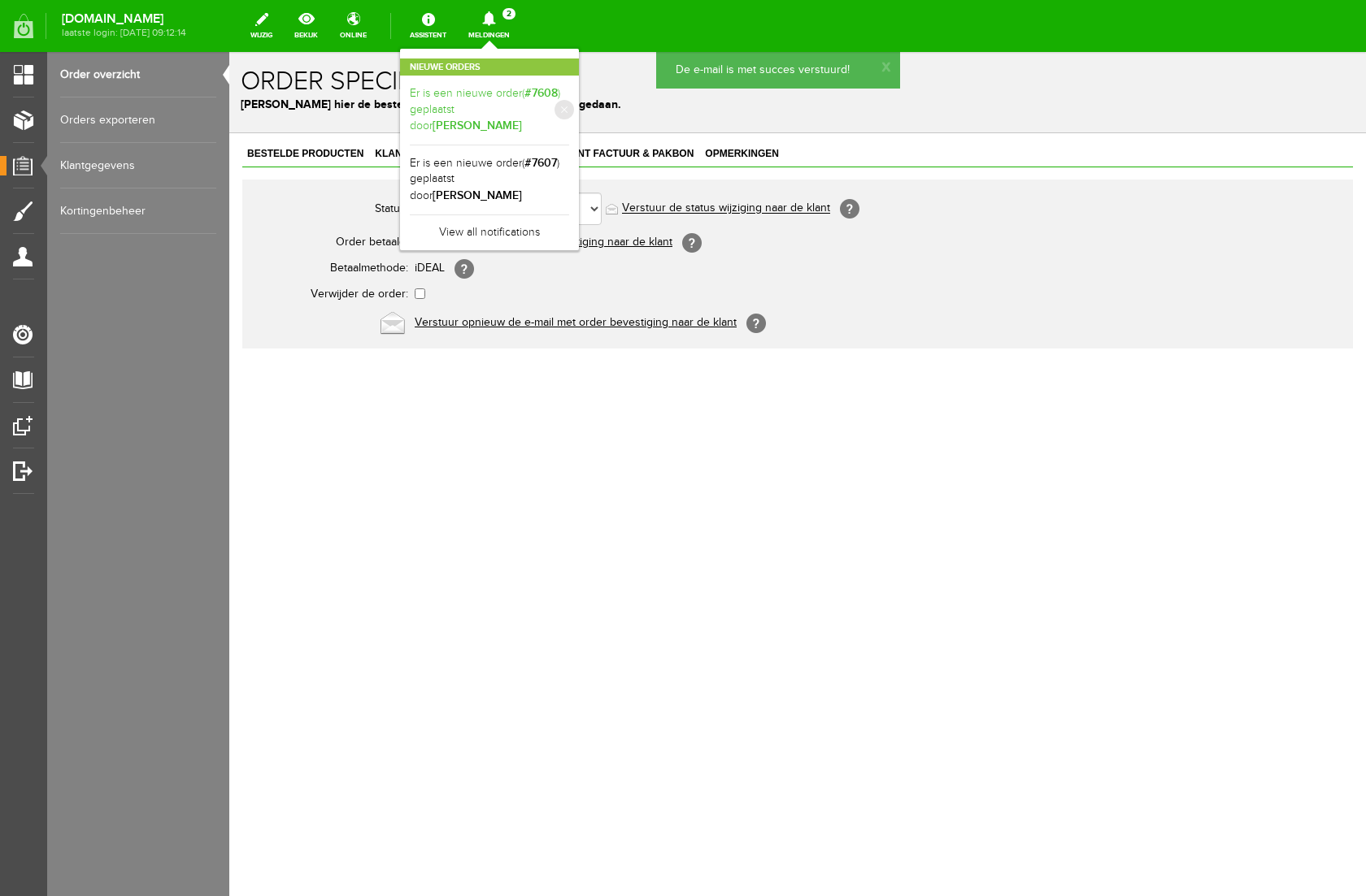
click at [569, 100] on link "Er is een nieuwe order( #7608 ) geplaatst door [PERSON_NAME]" at bounding box center [489, 110] width 159 height 49
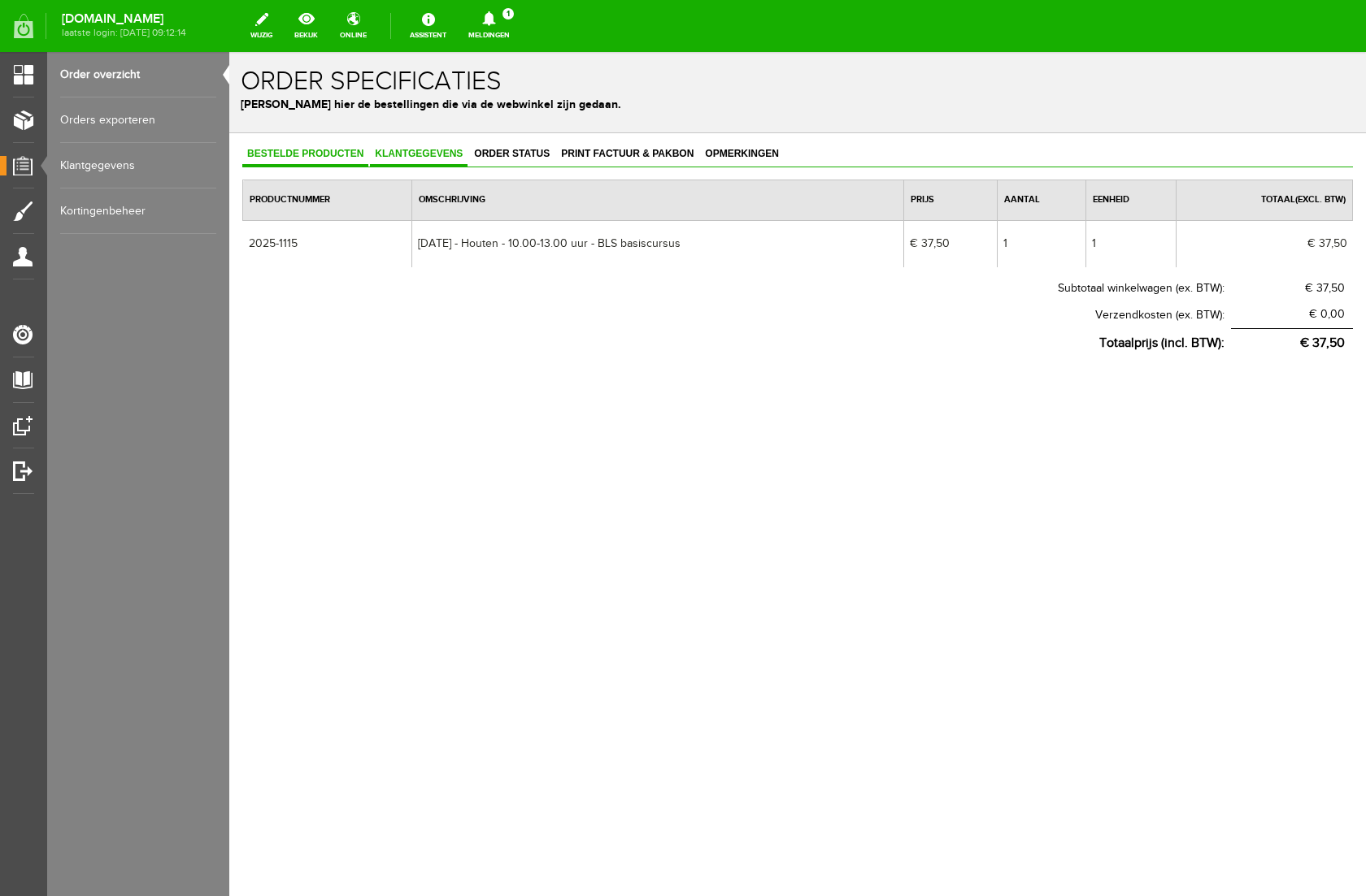
click at [447, 150] on span "Klantgegevens" at bounding box center [419, 153] width 98 height 11
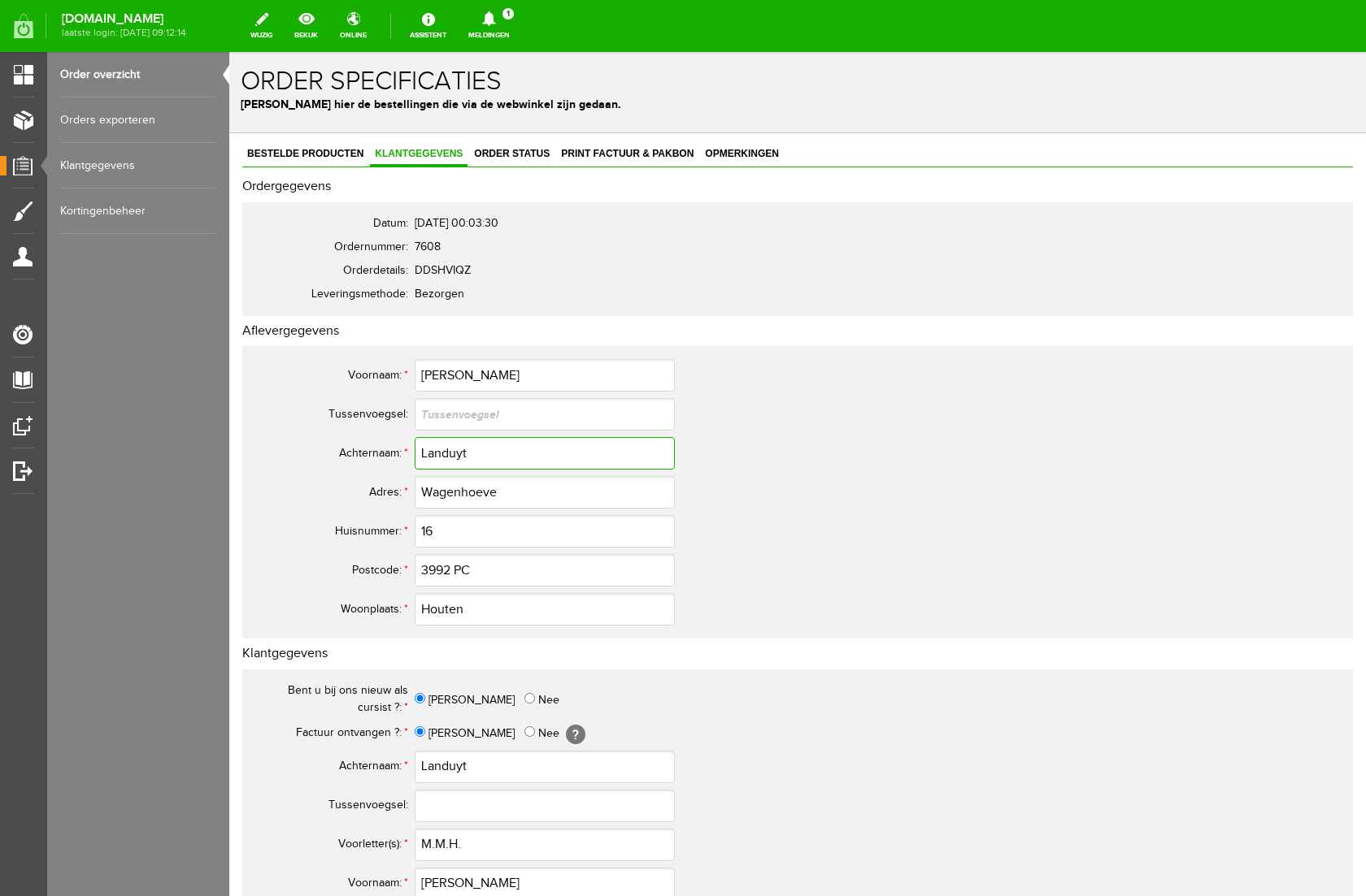
drag, startPoint x: 492, startPoint y: 458, endPoint x: 355, endPoint y: 450, distance: 137.2
click at [355, 450] on tr "Achternaam: * Landuyt" at bounding box center [642, 454] width 781 height 39
drag, startPoint x: 508, startPoint y: 488, endPoint x: 359, endPoint y: 482, distance: 149.1
click at [359, 482] on tr "Adres: * Wagenhoeve" at bounding box center [642, 492] width 781 height 39
drag, startPoint x: 474, startPoint y: 846, endPoint x: 388, endPoint y: 839, distance: 86.3
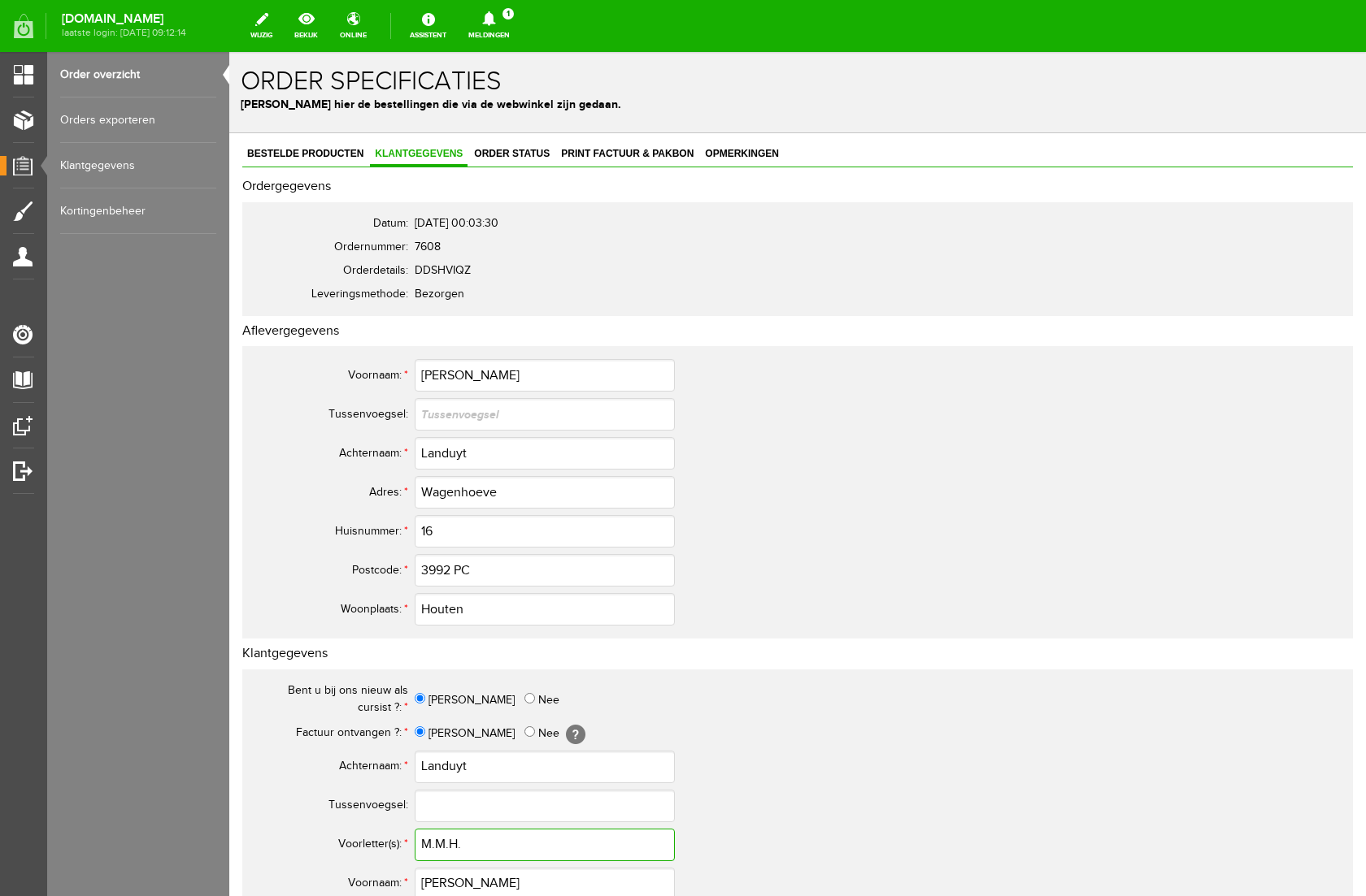
click at [388, 839] on tr "Voorletter(s): * M.M.H." at bounding box center [642, 845] width 781 height 39
drag, startPoint x: 456, startPoint y: 879, endPoint x: 378, endPoint y: 875, distance: 78.1
click at [378, 874] on tr "Voornaam: * [PERSON_NAME]" at bounding box center [642, 885] width 781 height 39
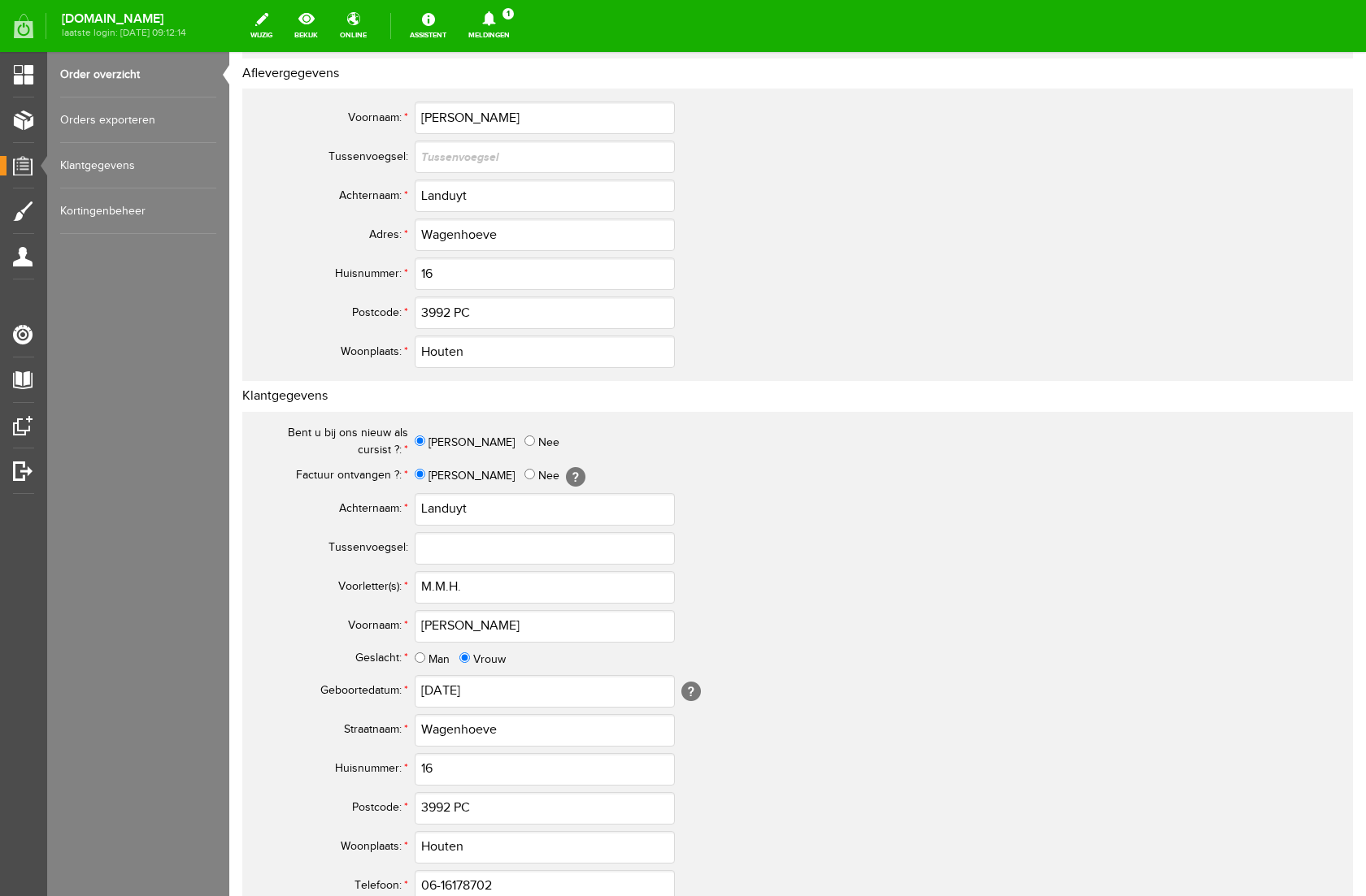
scroll to position [282, 0]
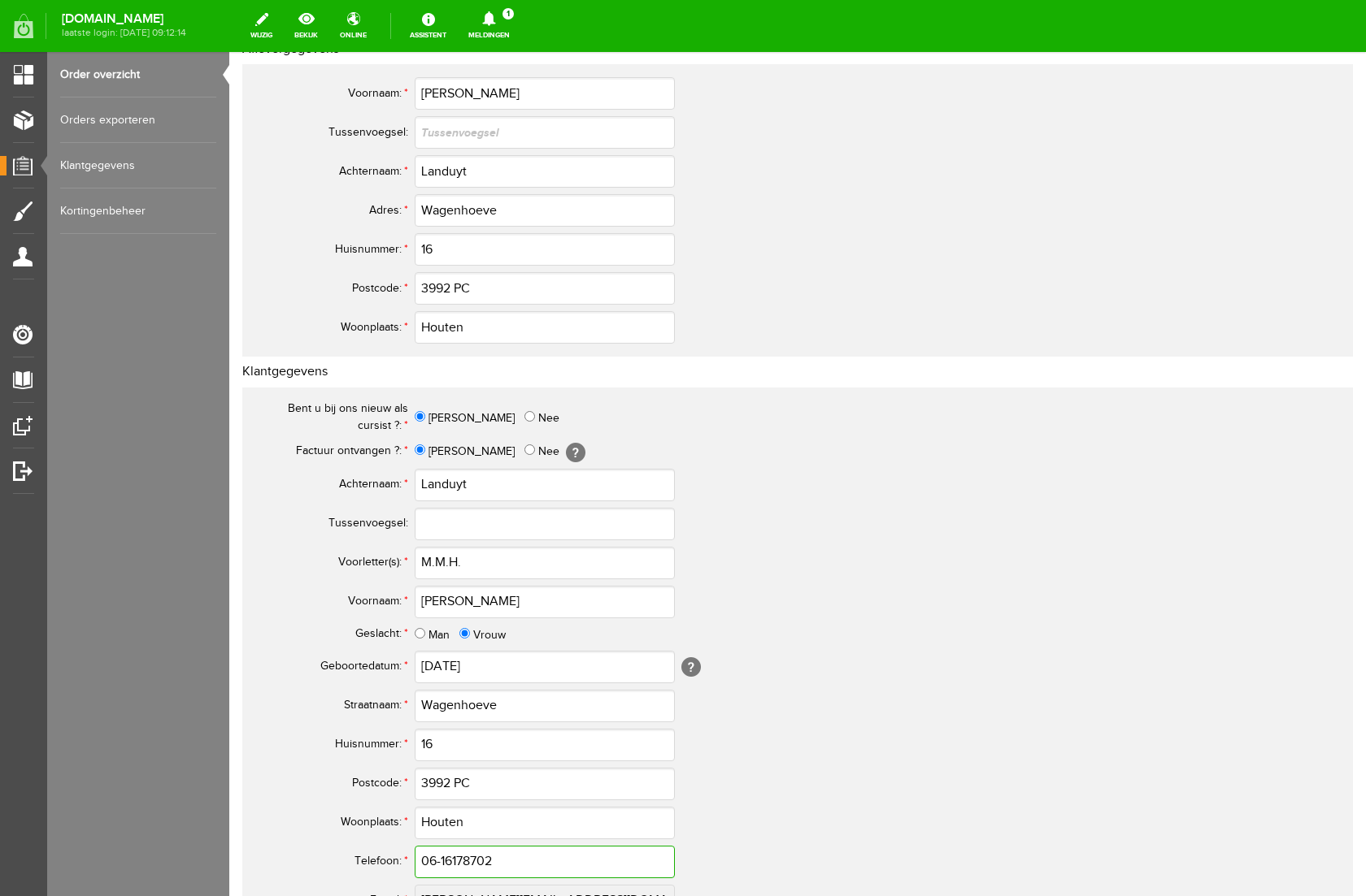
drag, startPoint x: 515, startPoint y: 867, endPoint x: 358, endPoint y: 839, distance: 159.5
click at [358, 839] on tbody "Bent u bij ons nieuw als cursist ?: * [PERSON_NAME] Factuur ontvangen ?: * Ja N…" at bounding box center [642, 697] width 781 height 601
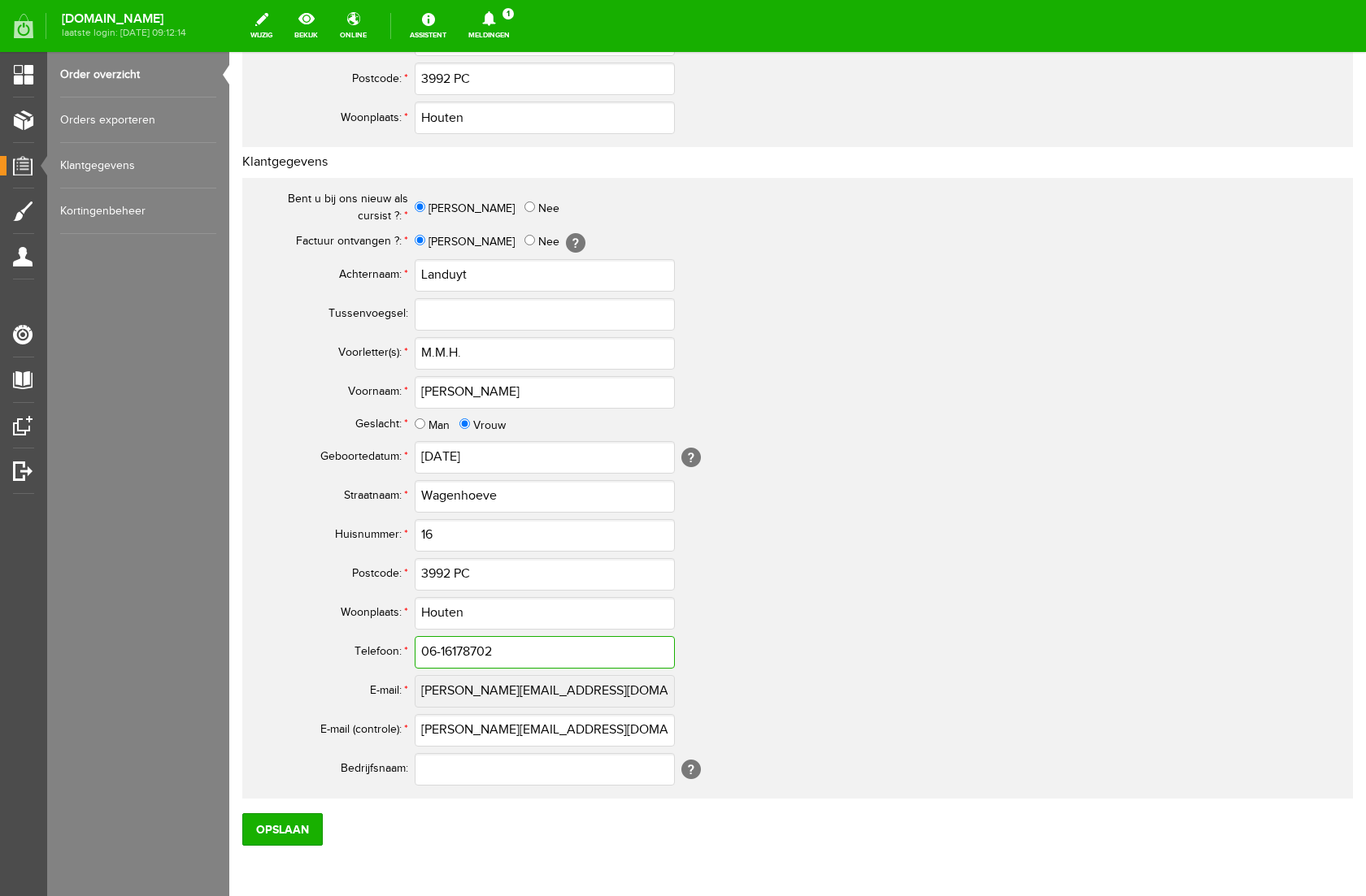
scroll to position [496, 0]
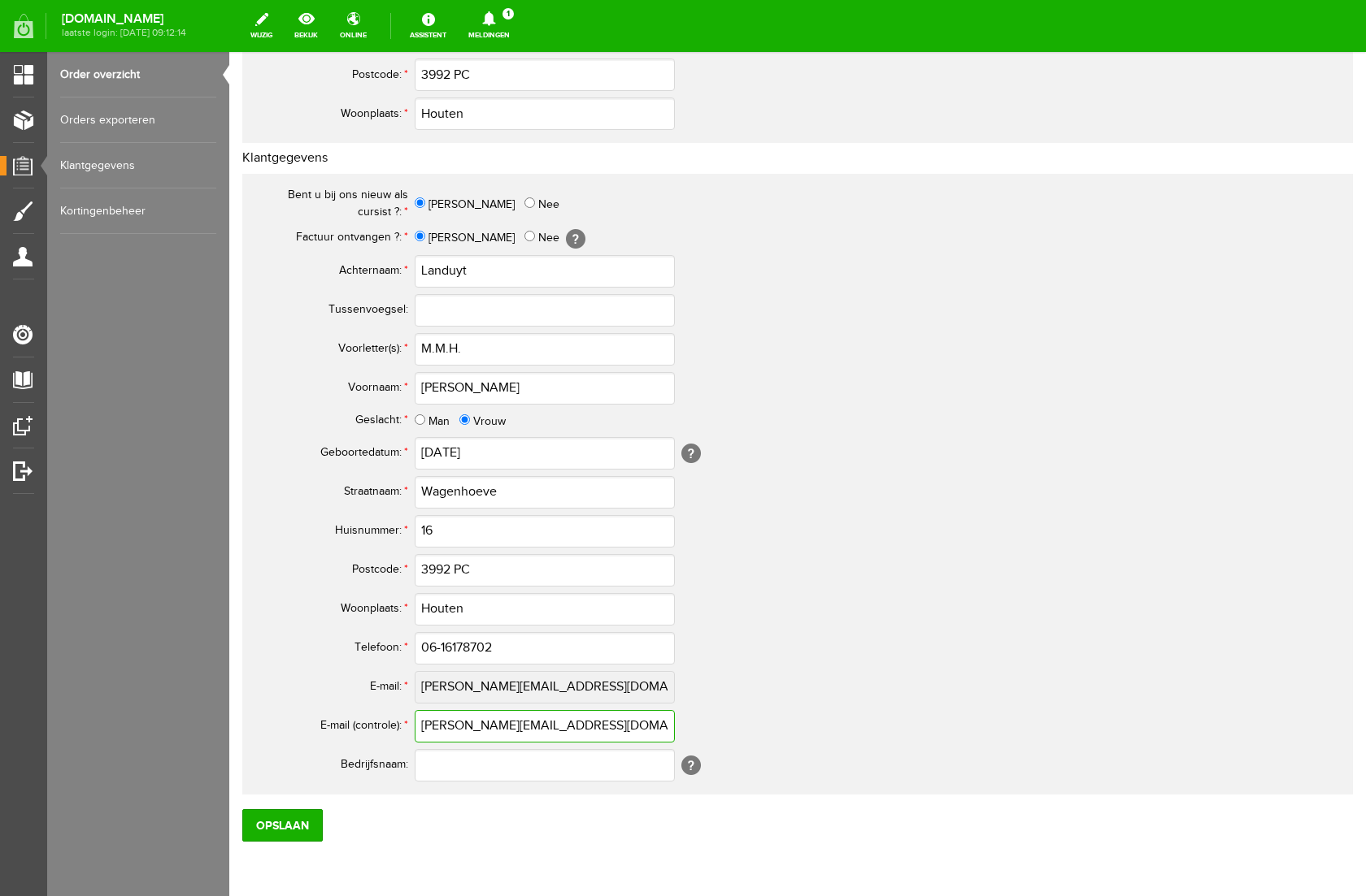
drag, startPoint x: 604, startPoint y: 725, endPoint x: 313, endPoint y: 702, distance: 291.9
click at [313, 702] on tbody "Bent u bij ons nieuw als cursist ?: * [PERSON_NAME] Factuur ontvangen ?: * Ja N…" at bounding box center [642, 484] width 781 height 601
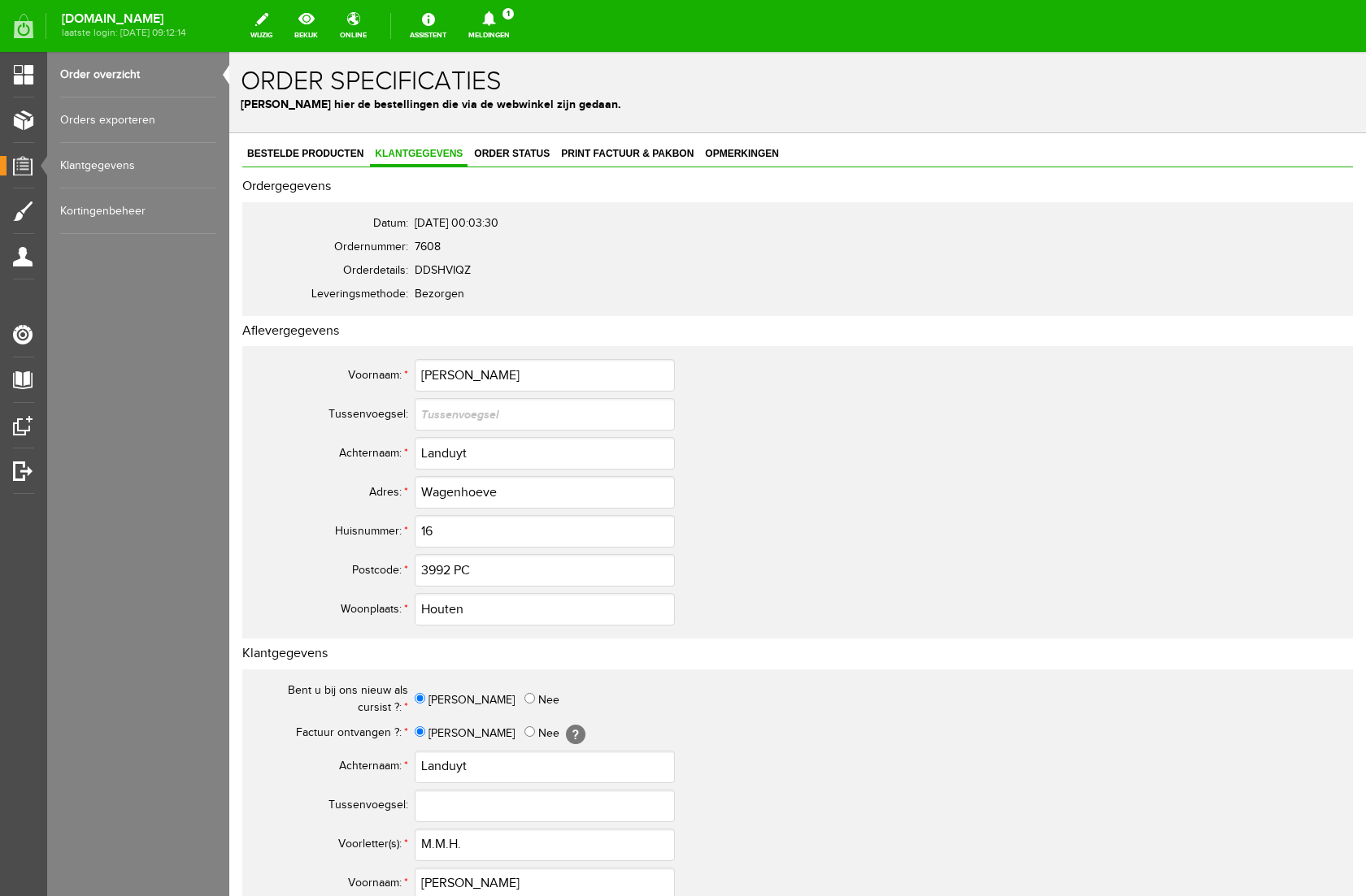
scroll to position [560, 0]
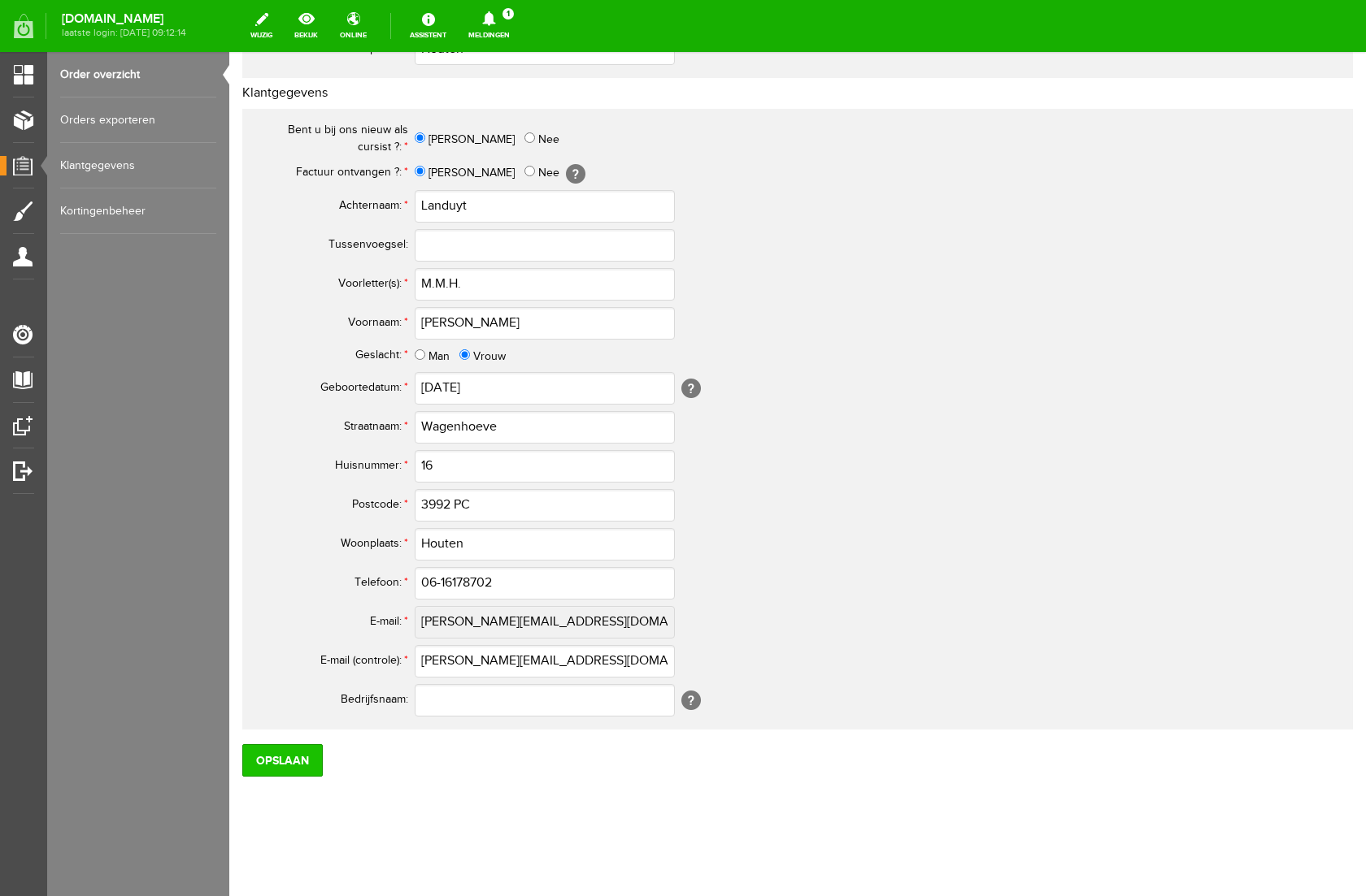
click at [295, 760] on input "Opslaan" at bounding box center [282, 761] width 80 height 33
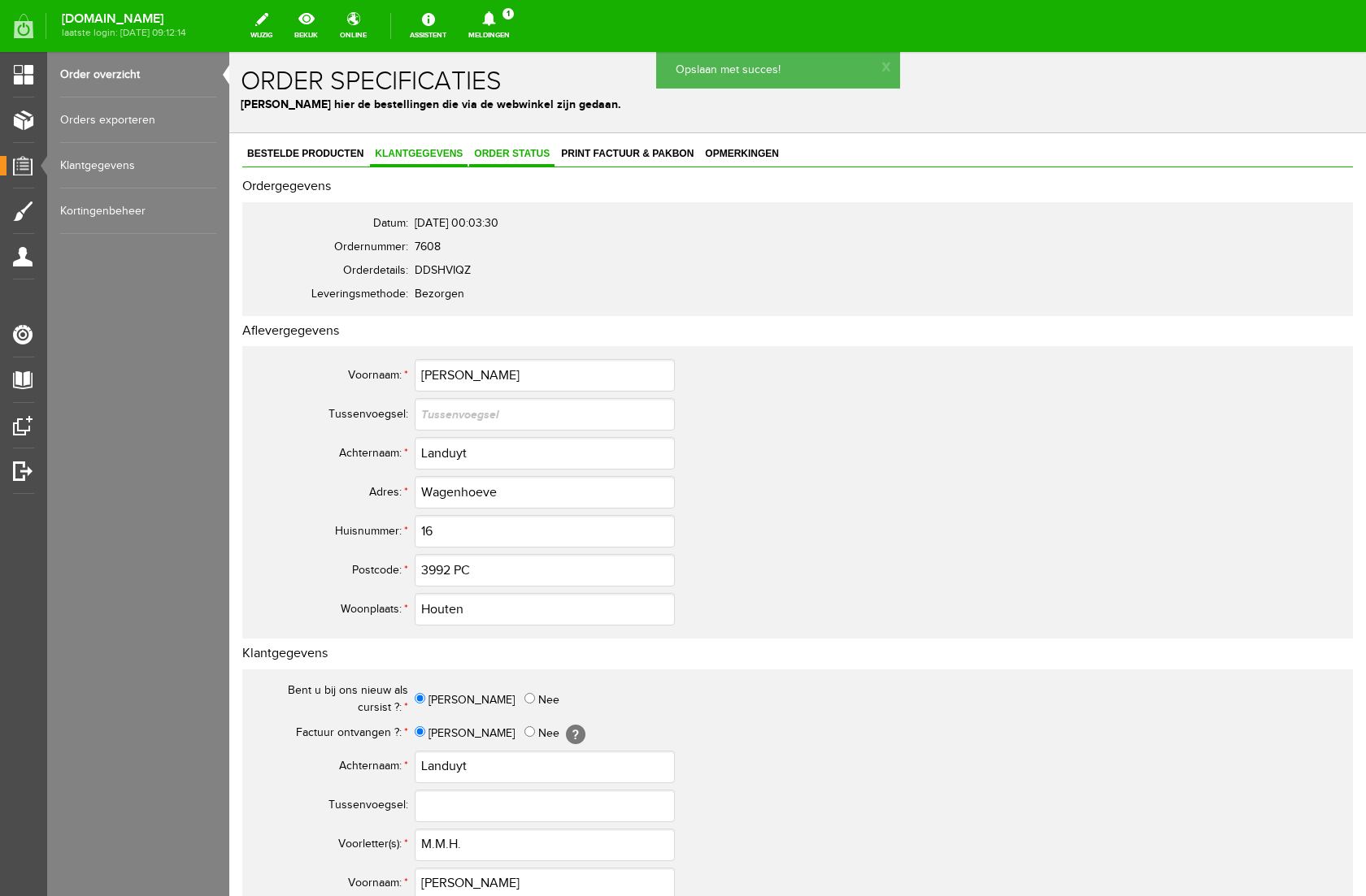
click at [522, 152] on span "Order status" at bounding box center [511, 153] width 85 height 11
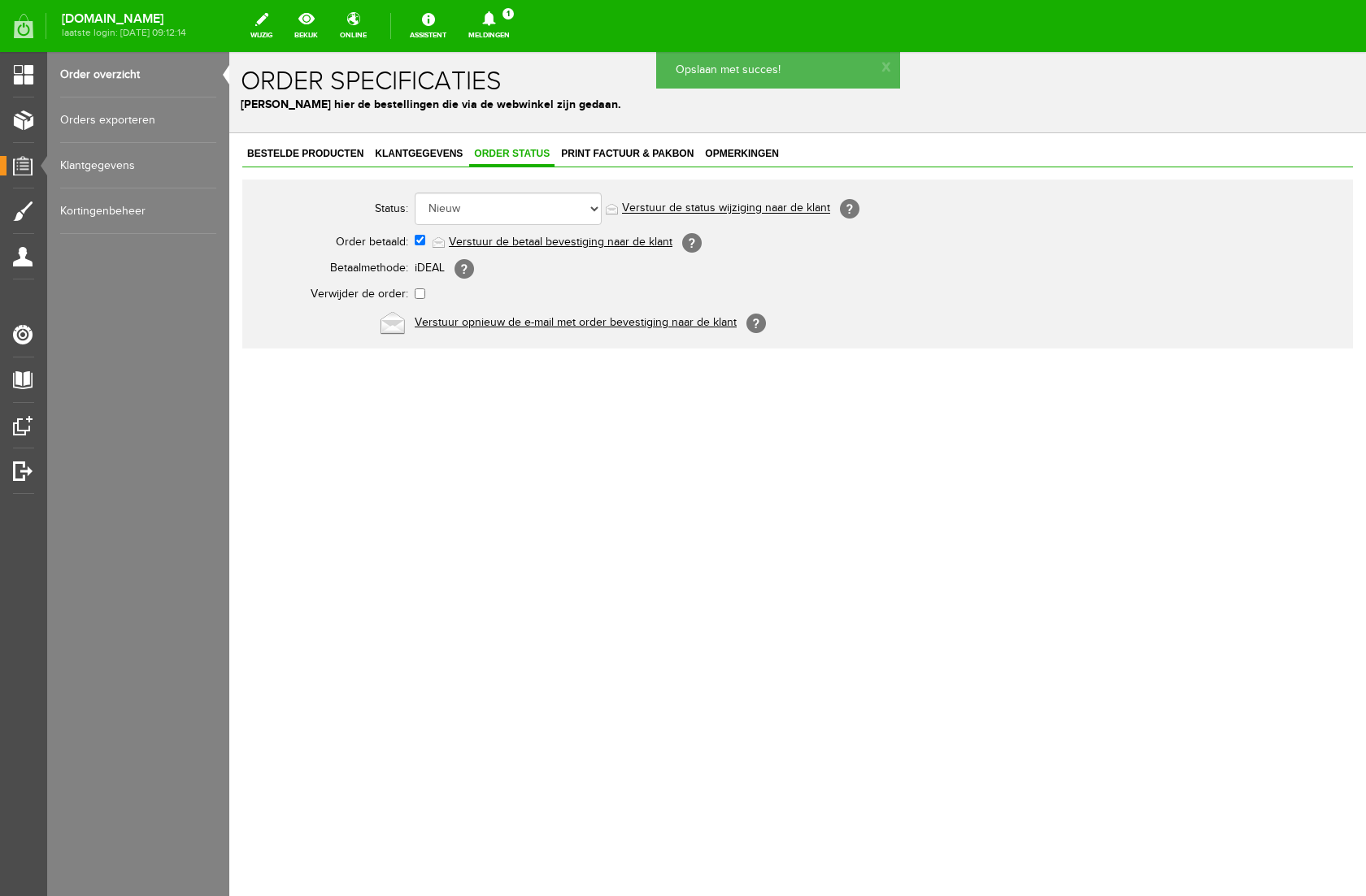
click at [535, 240] on link "Verstuur de betaal bevestiging naar de klant" at bounding box center [561, 242] width 223 height 13
click at [617, 151] on span "Print factuur & pakbon" at bounding box center [626, 153] width 142 height 11
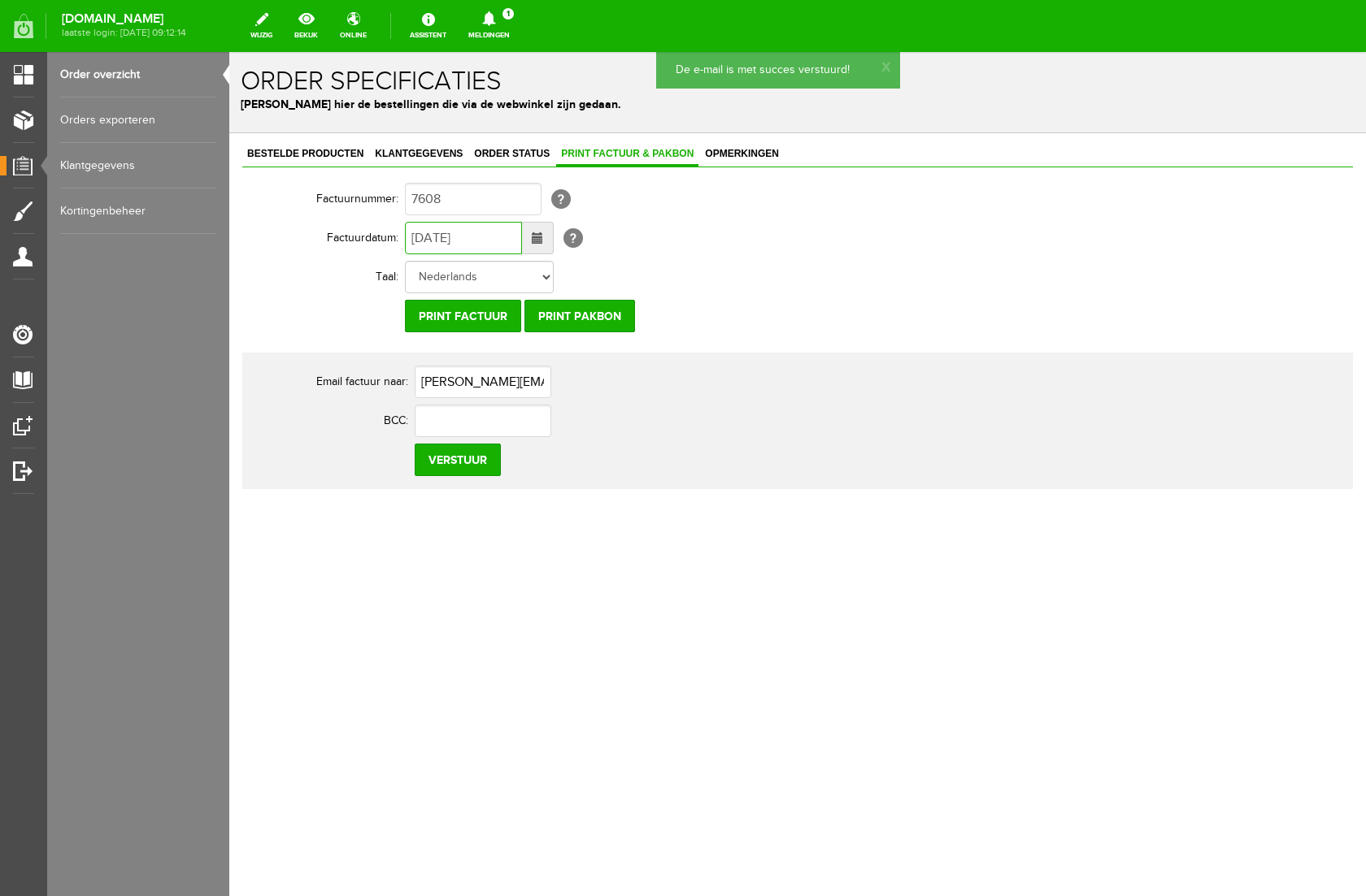
drag, startPoint x: 423, startPoint y: 237, endPoint x: 392, endPoint y: 237, distance: 31.0
click at [392, 237] on tr "Factuurdatum: [DATE] [?]" at bounding box center [632, 238] width 781 height 39
click at [440, 240] on input "[DATE]" at bounding box center [463, 238] width 117 height 33
type input "[DATE]"
click at [447, 459] on input "Verstuur" at bounding box center [457, 460] width 86 height 33
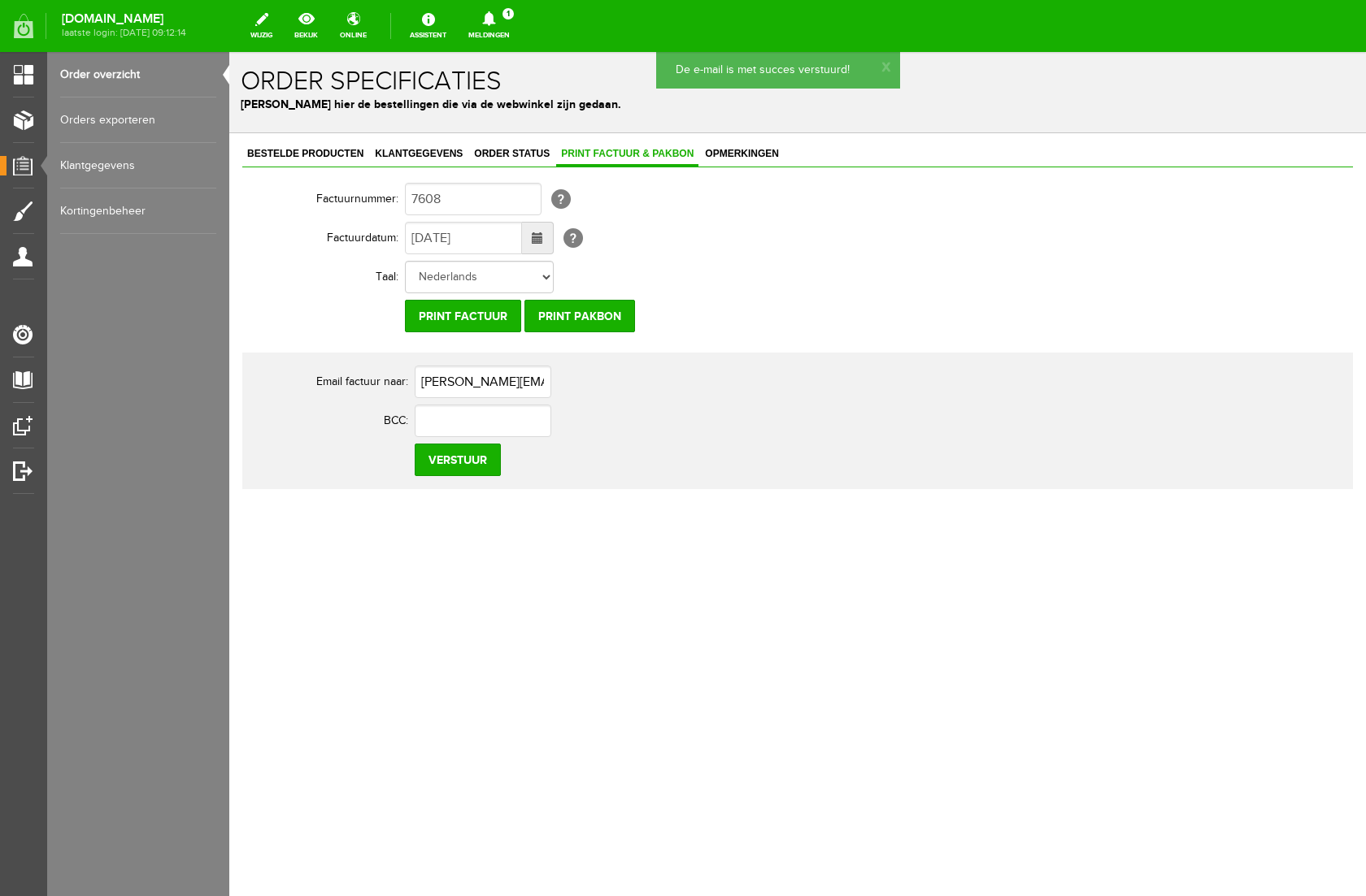
click at [495, 17] on icon at bounding box center [488, 19] width 13 height 15
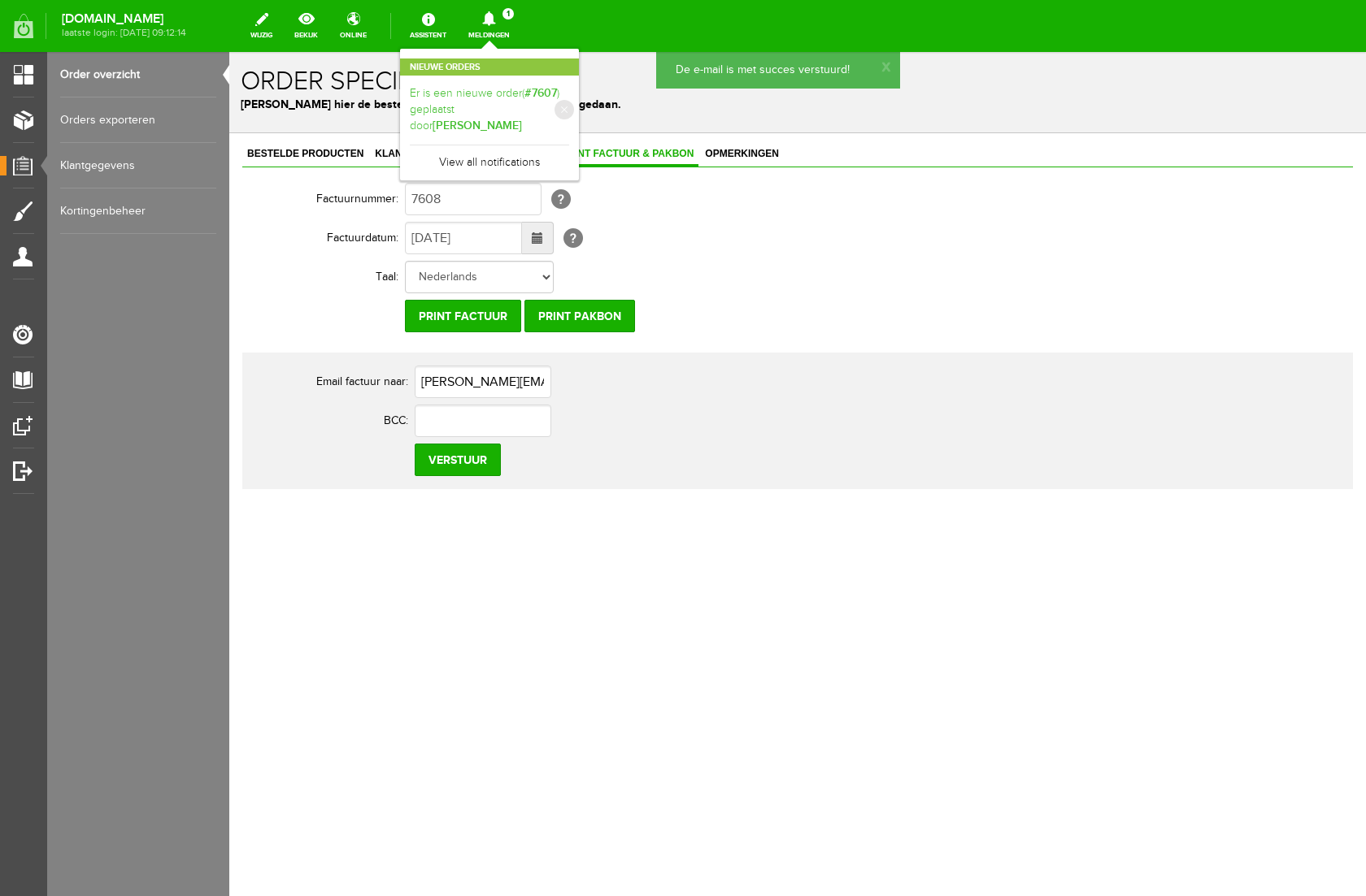
click at [522, 119] on b "[PERSON_NAME]" at bounding box center [477, 126] width 89 height 14
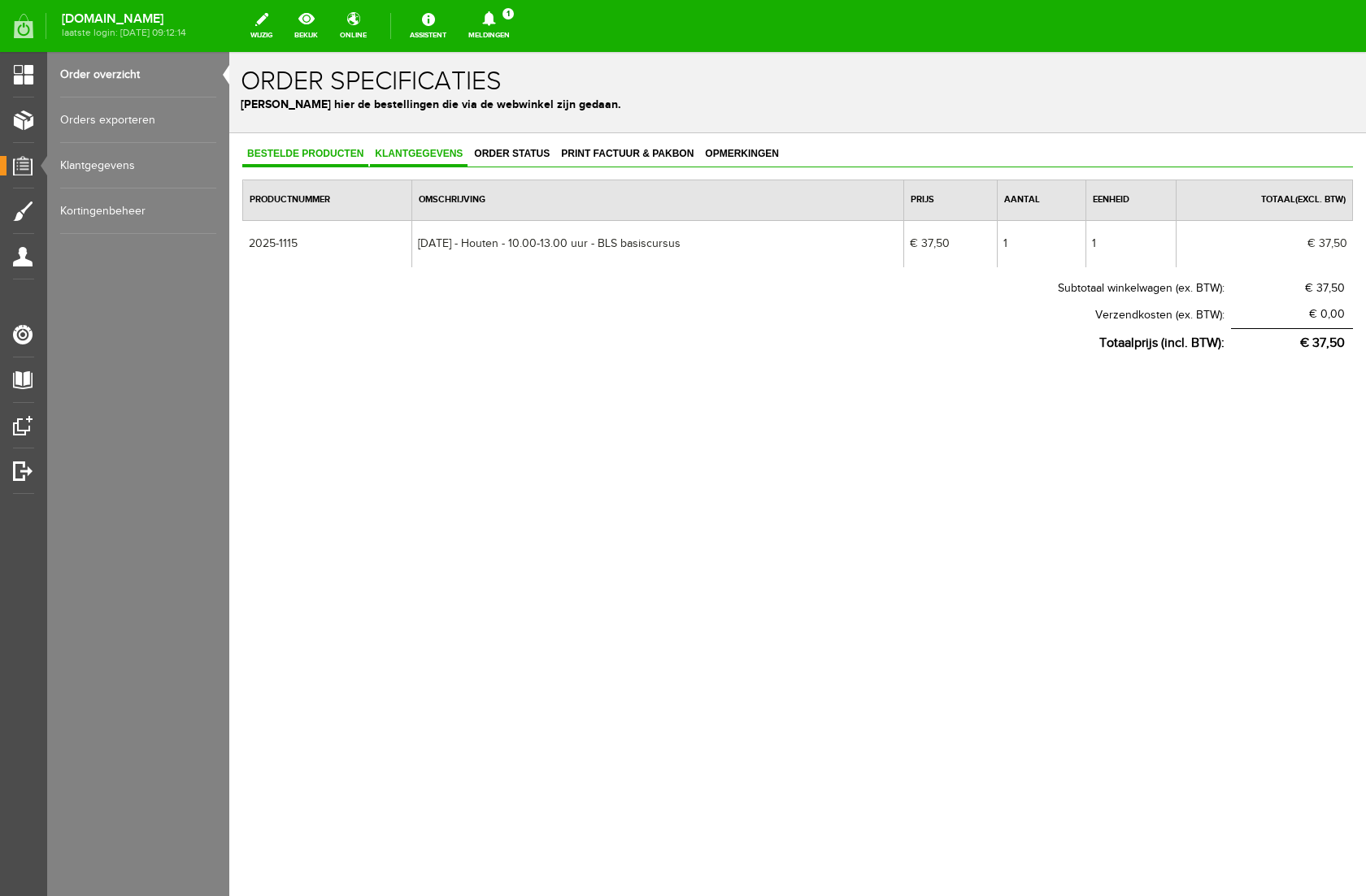
click at [438, 152] on span "Klantgegevens" at bounding box center [419, 153] width 98 height 11
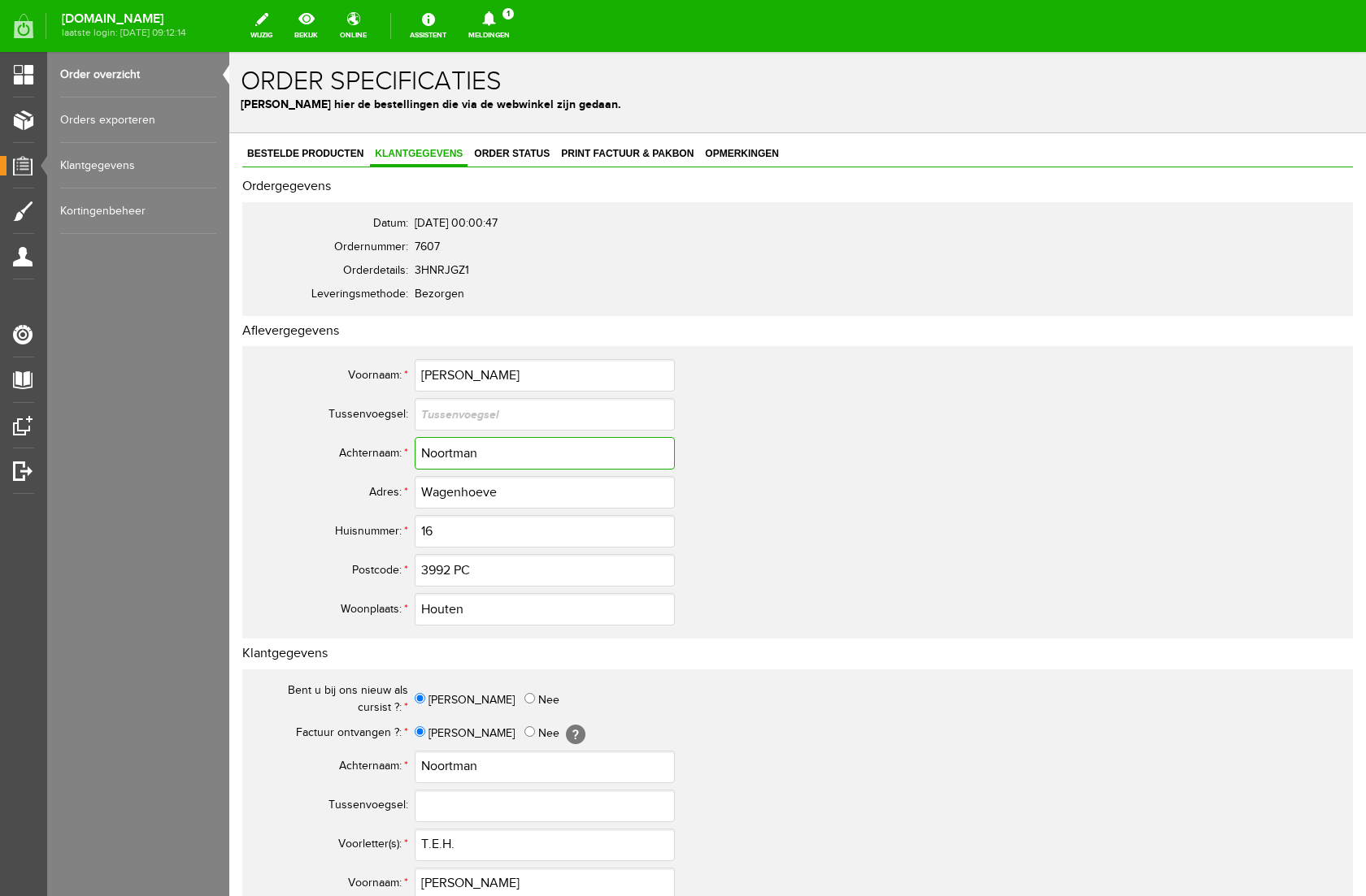
drag, startPoint x: 492, startPoint y: 458, endPoint x: 329, endPoint y: 443, distance: 163.7
click at [328, 444] on tr "Achternaam: * Noortman" at bounding box center [642, 454] width 781 height 39
drag, startPoint x: 465, startPoint y: 377, endPoint x: 374, endPoint y: 373, distance: 91.1
click at [374, 373] on tr "Voornaam: * [PERSON_NAME]" at bounding box center [642, 376] width 781 height 39
drag, startPoint x: 484, startPoint y: 848, endPoint x: 412, endPoint y: 843, distance: 72.2
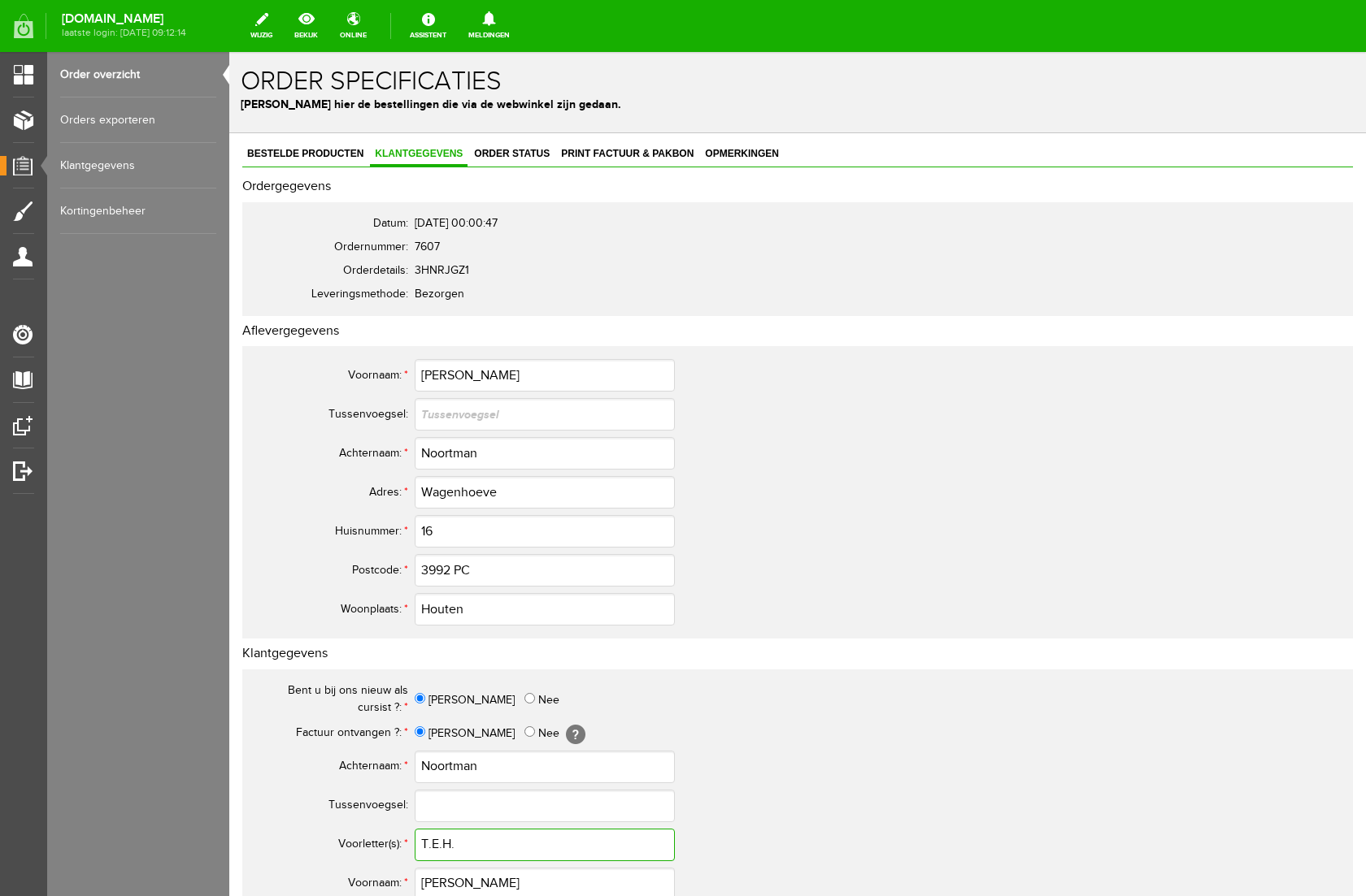
click at [407, 844] on tr "Voorletter(s): * T.E.H." at bounding box center [642, 845] width 781 height 39
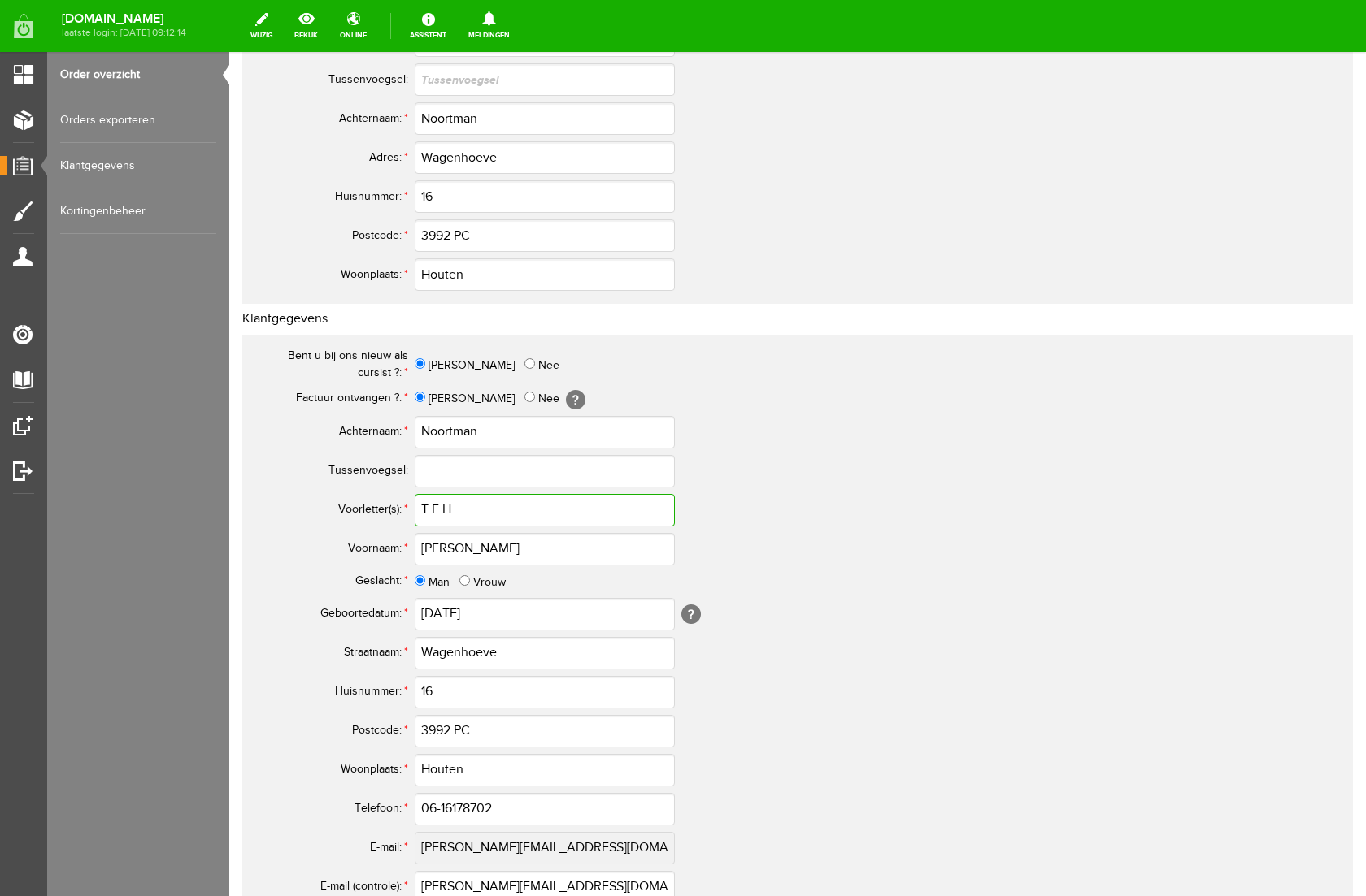
scroll to position [560, 0]
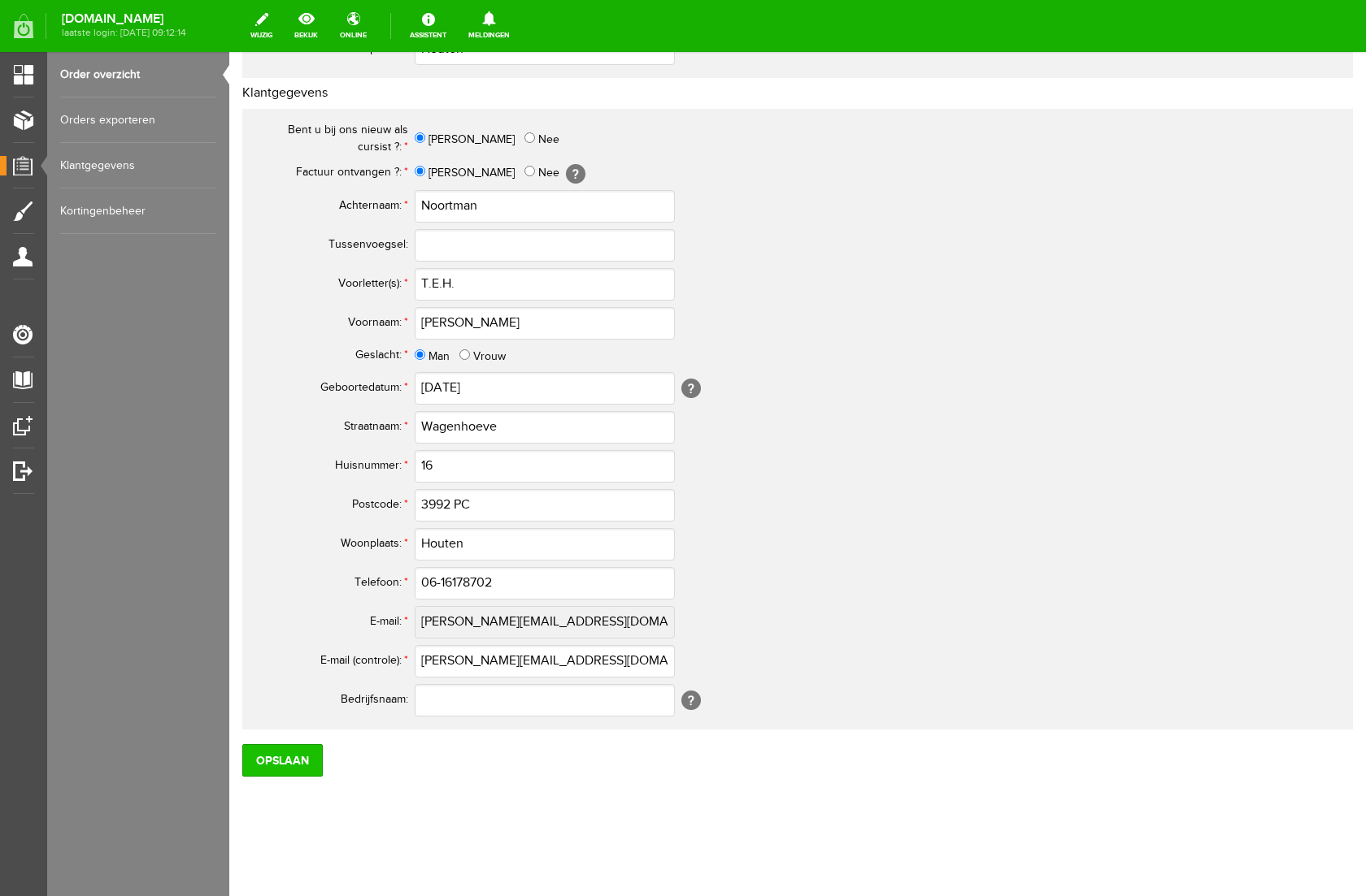
click at [278, 764] on input "Opslaan" at bounding box center [282, 761] width 80 height 33
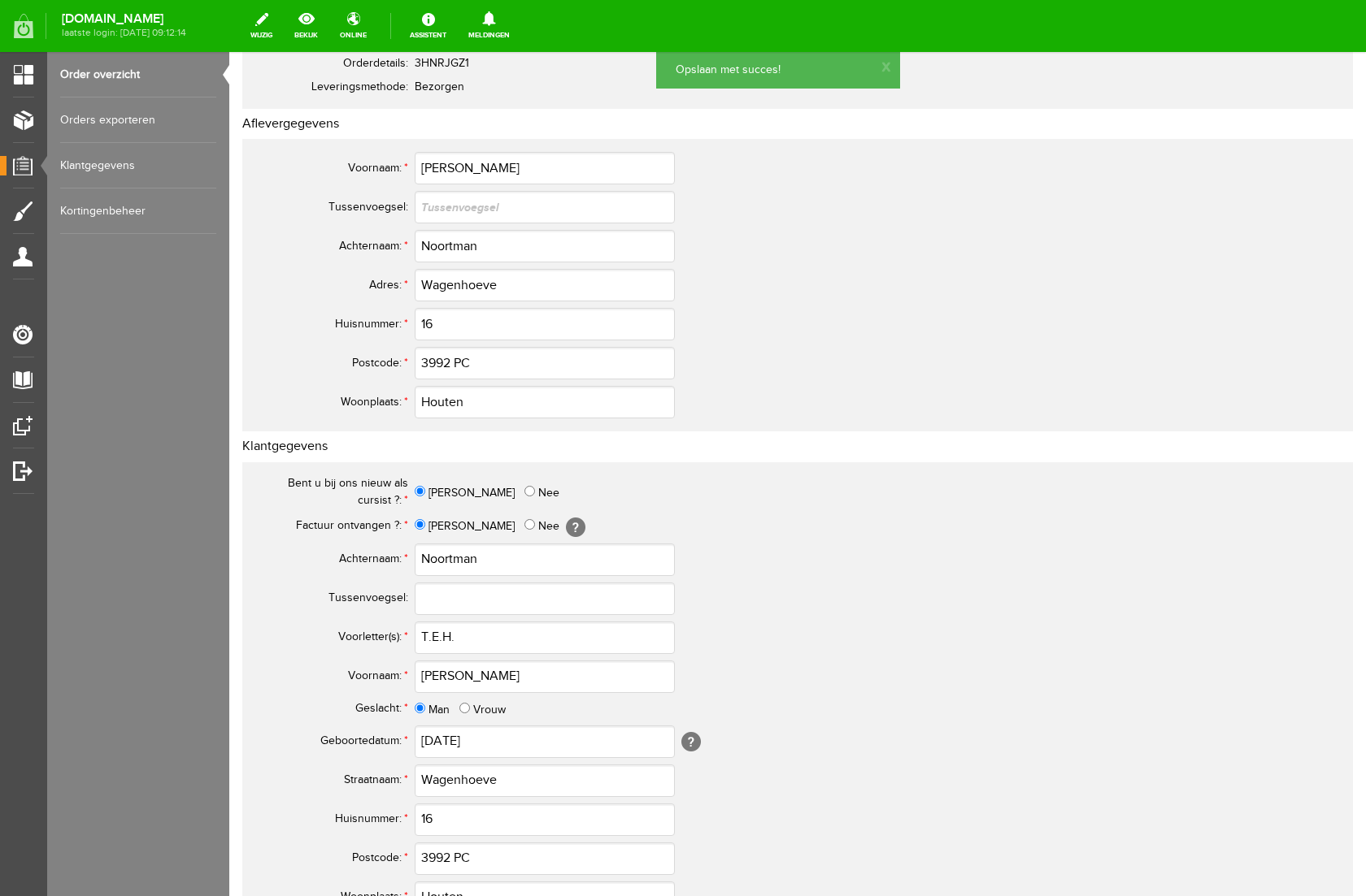
scroll to position [0, 0]
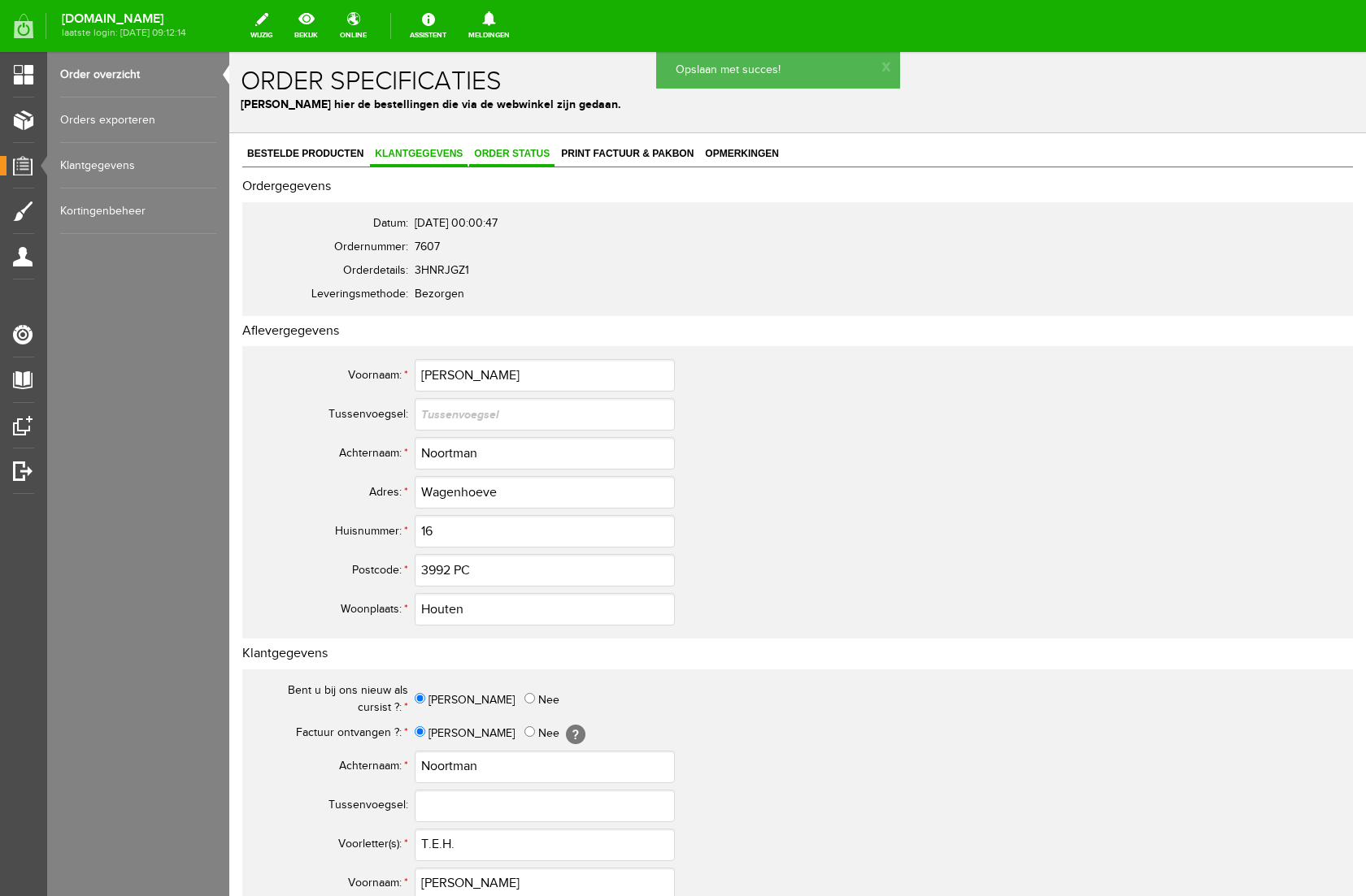
click at [520, 155] on span "Order status" at bounding box center [511, 153] width 85 height 11
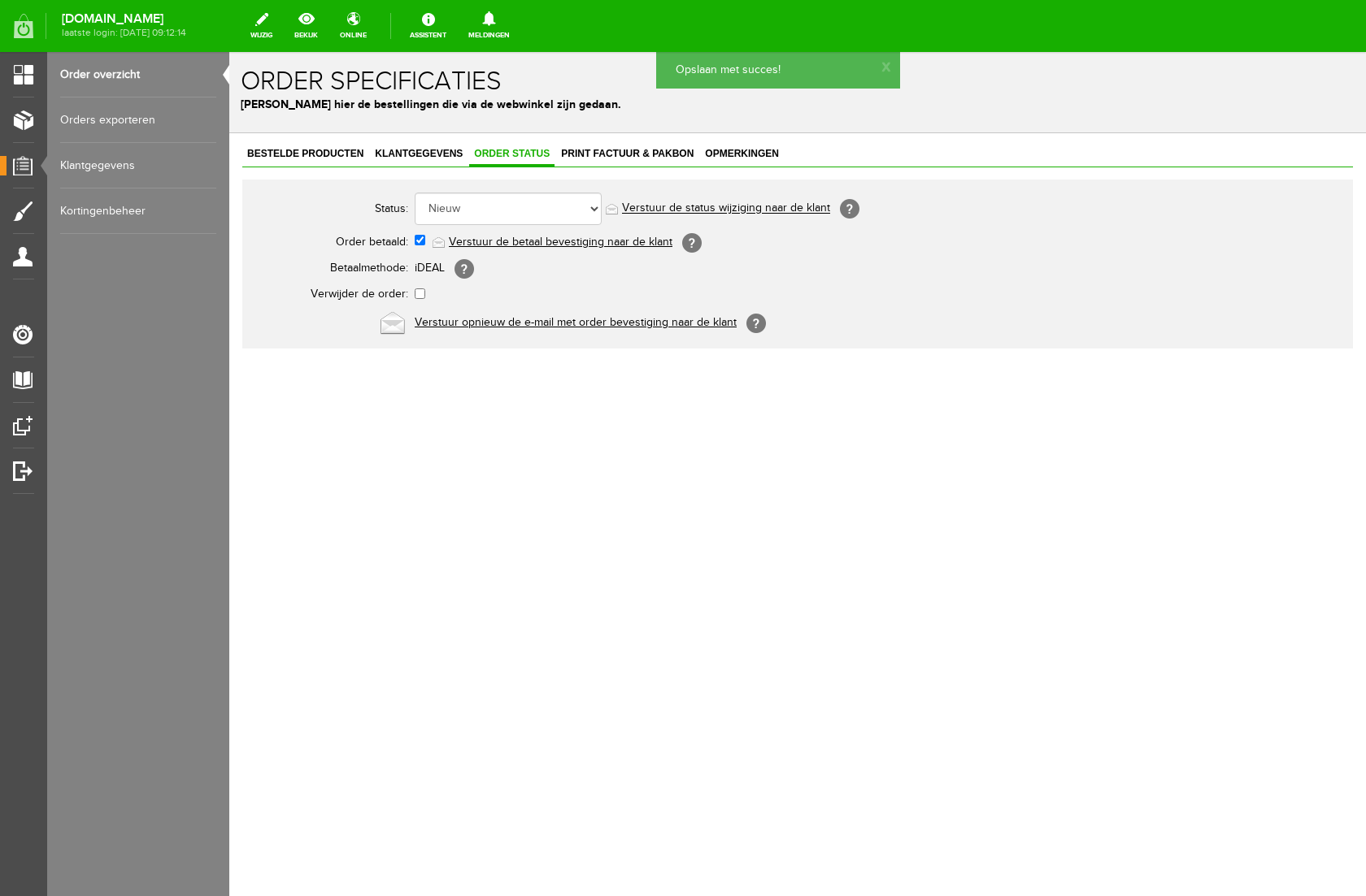
click at [548, 241] on link "Verstuur de betaal bevestiging naar de klant" at bounding box center [561, 242] width 223 height 13
drag, startPoint x: 636, startPoint y: 153, endPoint x: 596, endPoint y: 180, distance: 48.3
click at [637, 153] on span "Print factuur & pakbon" at bounding box center [626, 153] width 142 height 11
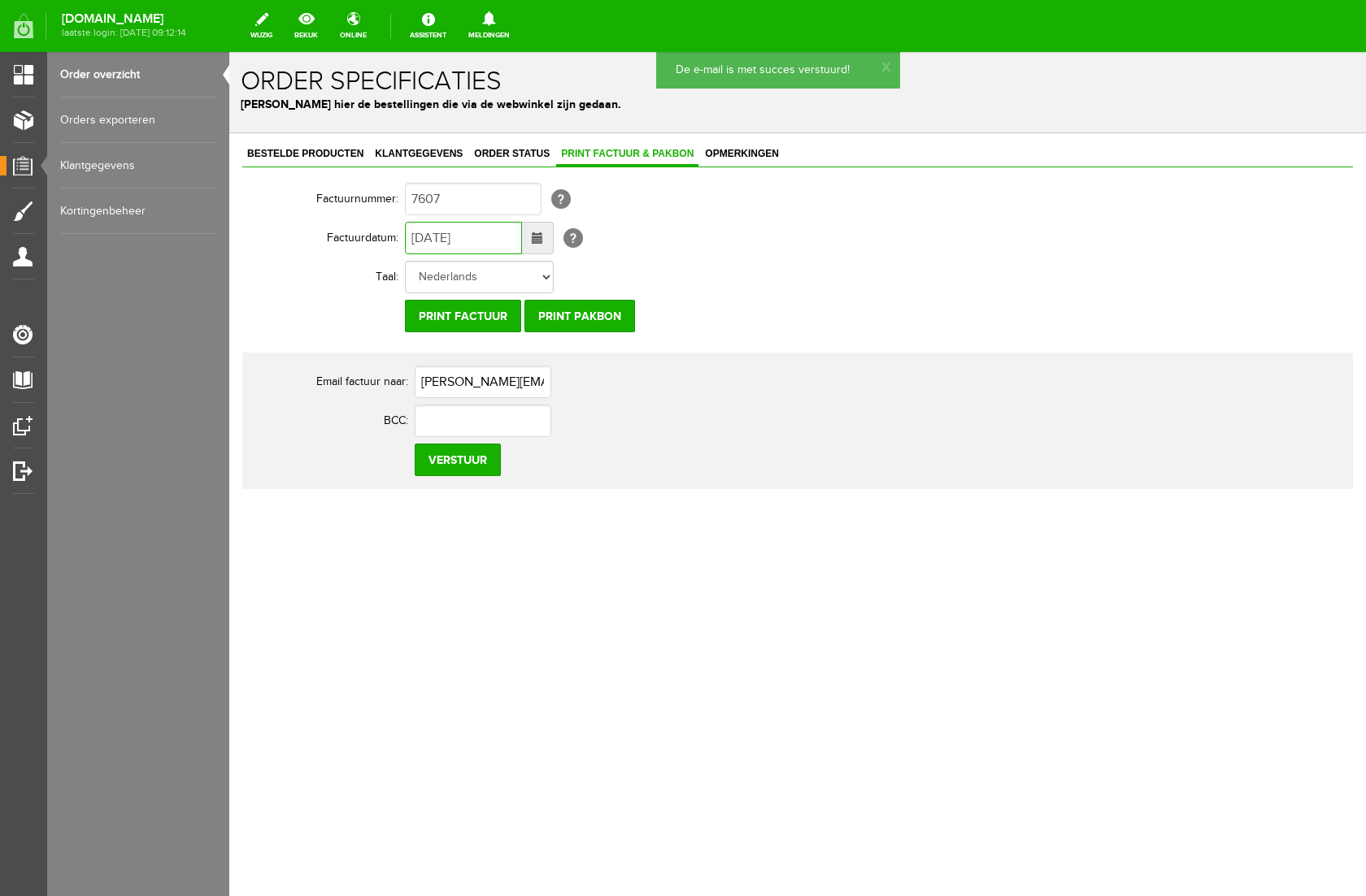
drag, startPoint x: 424, startPoint y: 241, endPoint x: 409, endPoint y: 241, distance: 15.0
click at [409, 241] on input "[DATE]" at bounding box center [463, 238] width 117 height 33
click at [442, 240] on input "[DATE]" at bounding box center [463, 238] width 117 height 33
type input "[DATE]"
click at [462, 463] on input "Verstuur" at bounding box center [457, 460] width 86 height 33
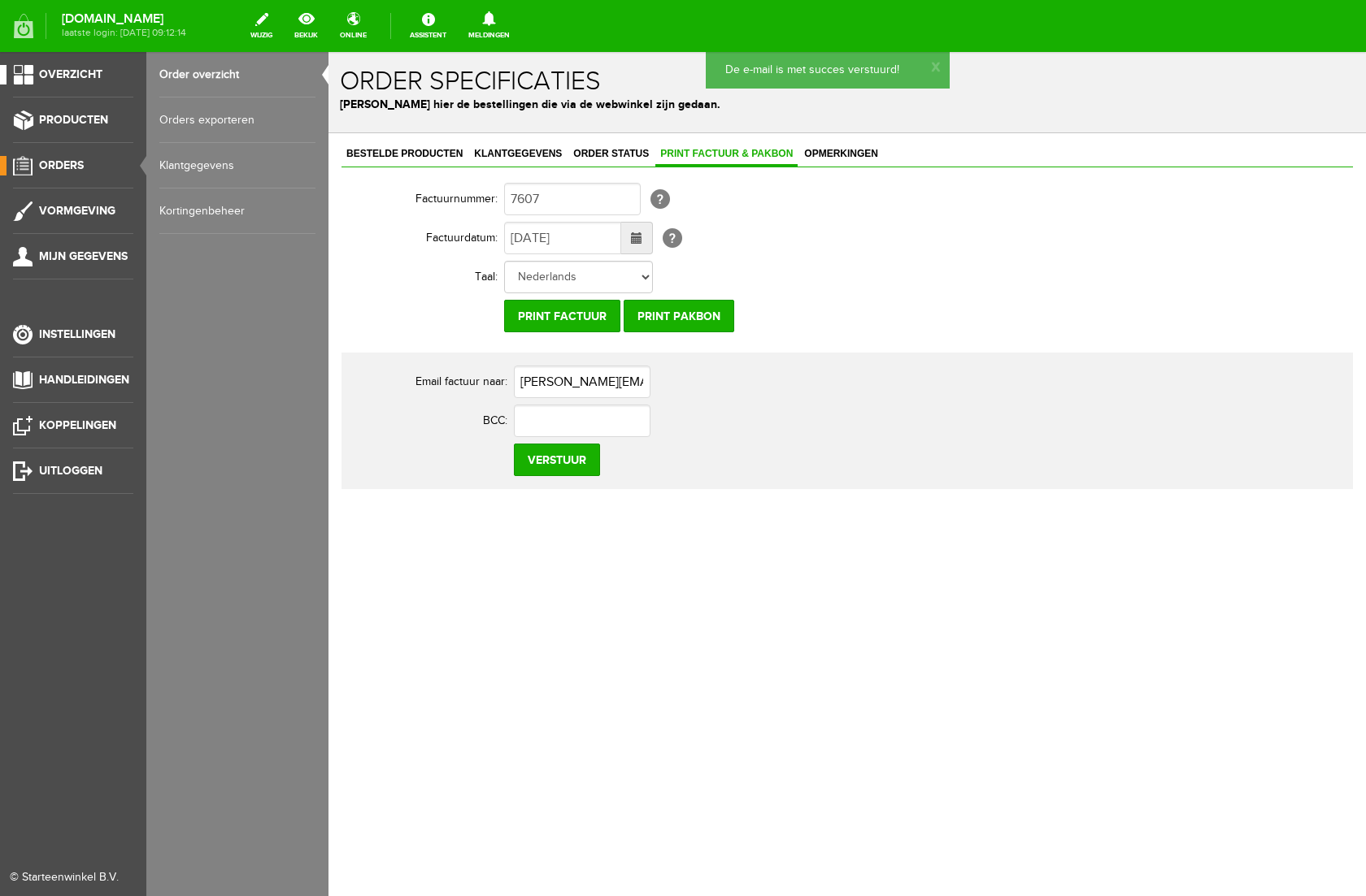
click at [93, 68] on span "Overzicht" at bounding box center [71, 74] width 63 height 14
